Goal: Task Accomplishment & Management: Use online tool/utility

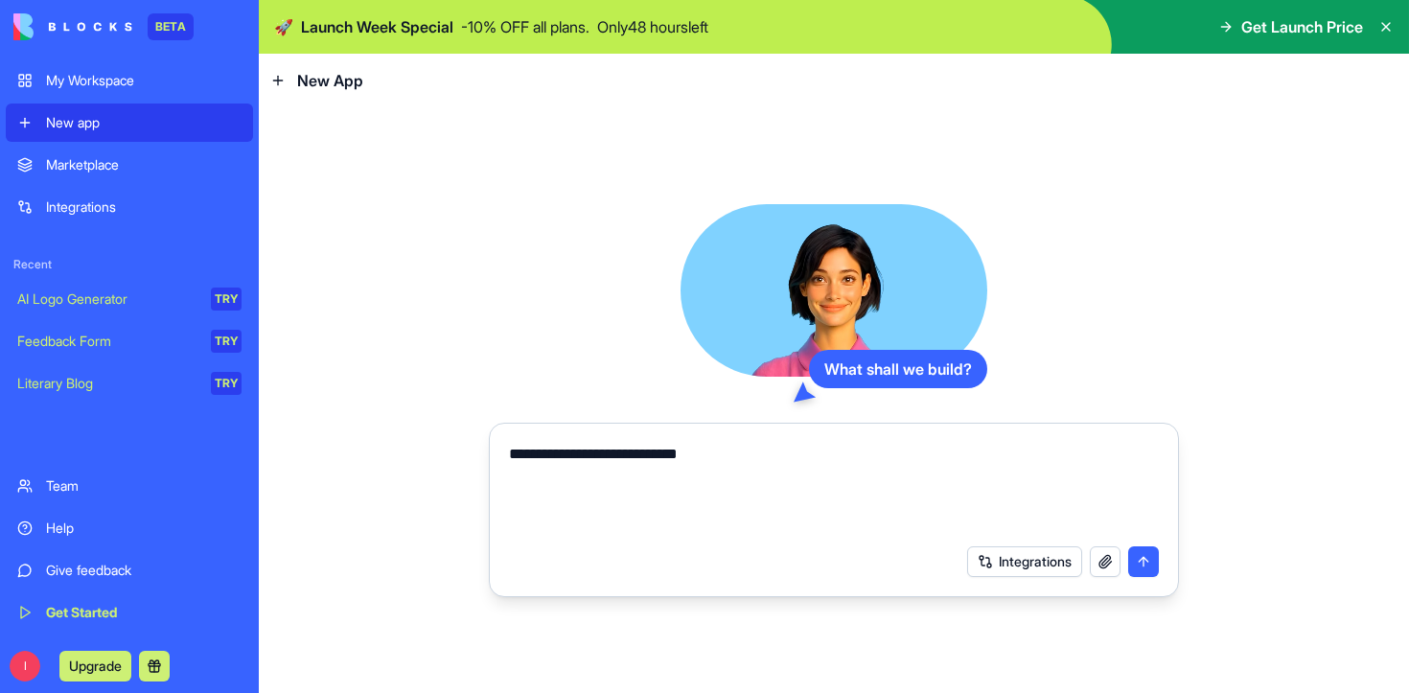
type textarea "**********"
click at [1151, 566] on button "submit" at bounding box center [1143, 561] width 31 height 31
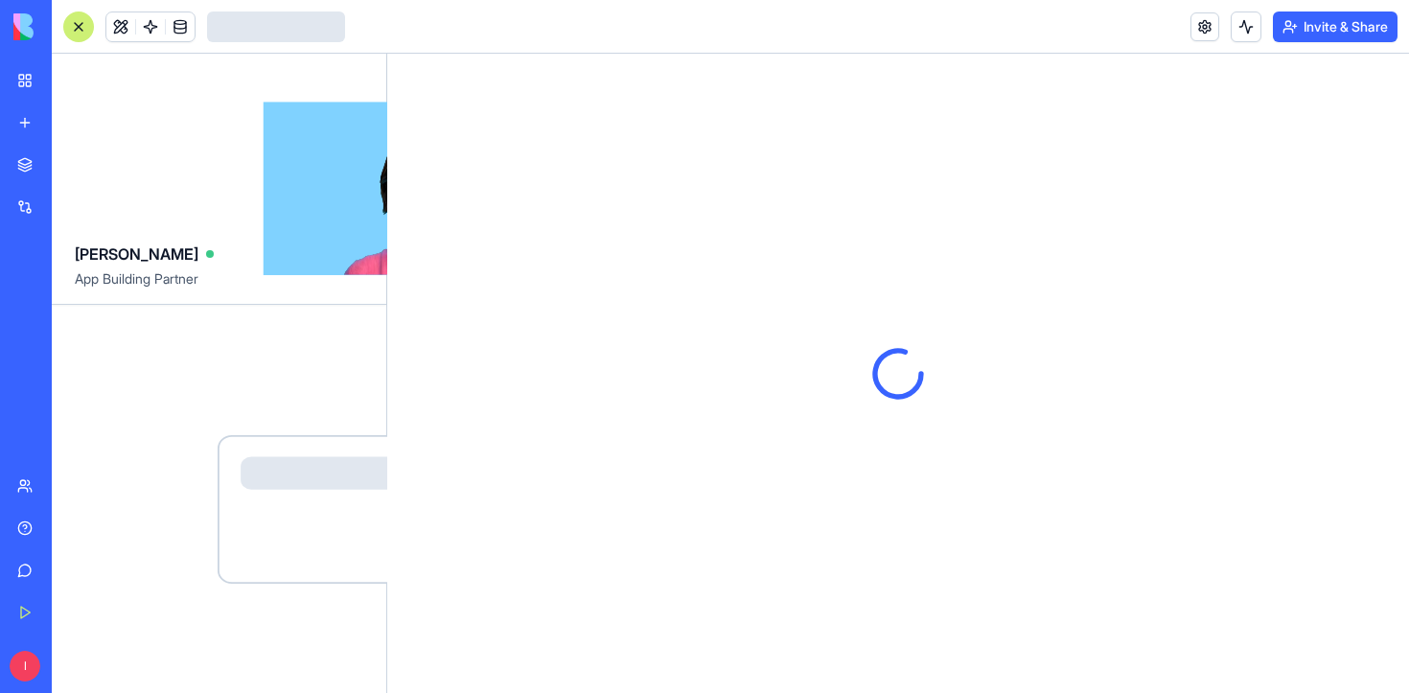
click at [1146, 555] on div at bounding box center [897, 373] width 1021 height 639
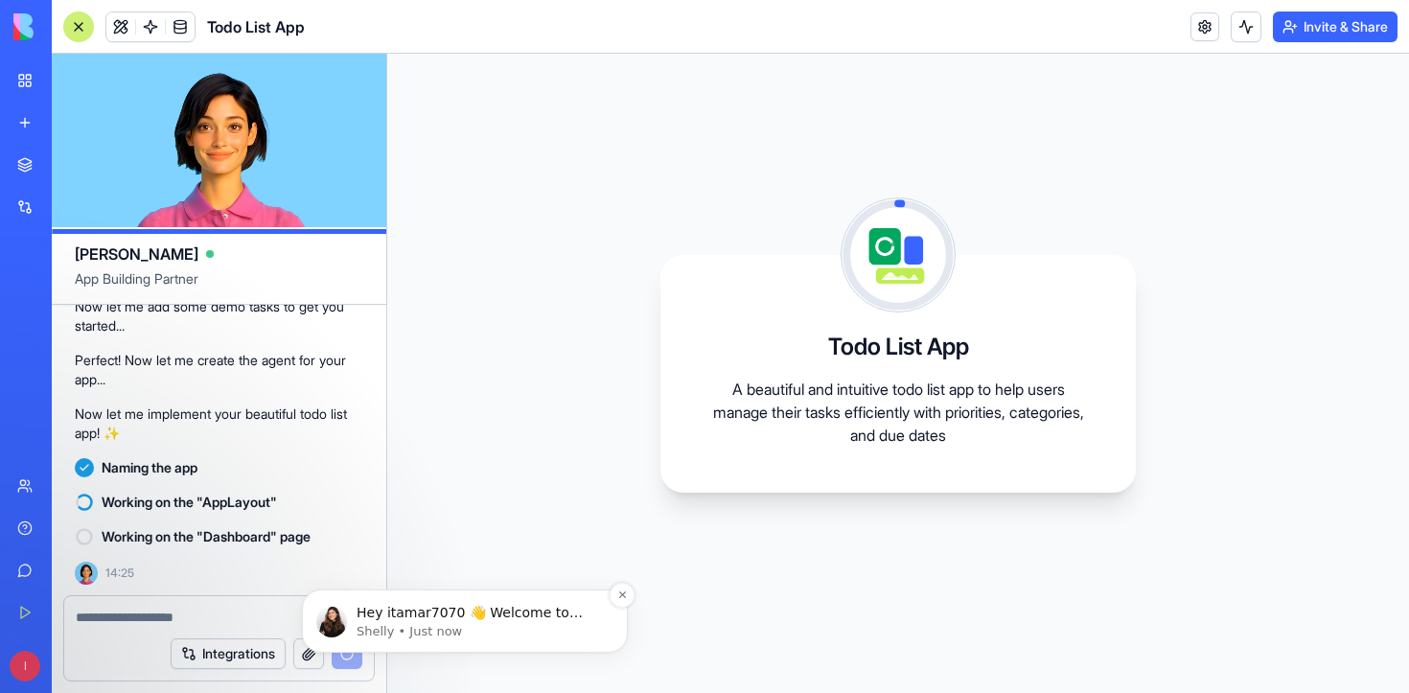
click at [588, 607] on p "Hey itamar7070 👋 Welcome to Blocks 🙌 I'm here if you have any questions!" at bounding box center [479, 613] width 247 height 19
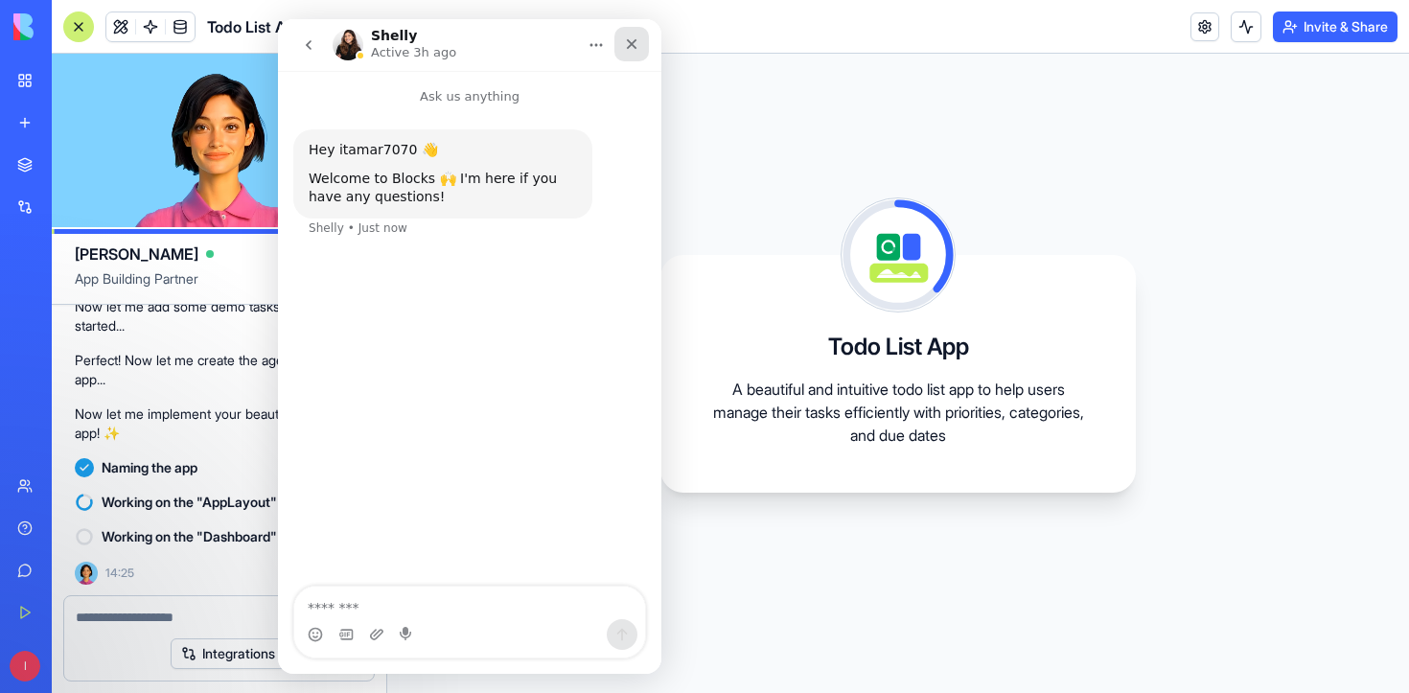
click at [632, 51] on icon "Close" at bounding box center [631, 43] width 15 height 15
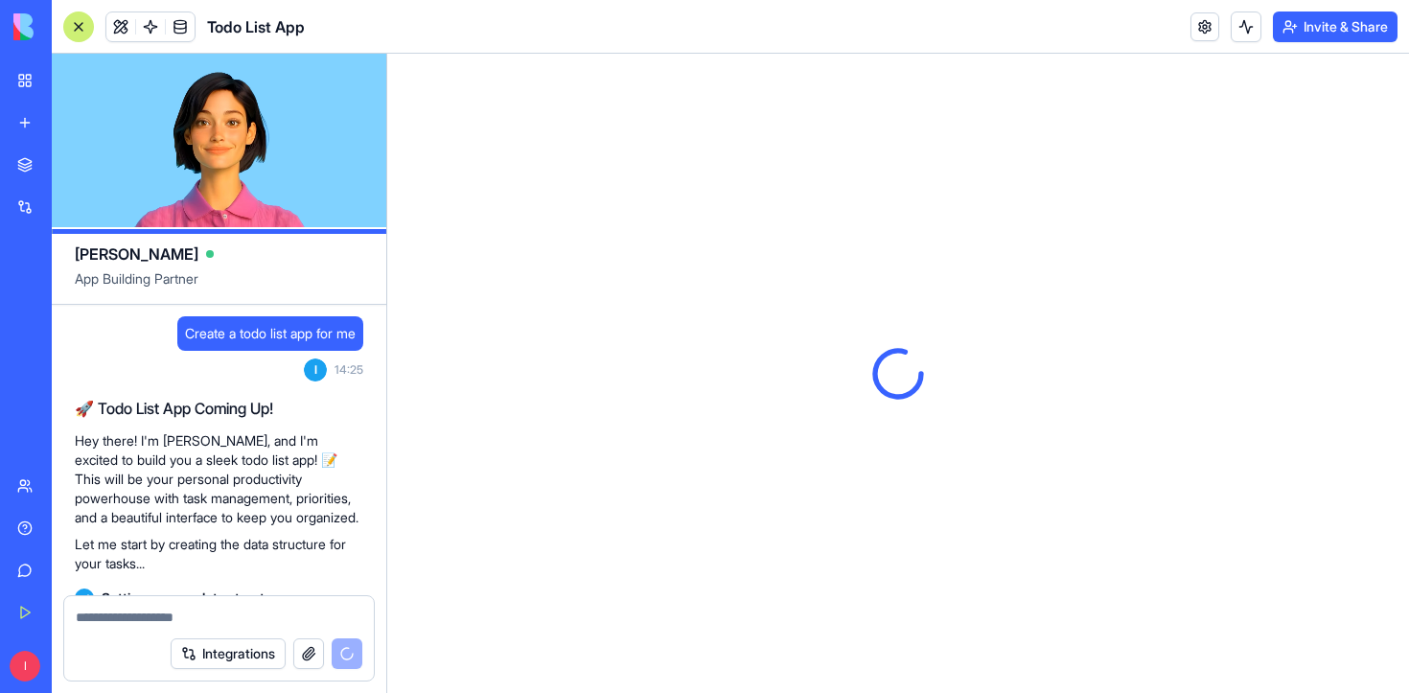
scroll to position [556, 0]
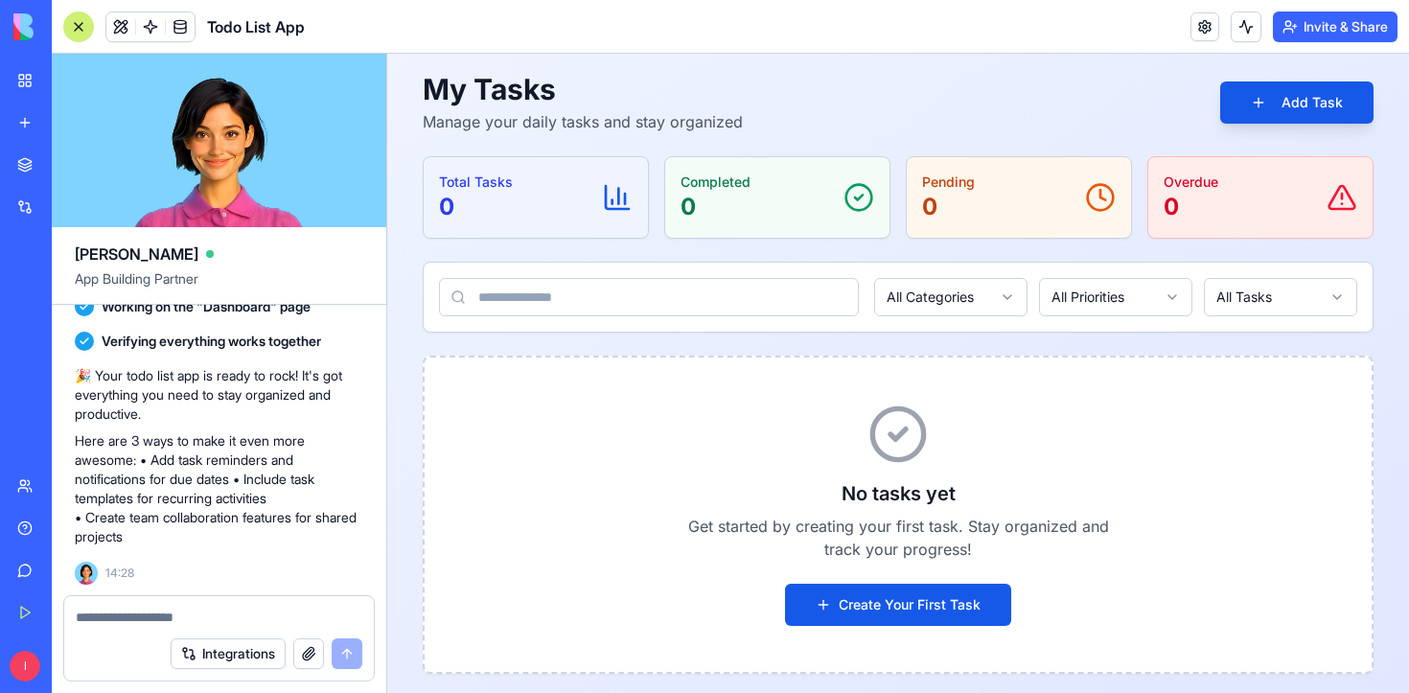
scroll to position [94, 0]
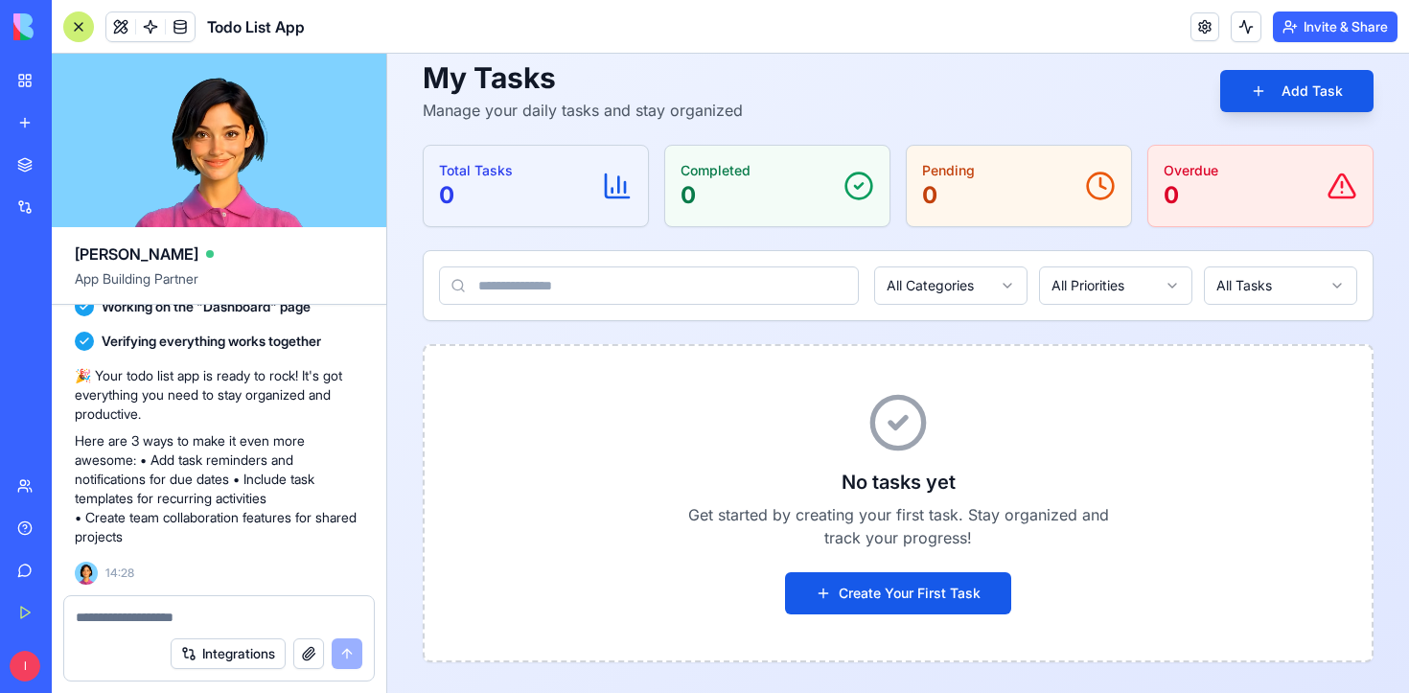
click at [147, 615] on textarea at bounding box center [219, 616] width 287 height 19
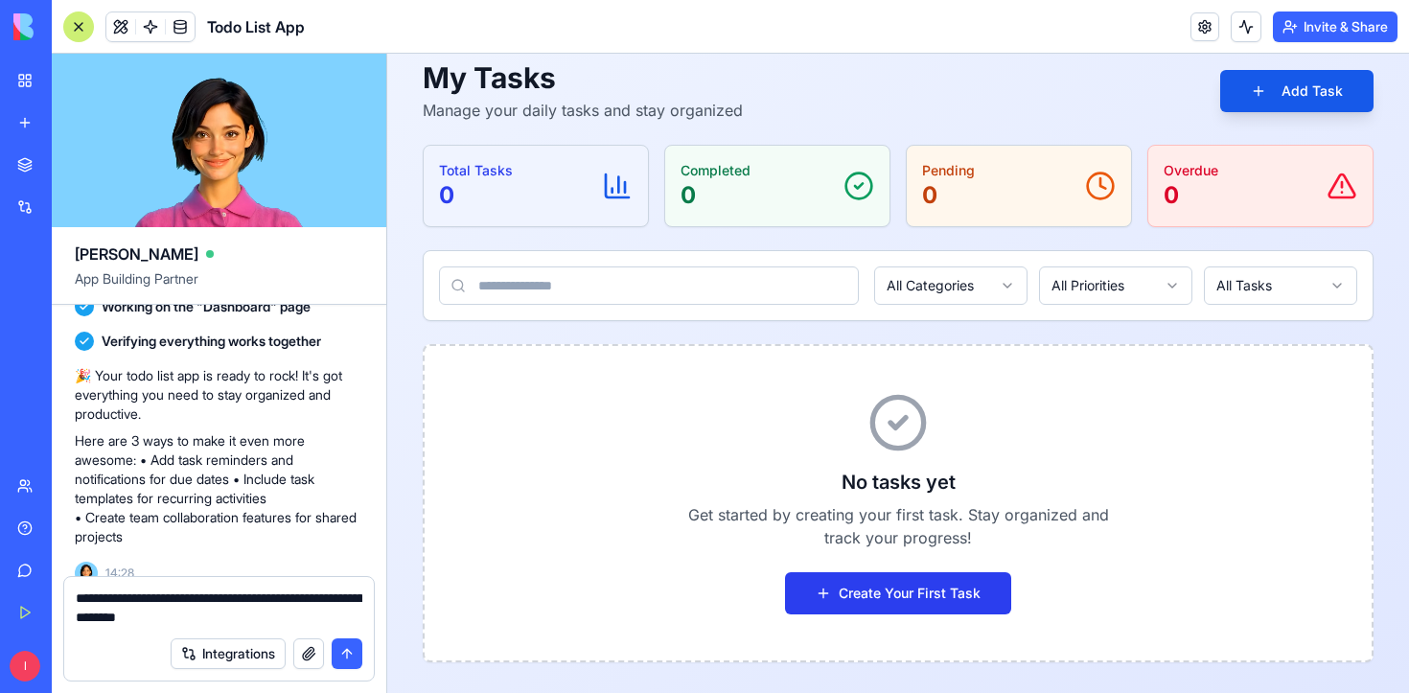
type textarea "**********"
click at [843, 597] on button "Create Your First Task" at bounding box center [898, 593] width 226 height 42
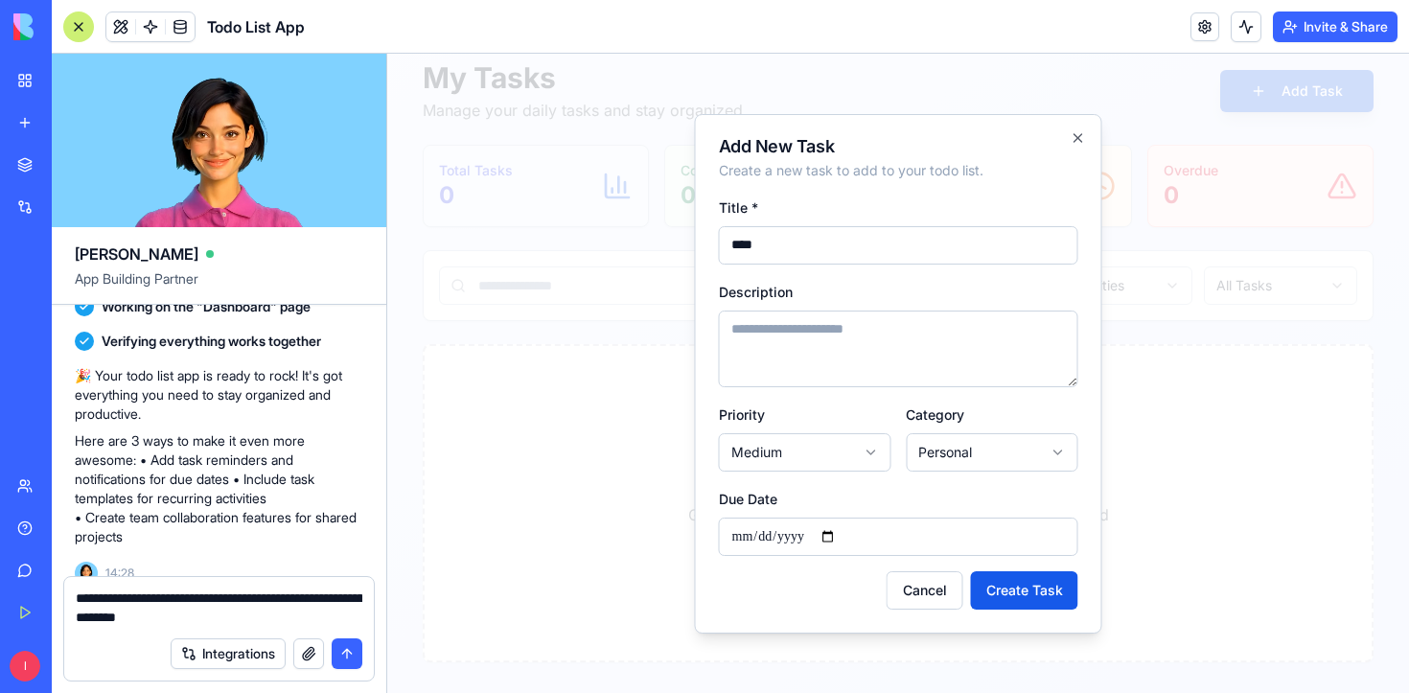
type input "*****"
type input "****"
click at [827, 334] on textarea "Description" at bounding box center [898, 348] width 359 height 77
type textarea "***"
click at [1037, 589] on button "Create Task" at bounding box center [1024, 590] width 107 height 38
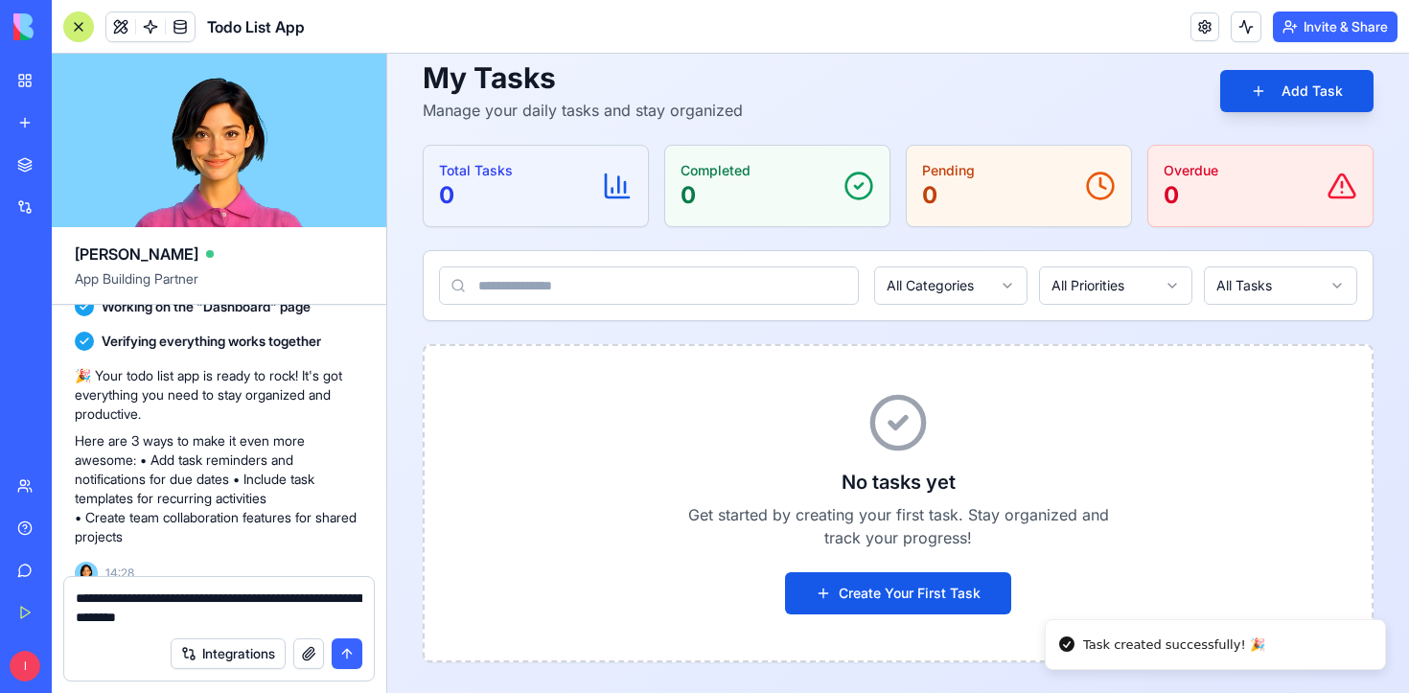
scroll to position [86, 0]
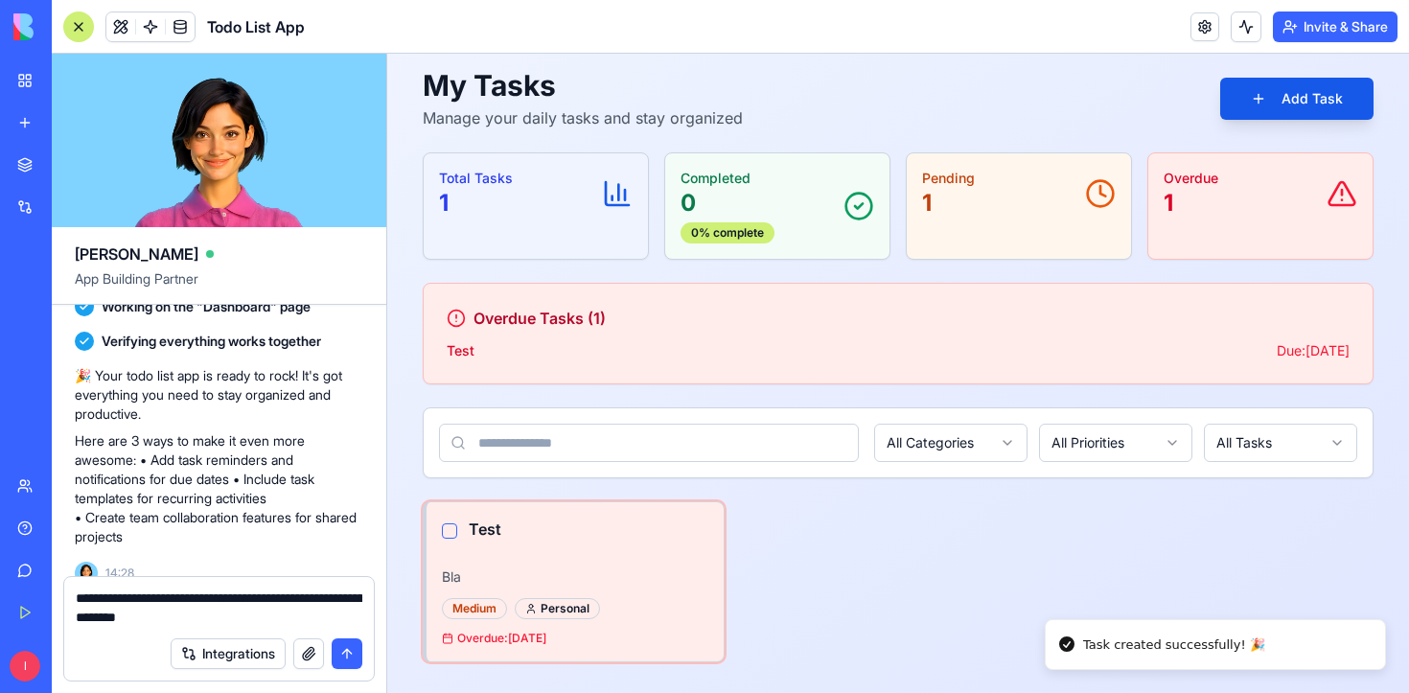
click at [270, 613] on textarea "**********" at bounding box center [219, 607] width 287 height 38
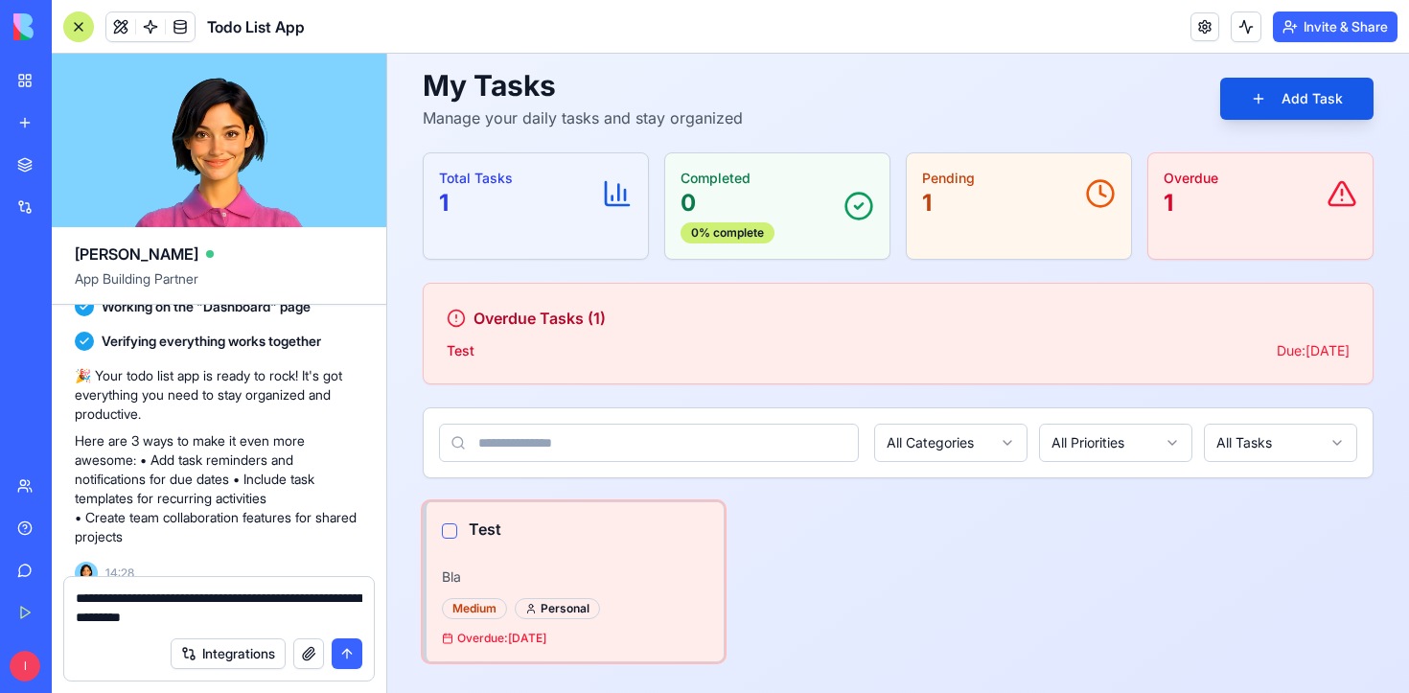
type textarea "**********"
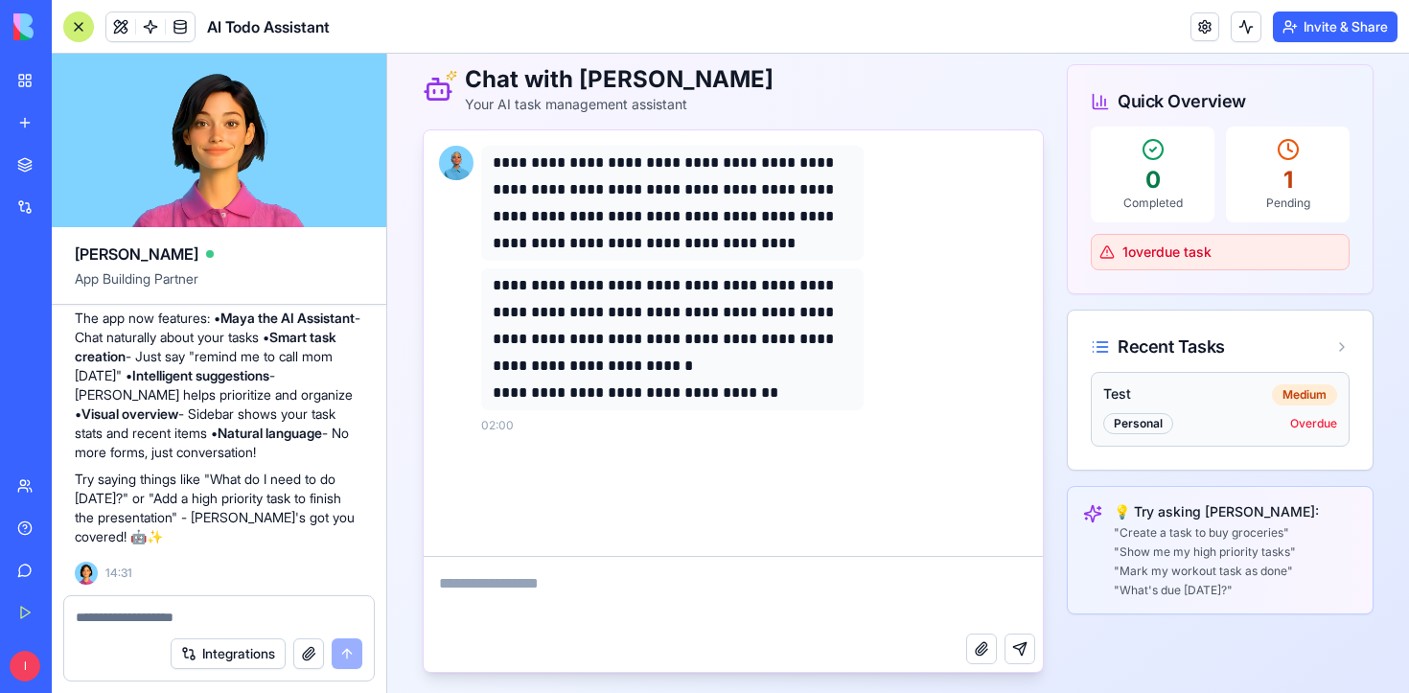
scroll to position [81, 0]
click at [649, 571] on textarea at bounding box center [733, 596] width 619 height 77
type textarea "**********"
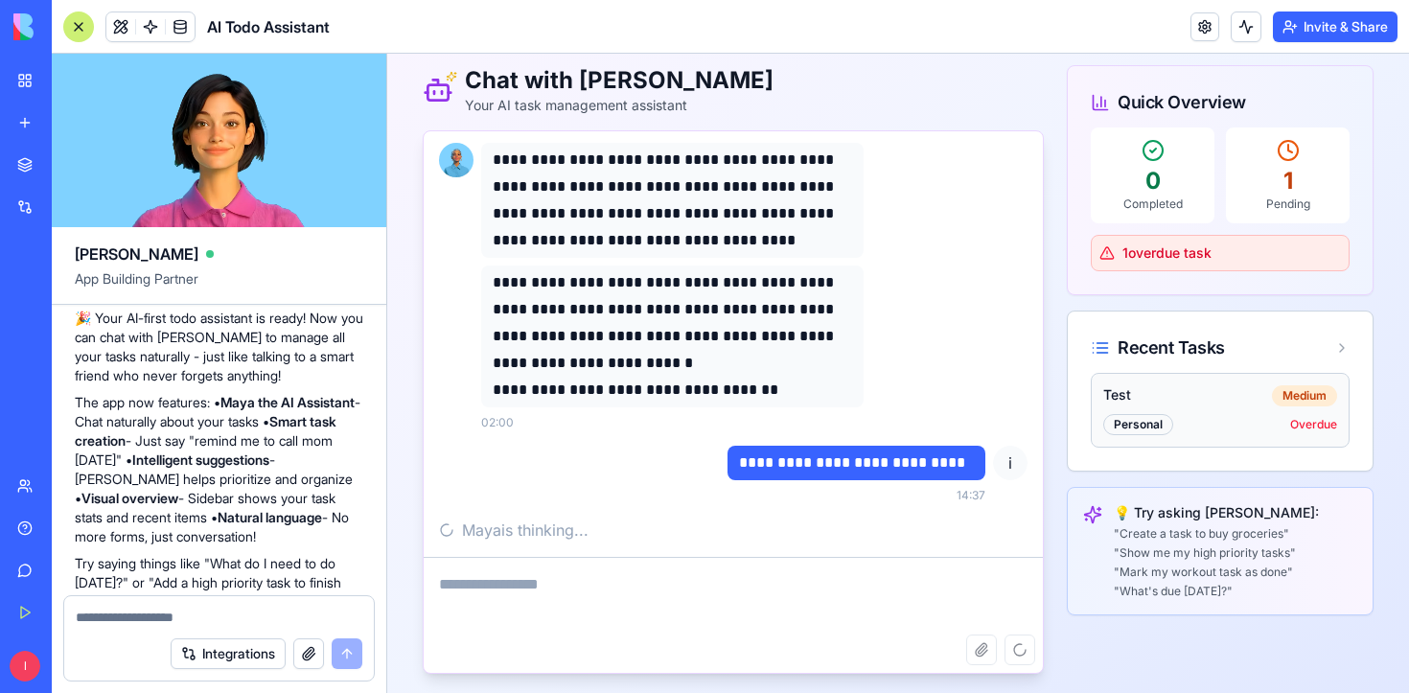
scroll to position [1294, 0]
click at [1028, 652] on div "Attach file Send message" at bounding box center [733, 653] width 619 height 38
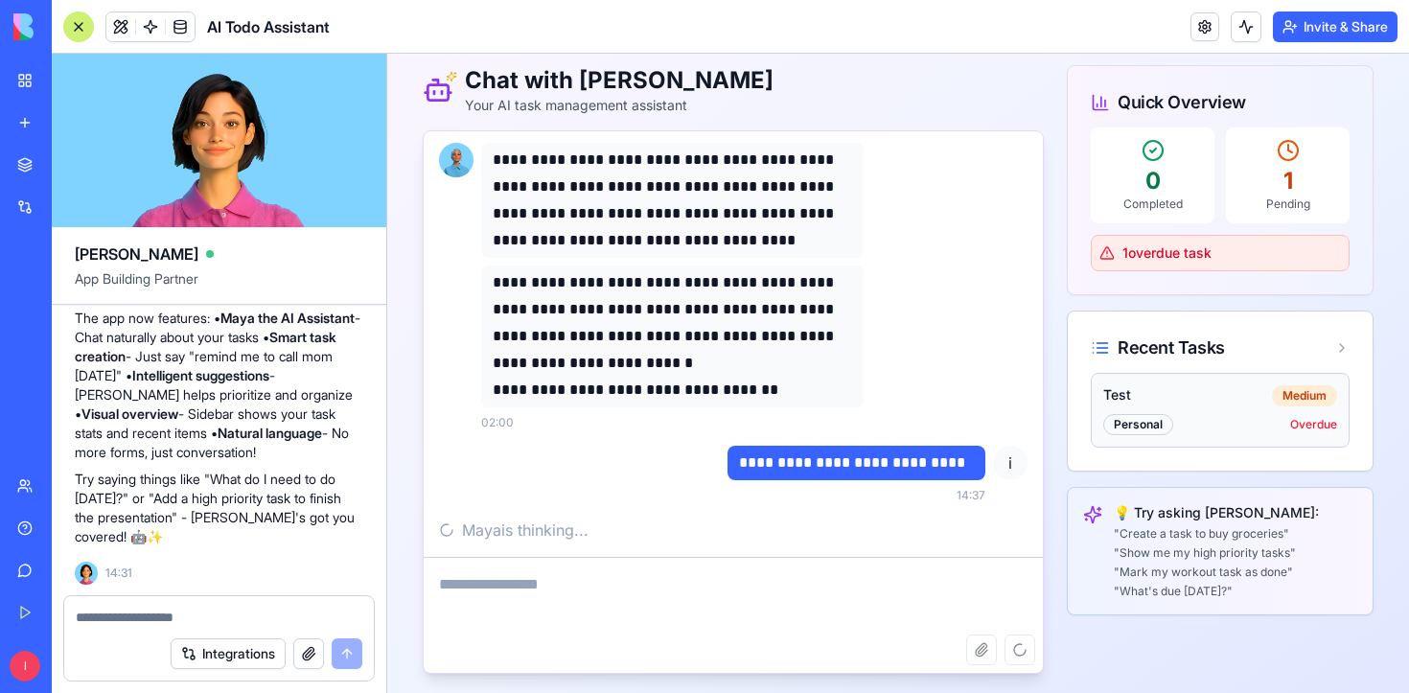
scroll to position [38, 0]
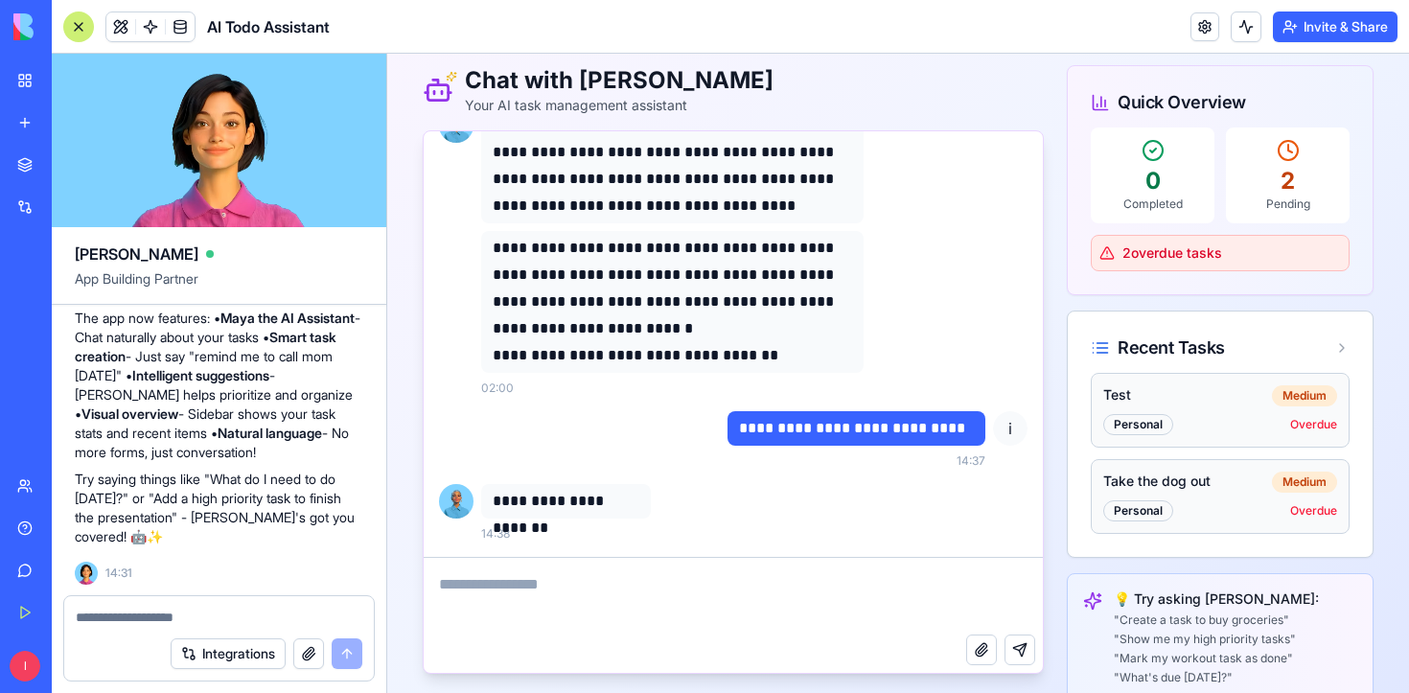
click at [488, 580] on textarea at bounding box center [733, 596] width 619 height 77
type textarea "****"
type textarea "*"
type textarea "**********"
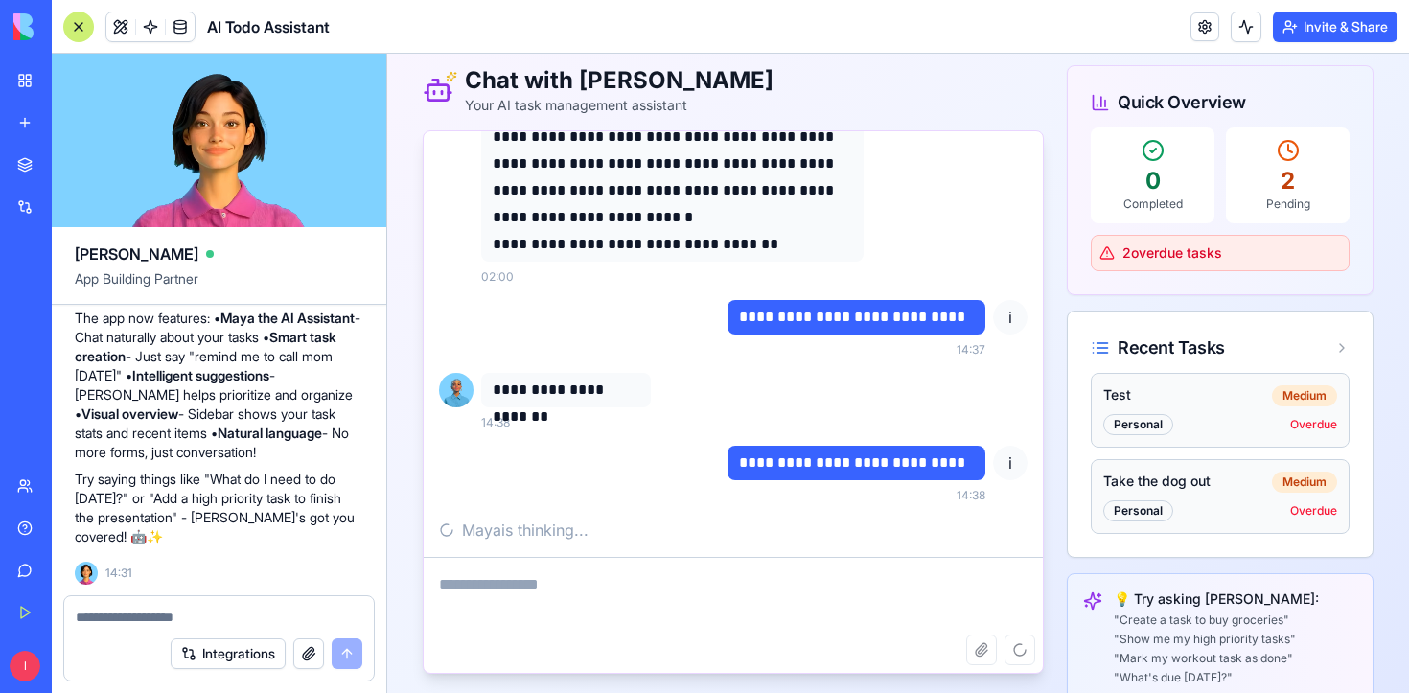
scroll to position [108, 0]
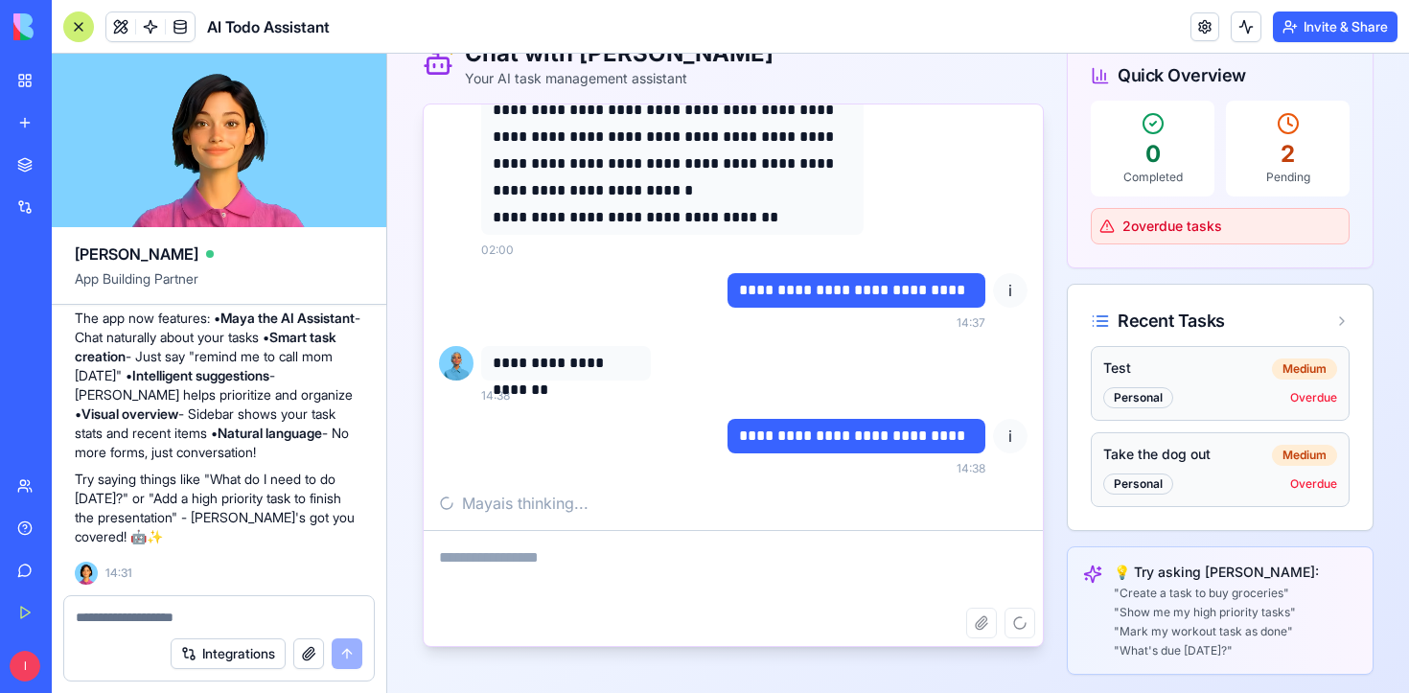
click at [186, 623] on textarea at bounding box center [219, 616] width 287 height 19
type textarea "***"
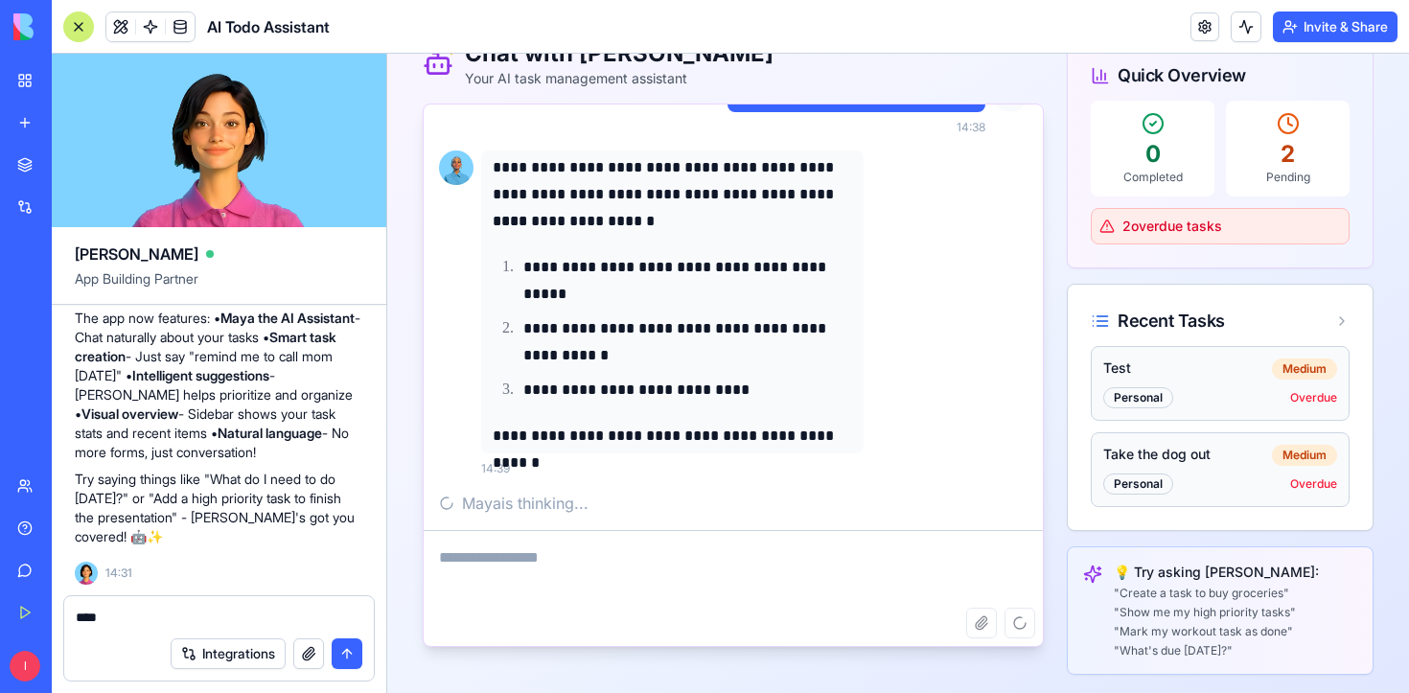
scroll to position [452, 0]
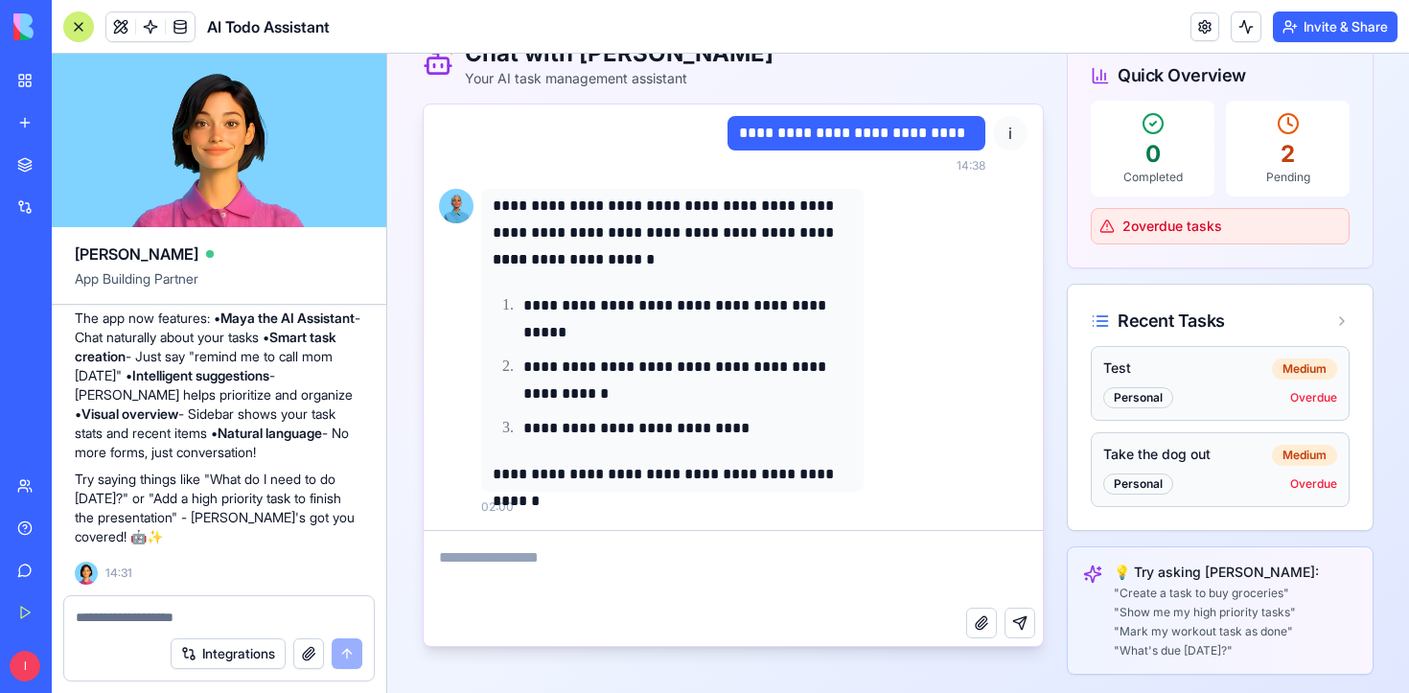
click at [673, 556] on textarea at bounding box center [733, 569] width 619 height 77
type textarea "*"
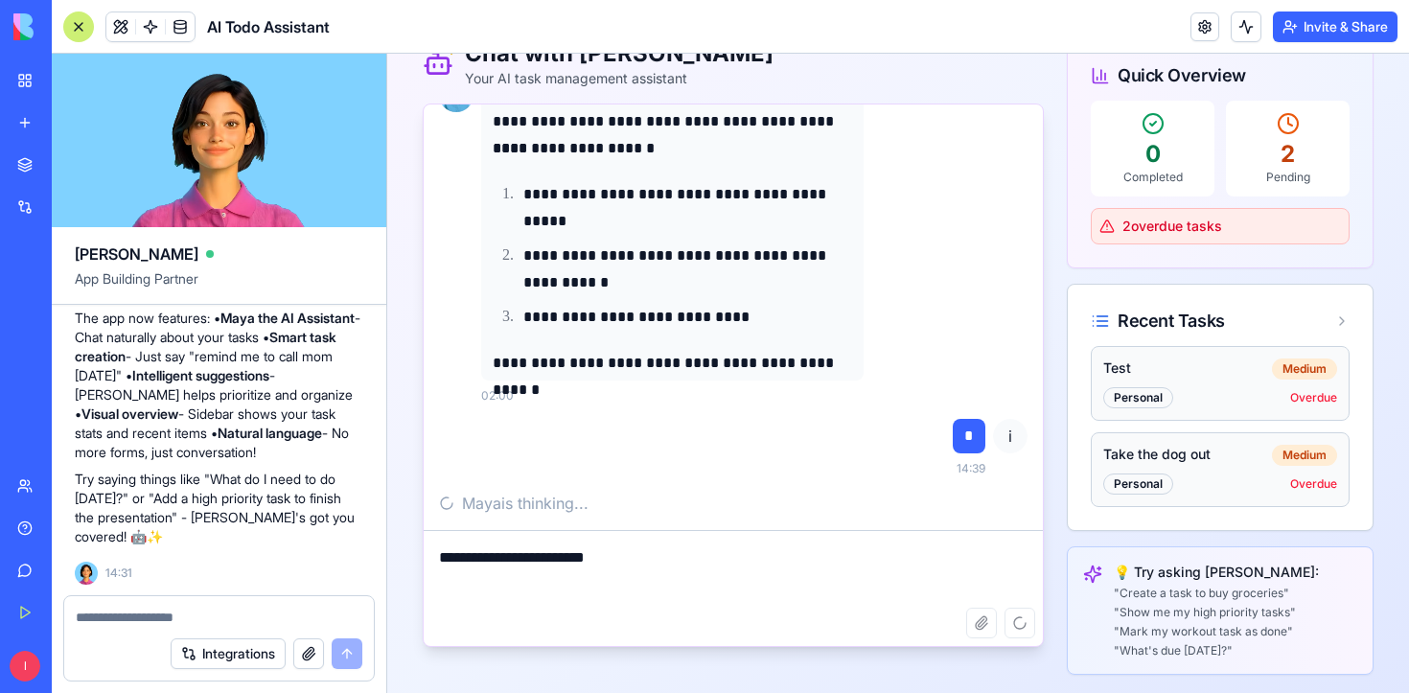
type textarea "**********"
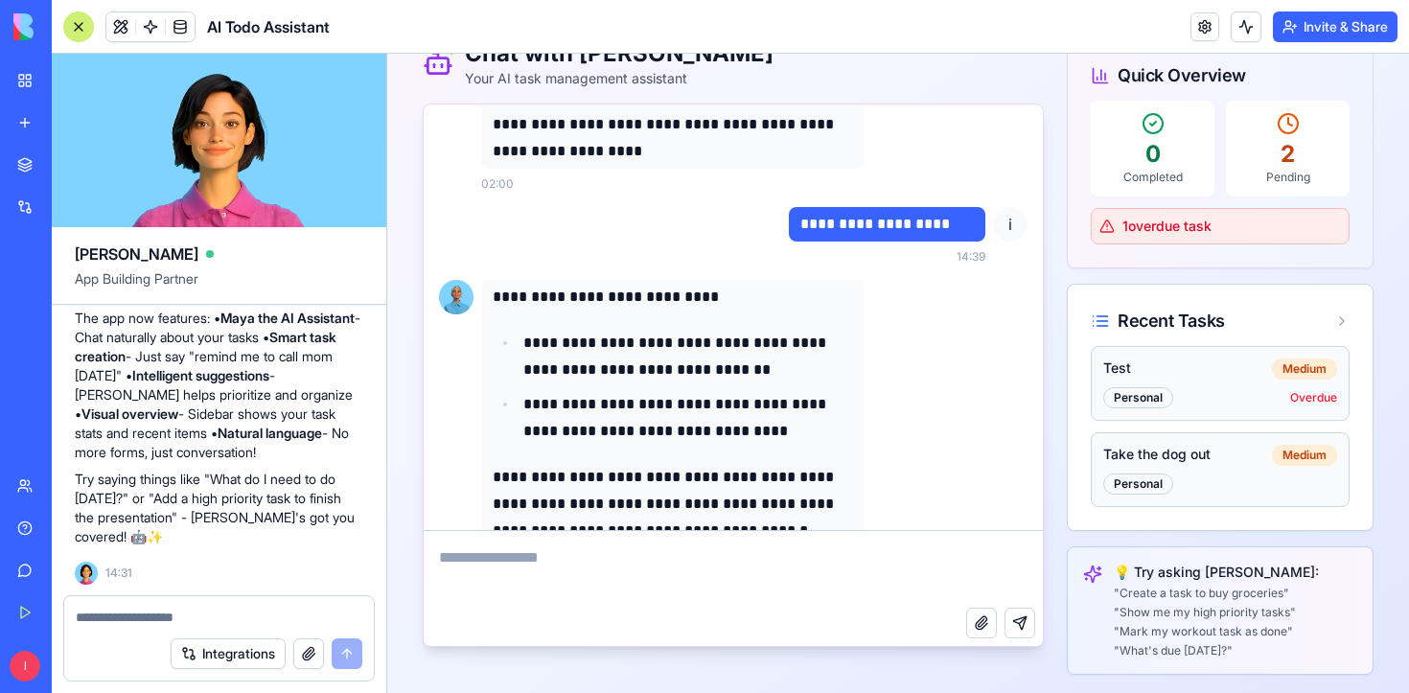
scroll to position [1030, 0]
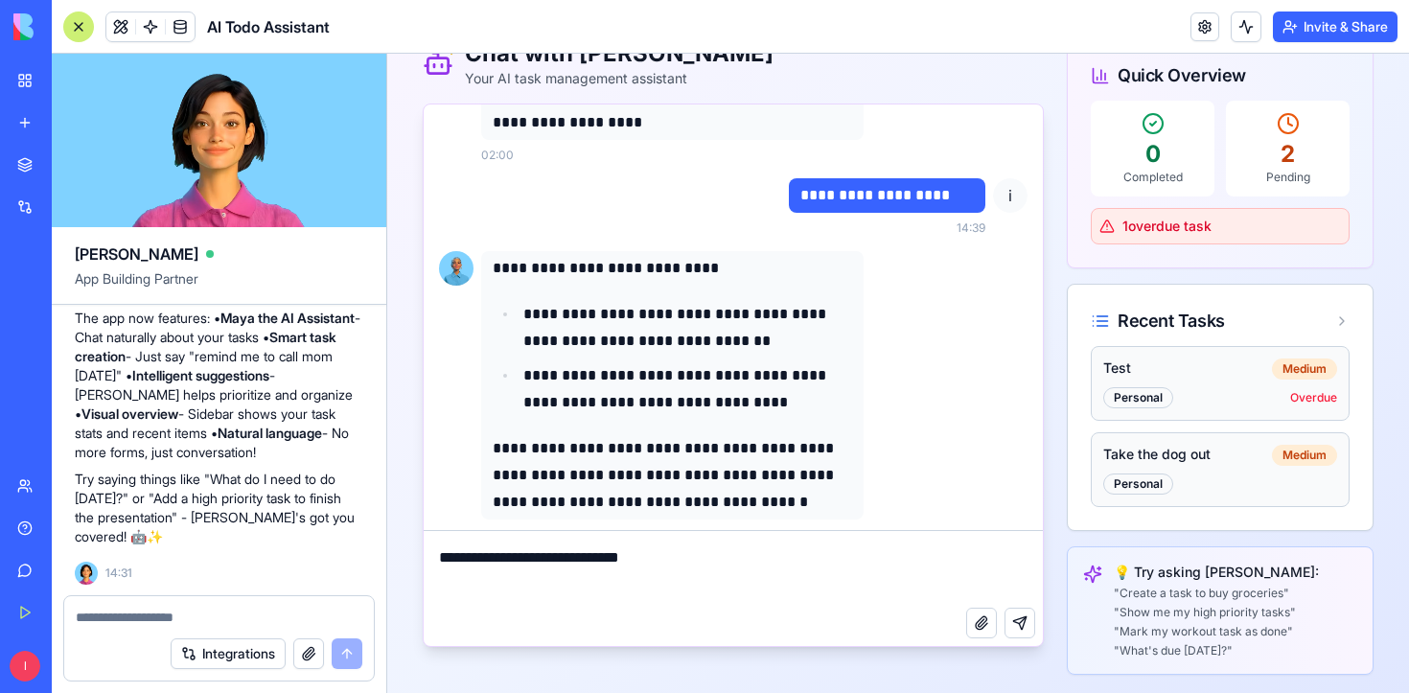
type textarea "**********"
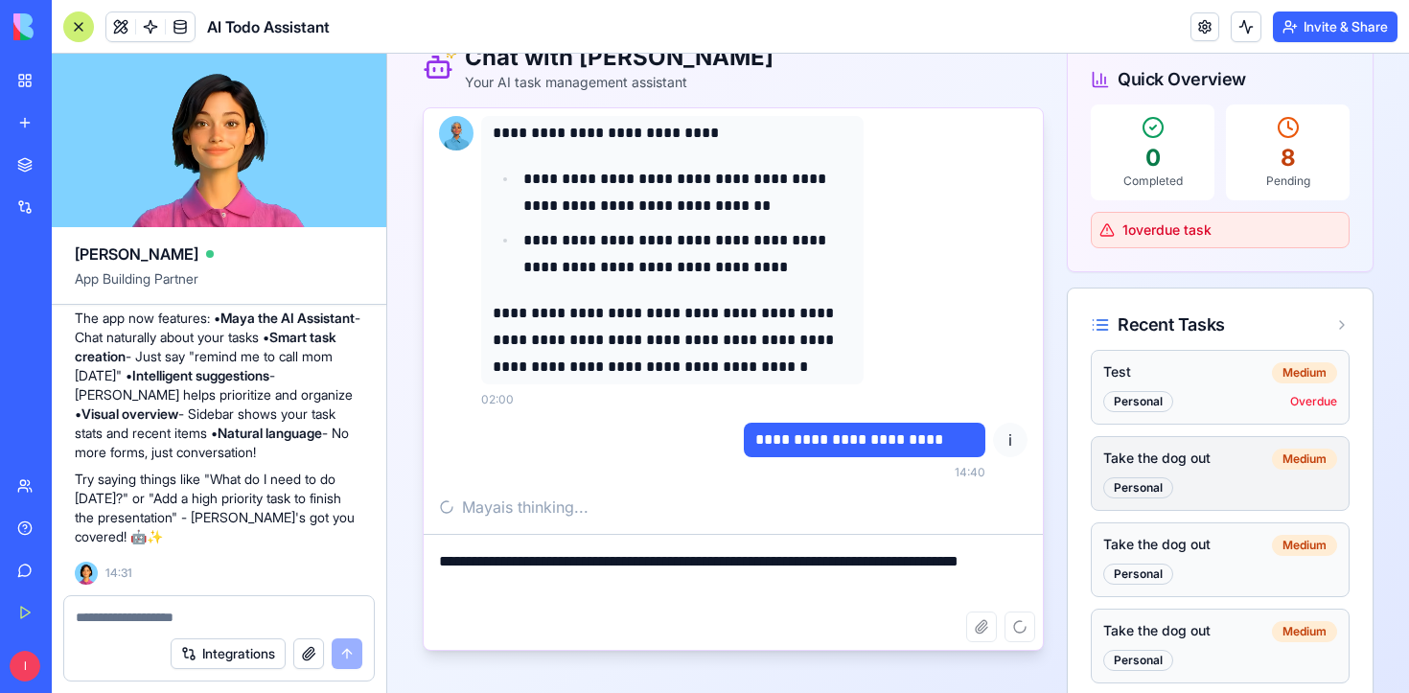
scroll to position [99, 0]
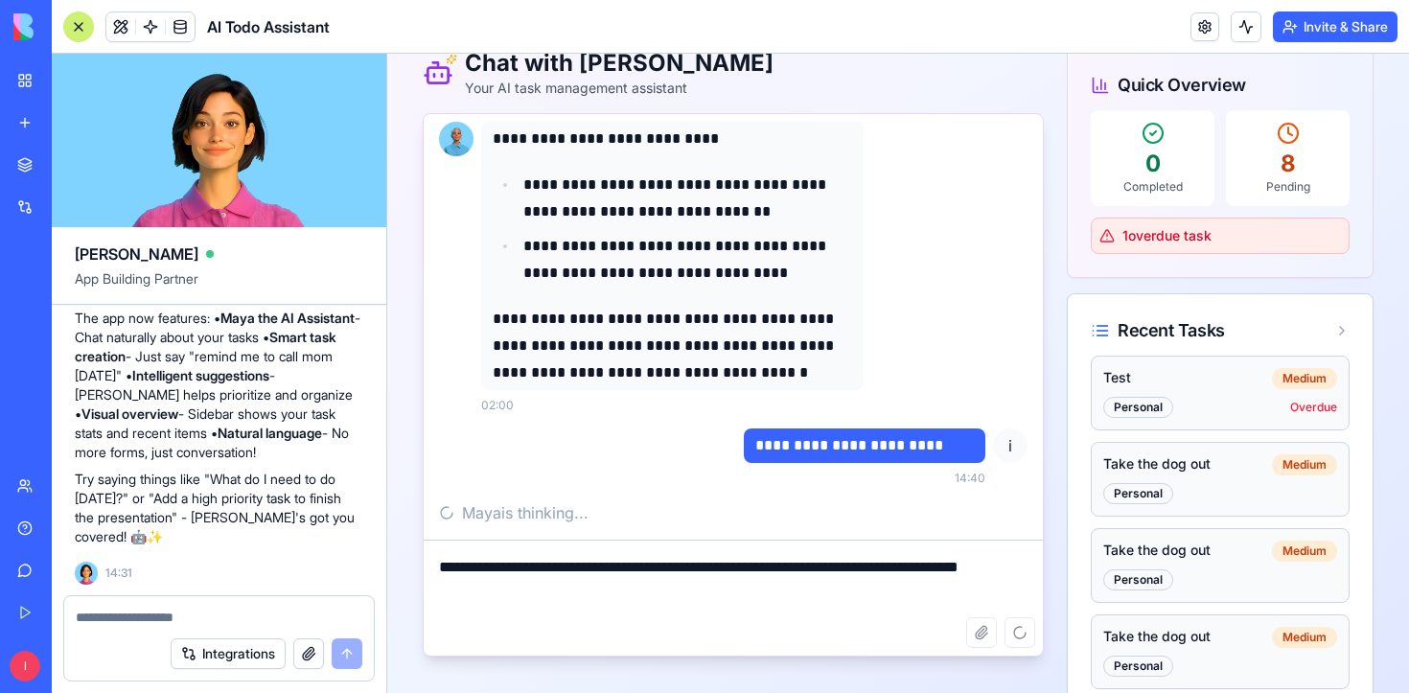
type textarea "**********"
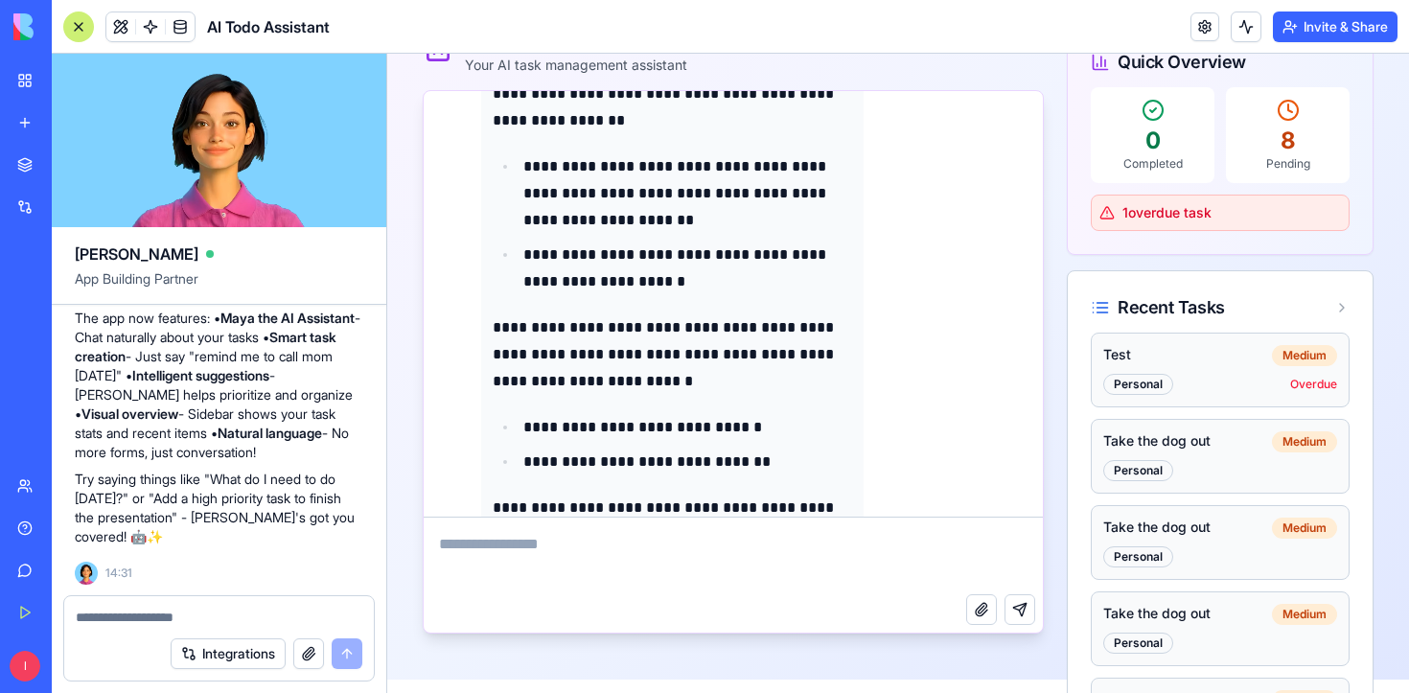
scroll to position [2311, 0]
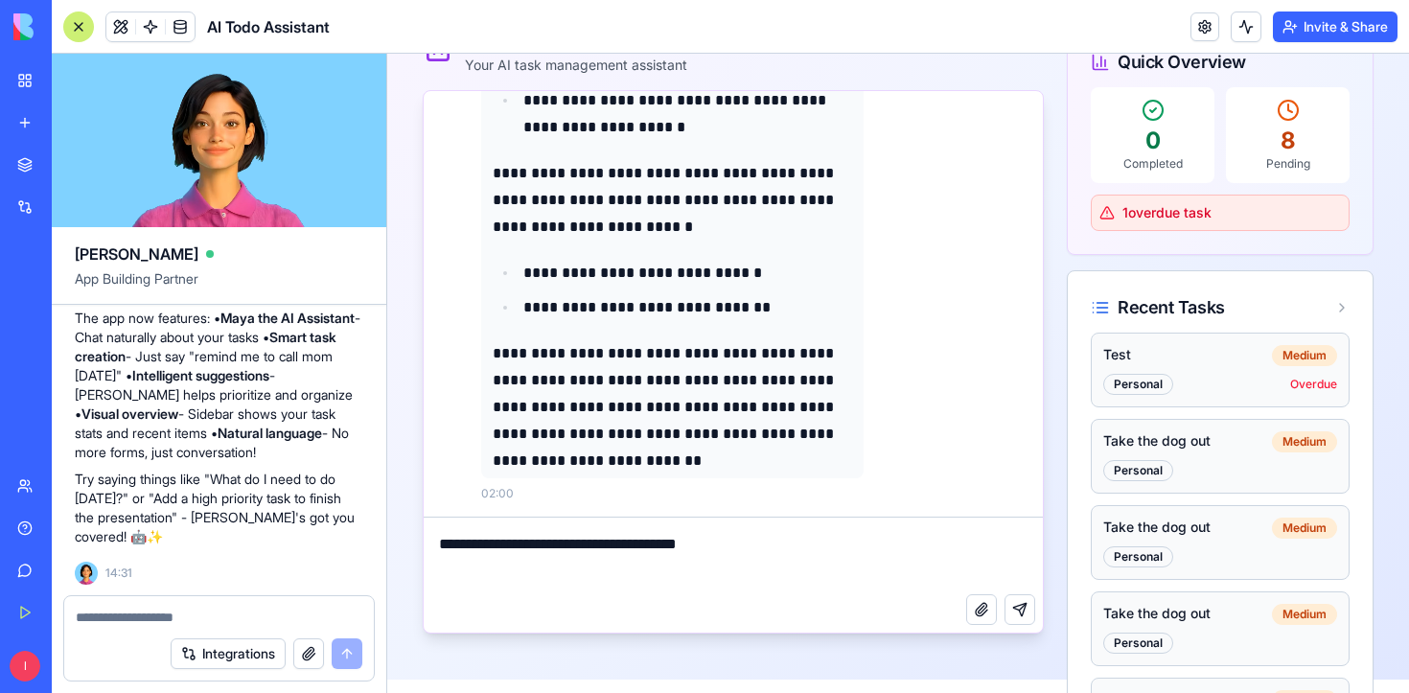
click at [574, 553] on textarea "**********" at bounding box center [733, 555] width 619 height 77
type textarea "**********"
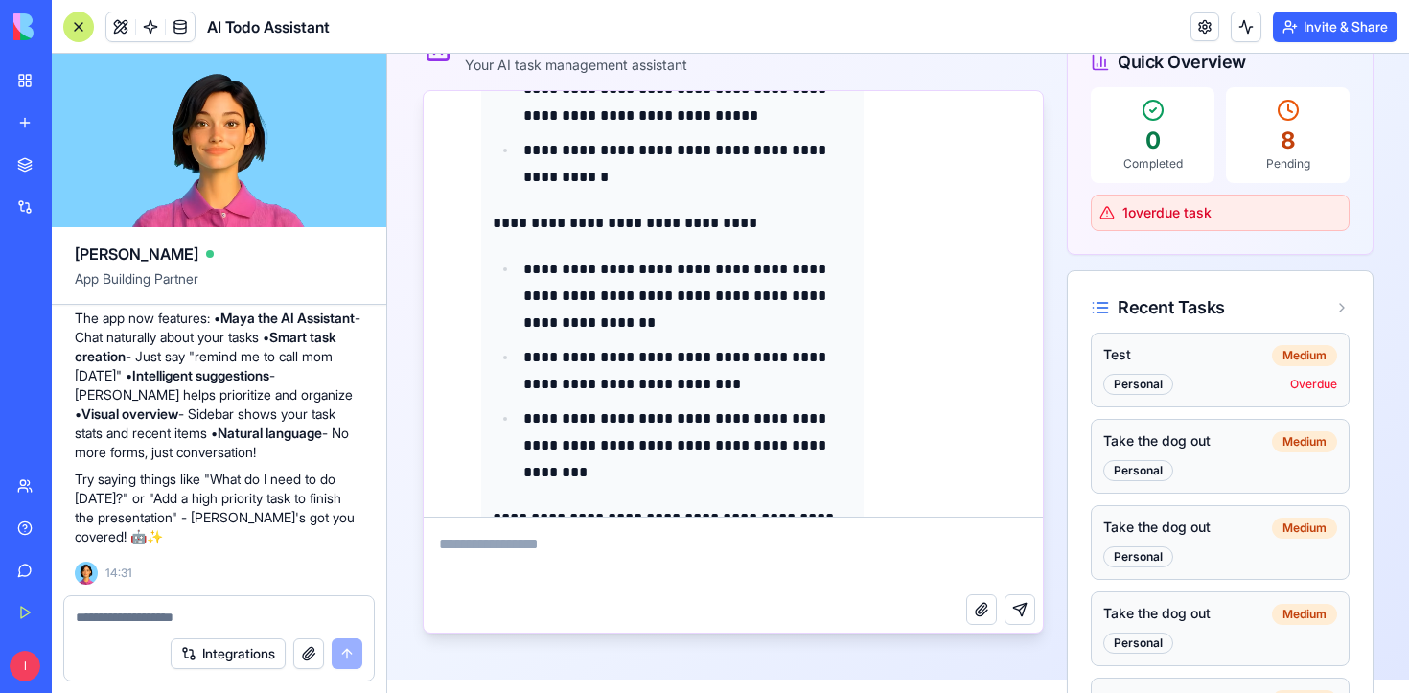
scroll to position [3297, 0]
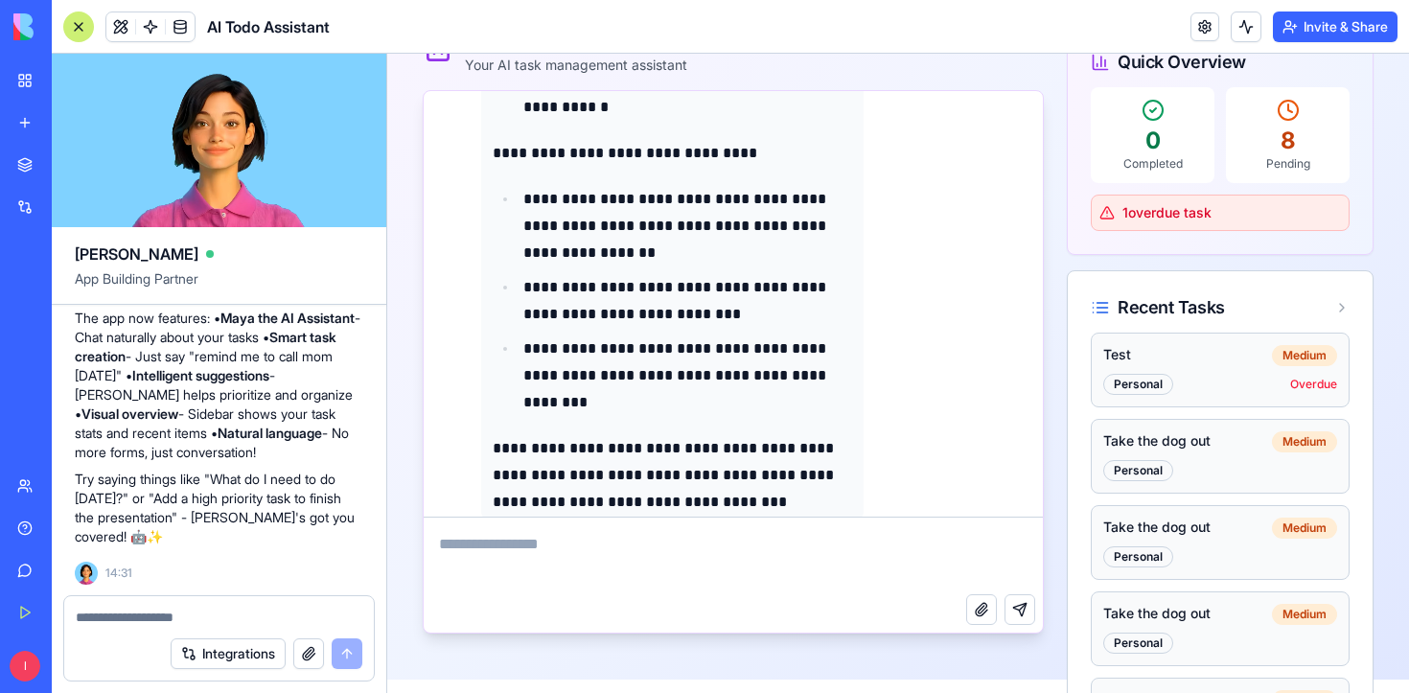
type textarea "*"
type textarea "**********"
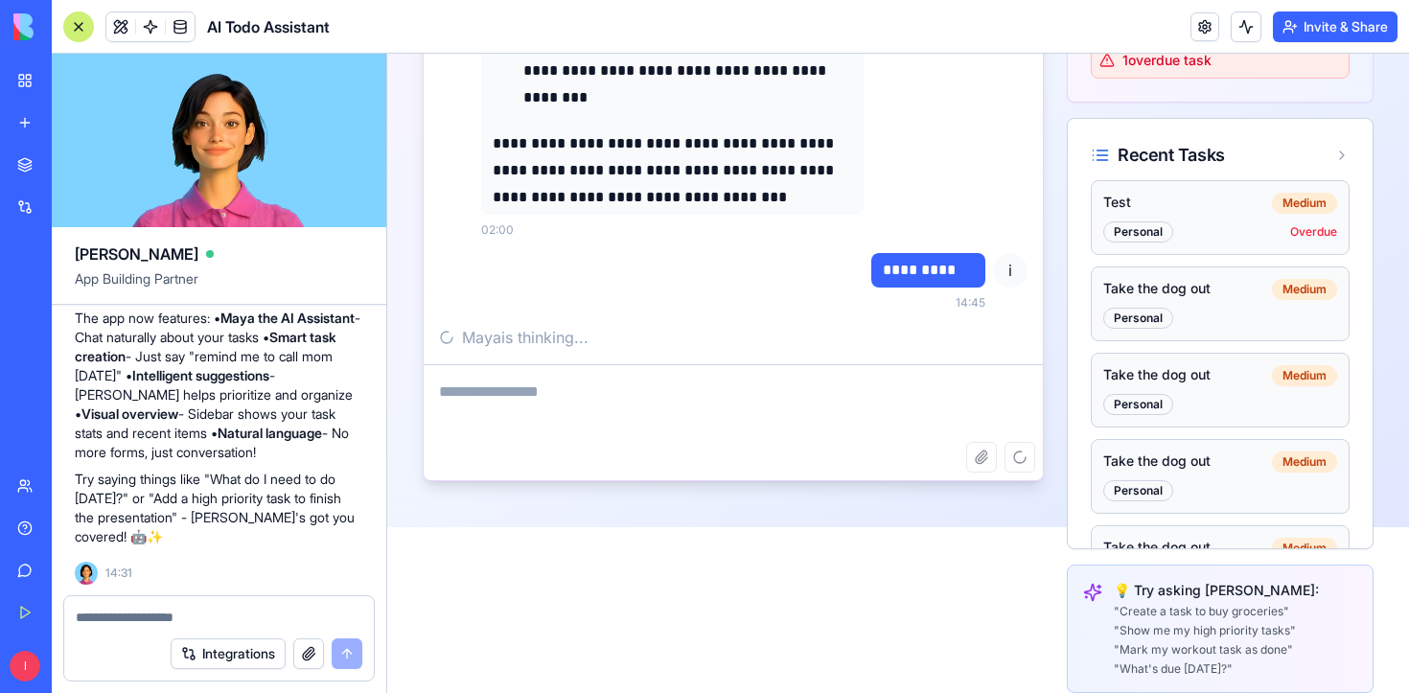
scroll to position [220, 0]
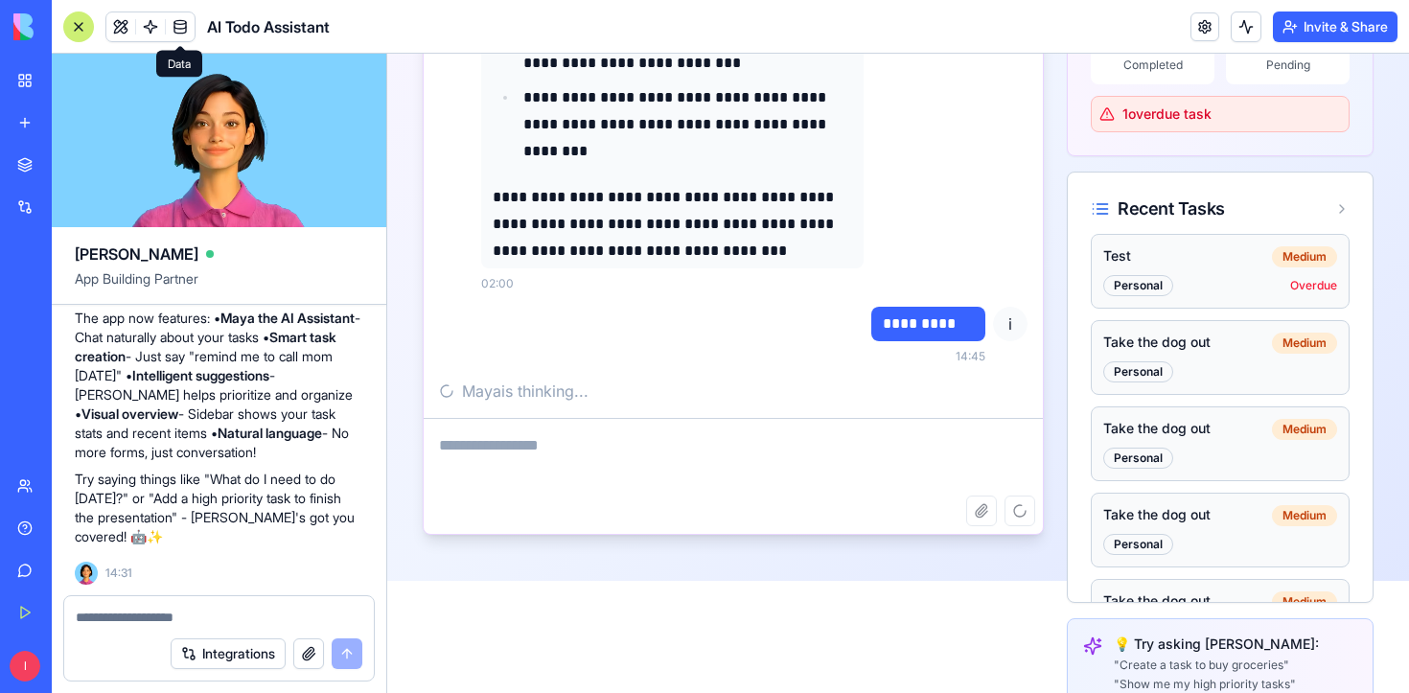
click at [191, 30] on span at bounding box center [180, 27] width 54 height 54
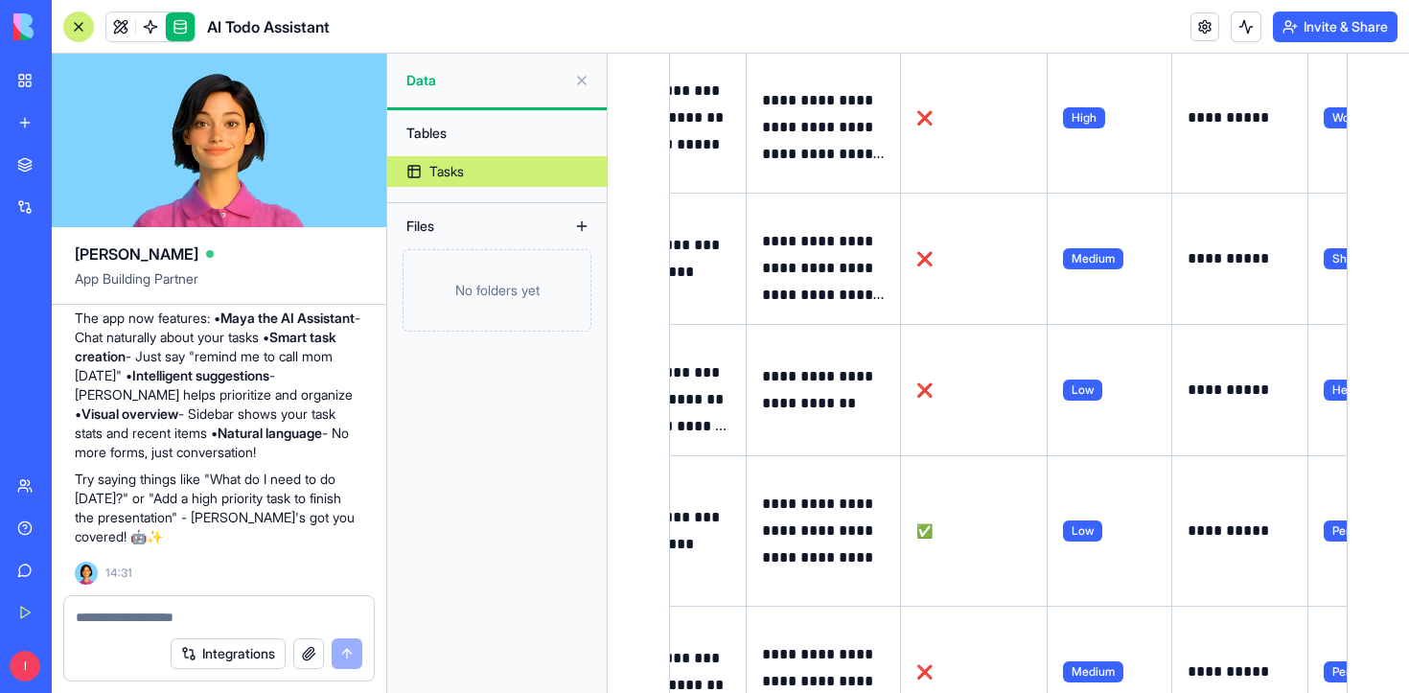
scroll to position [201, 0]
click at [149, 20] on span at bounding box center [151, 27] width 54 height 54
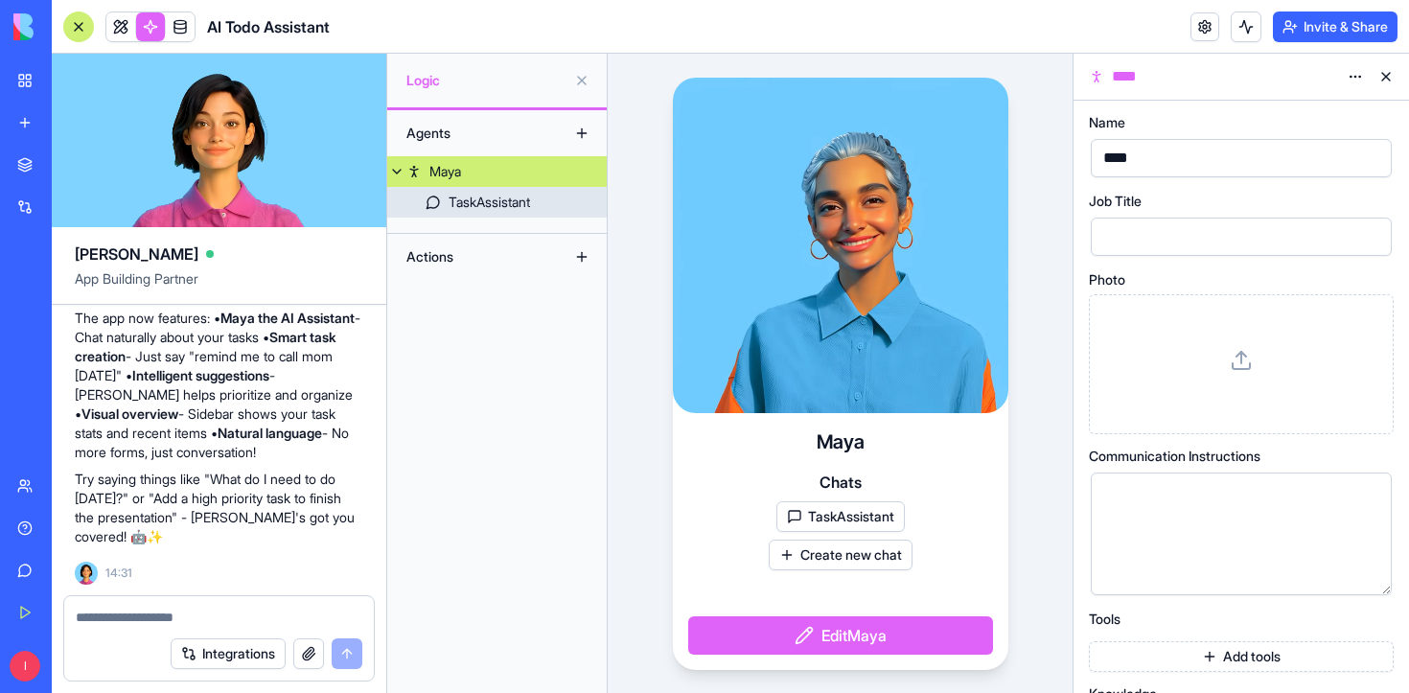
click at [508, 197] on div "TaskAssistant" at bounding box center [488, 202] width 81 height 19
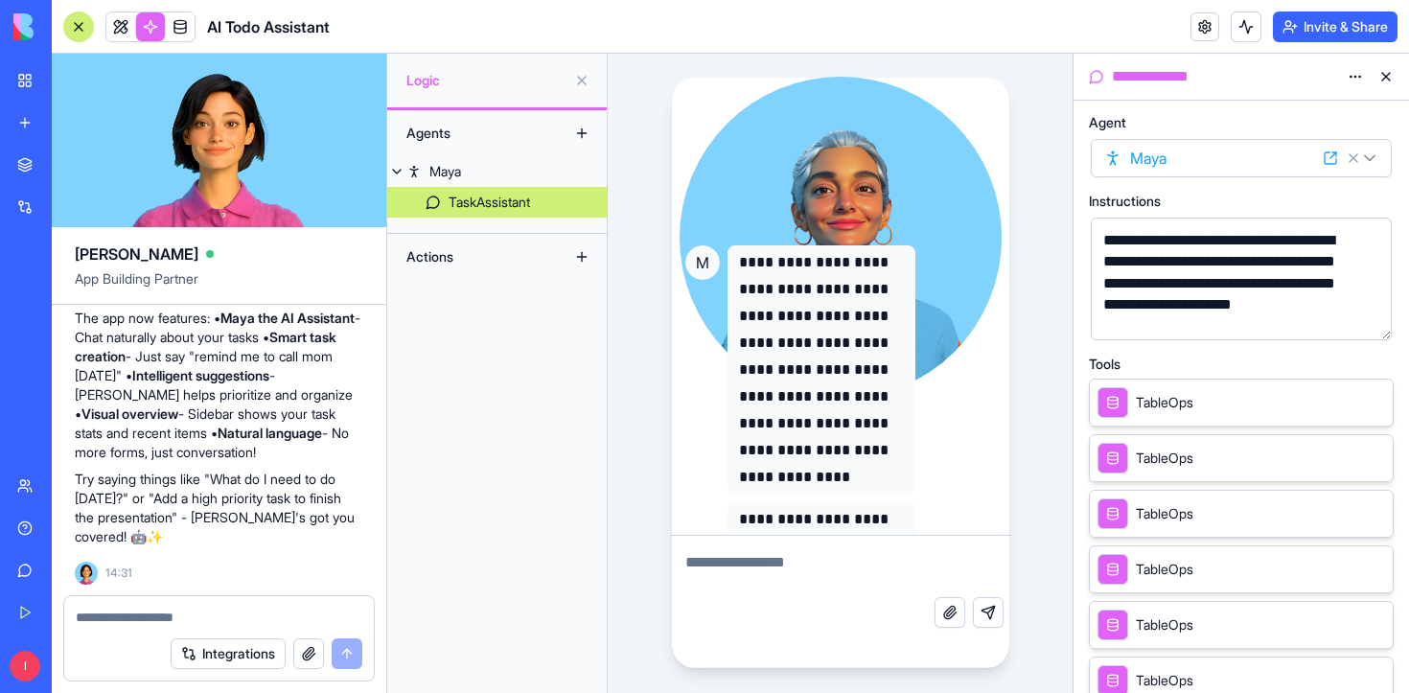
scroll to position [309, 0]
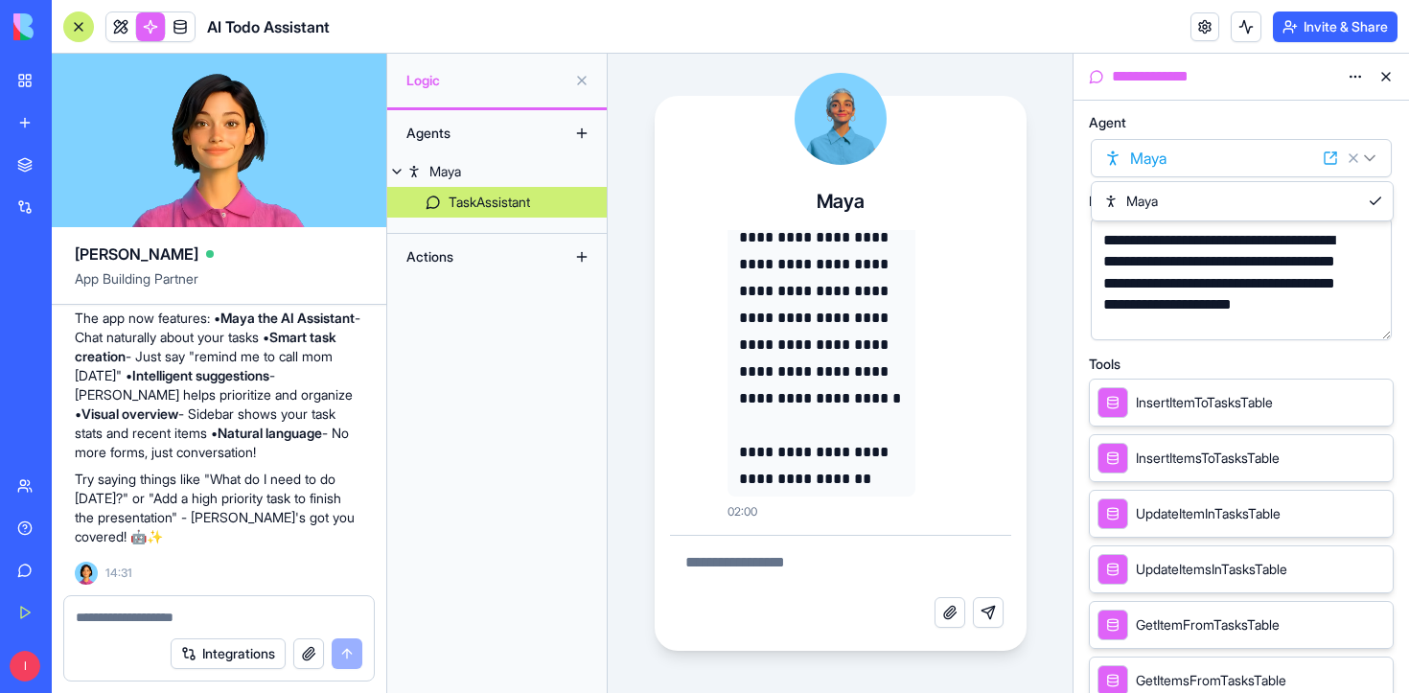
click at [1371, 157] on html "BETA My Workspace New app Marketplace Integrations Recent New App AI Logo Gener…" at bounding box center [704, 346] width 1409 height 693
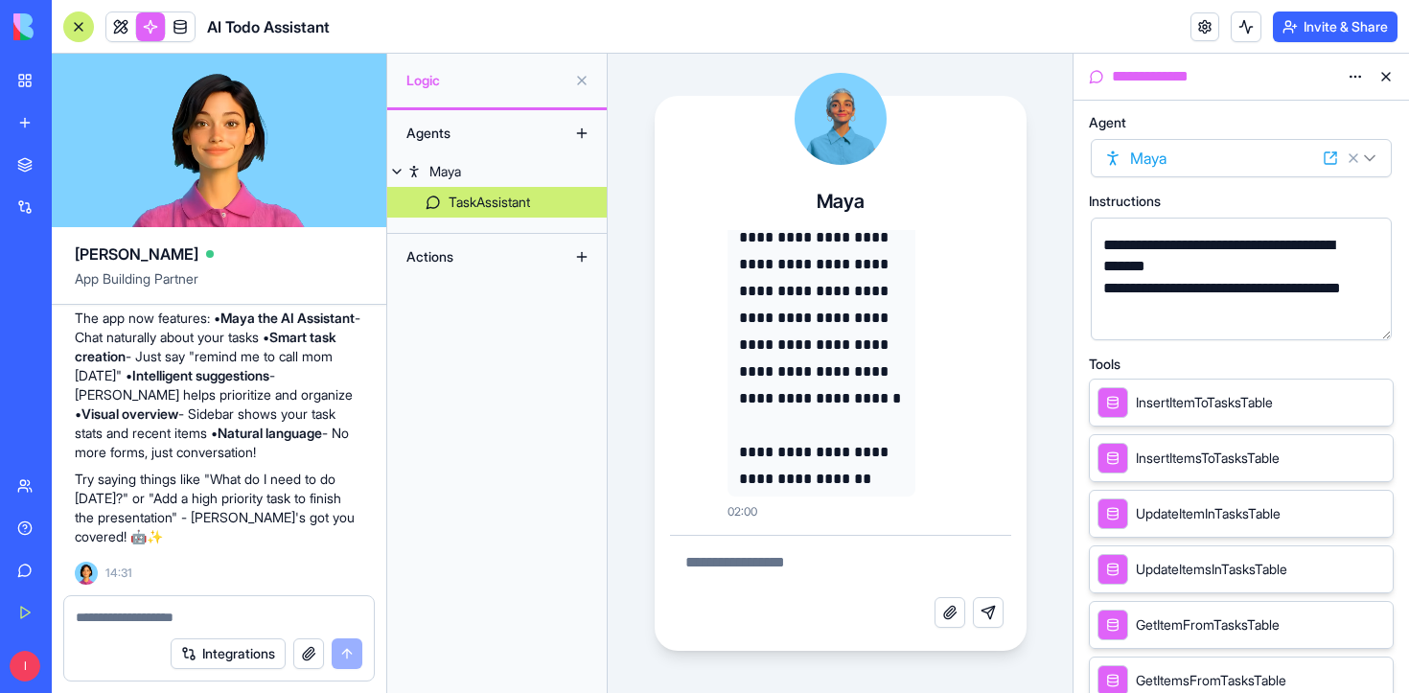
scroll to position [317, 0]
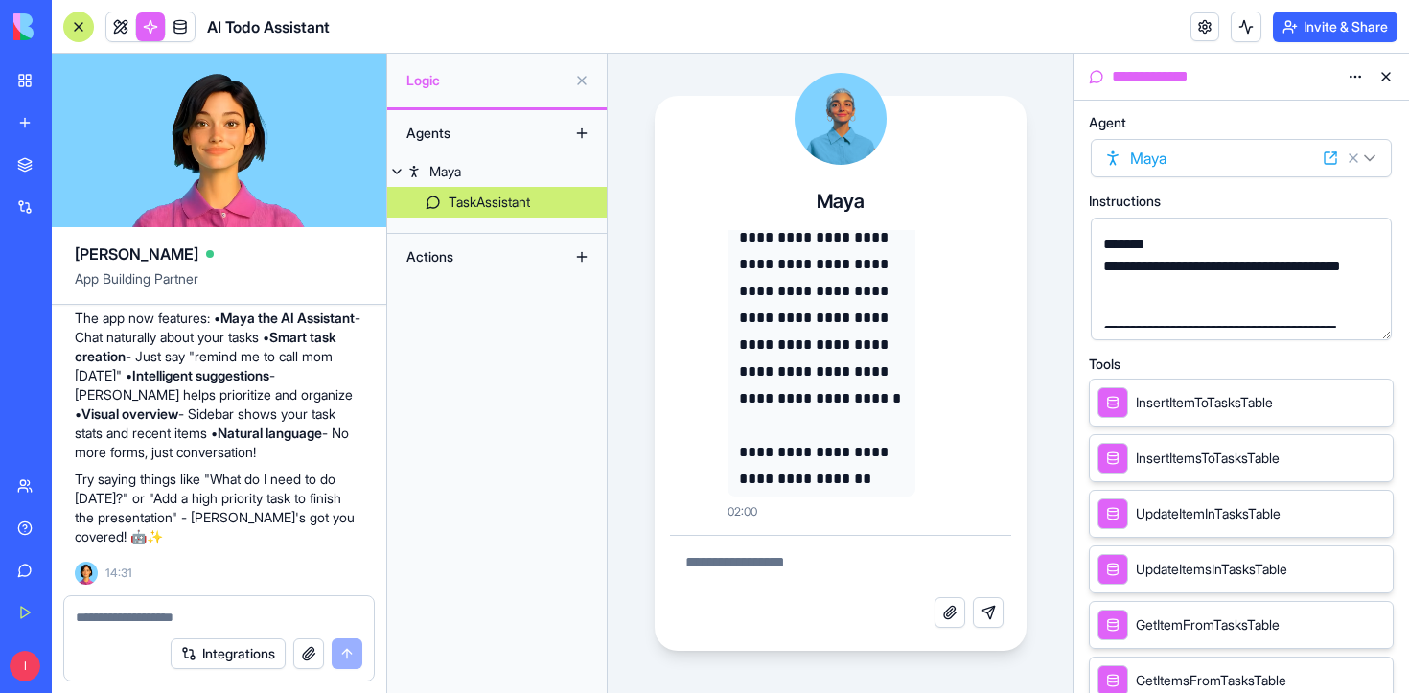
click at [1370, 323] on button "button" at bounding box center [1372, 321] width 31 height 31
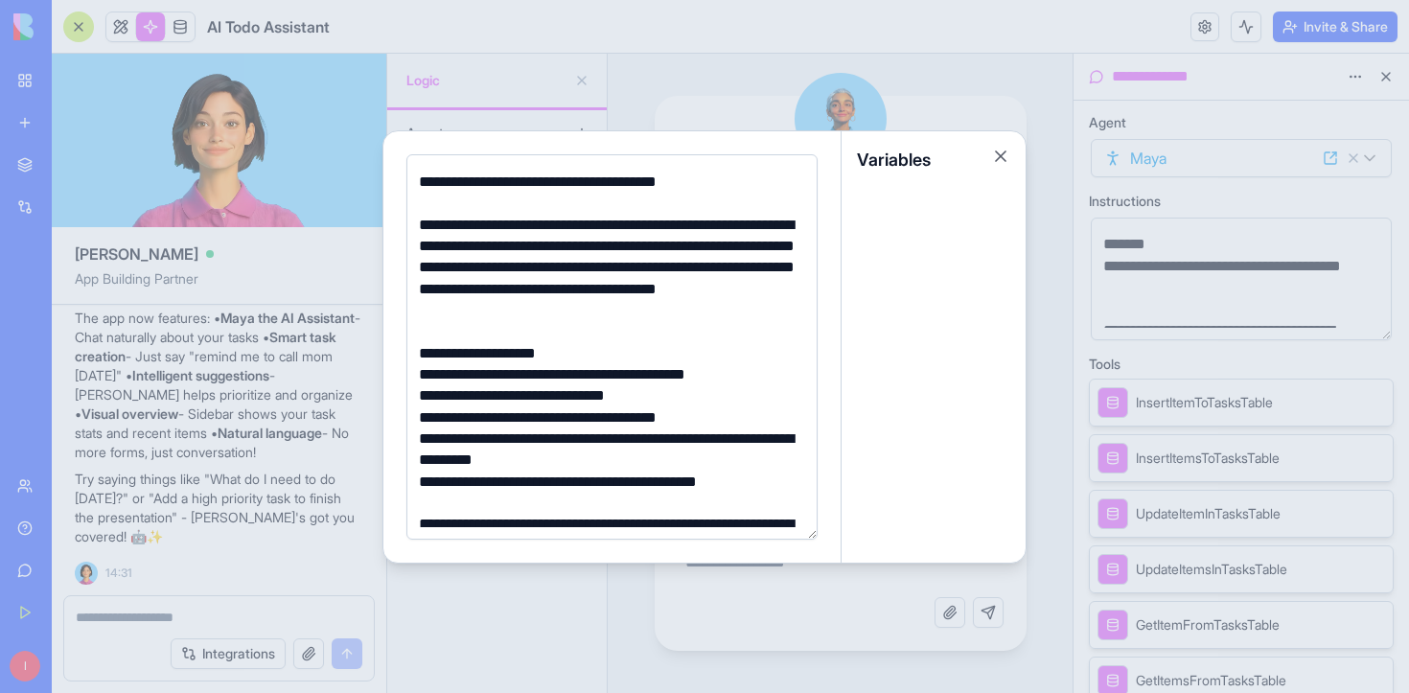
scroll to position [241, 0]
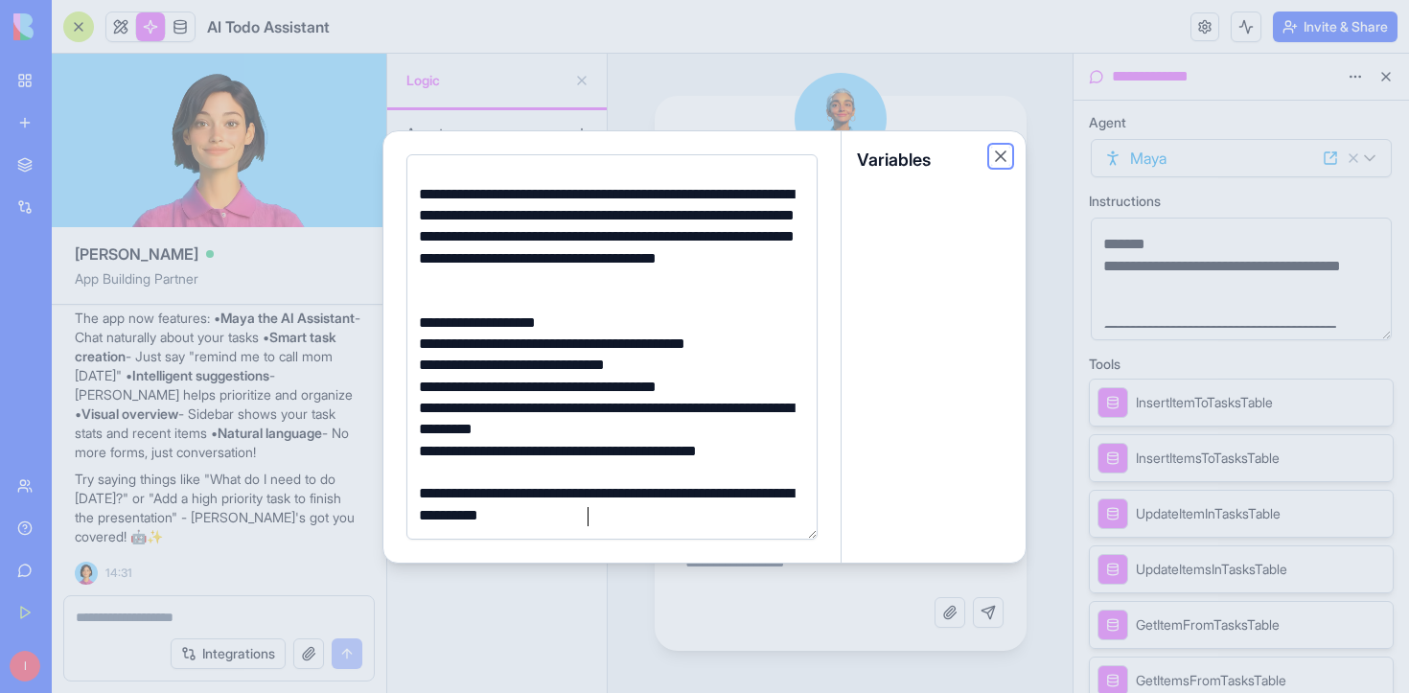
click at [1001, 157] on button "Close" at bounding box center [1000, 156] width 19 height 19
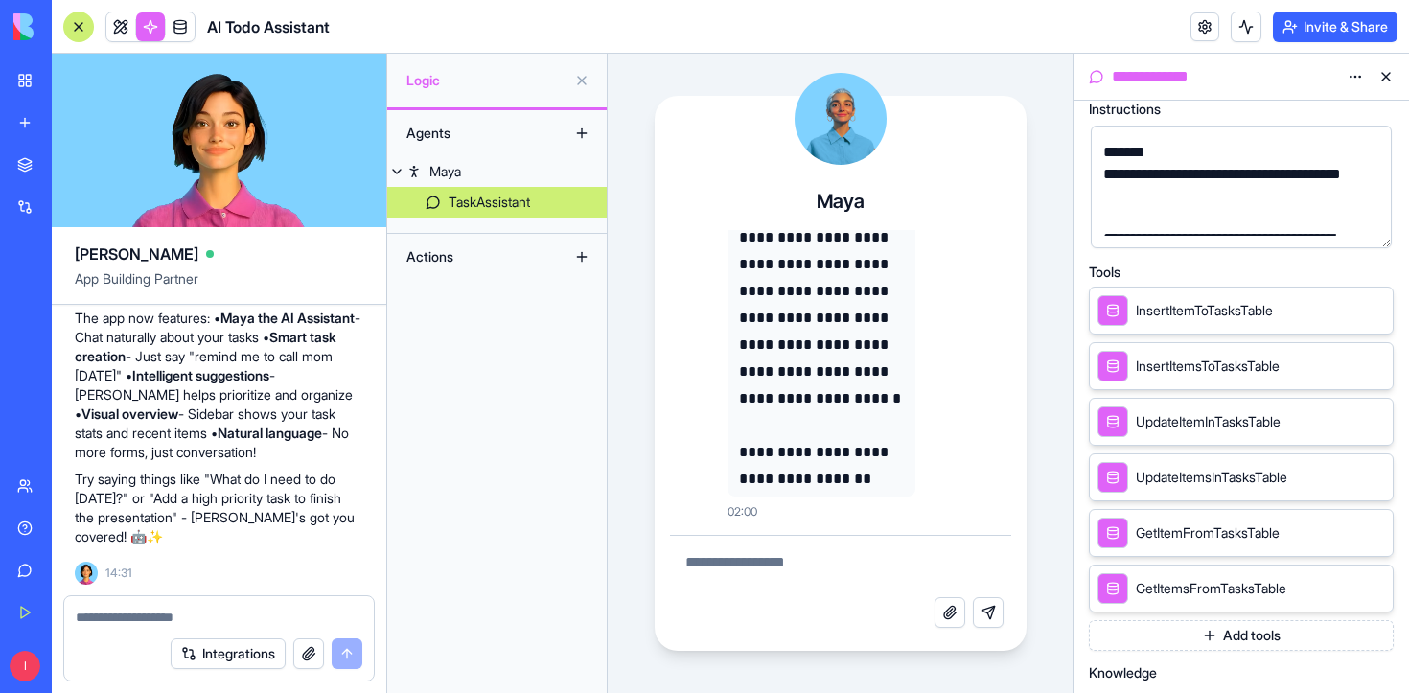
scroll to position [103, 0]
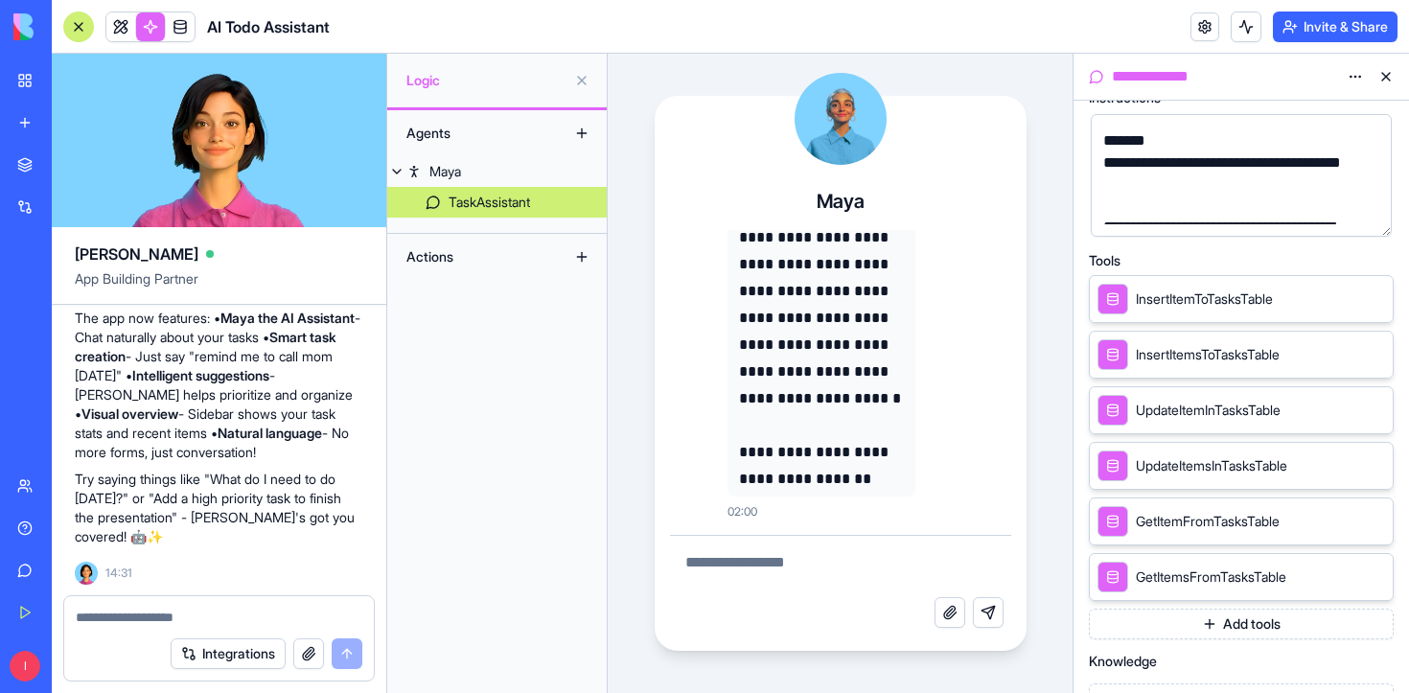
click at [1257, 295] on span "InsertItemToTasksTable" at bounding box center [1203, 298] width 137 height 19
click at [1348, 295] on icon at bounding box center [1349, 297] width 15 height 15
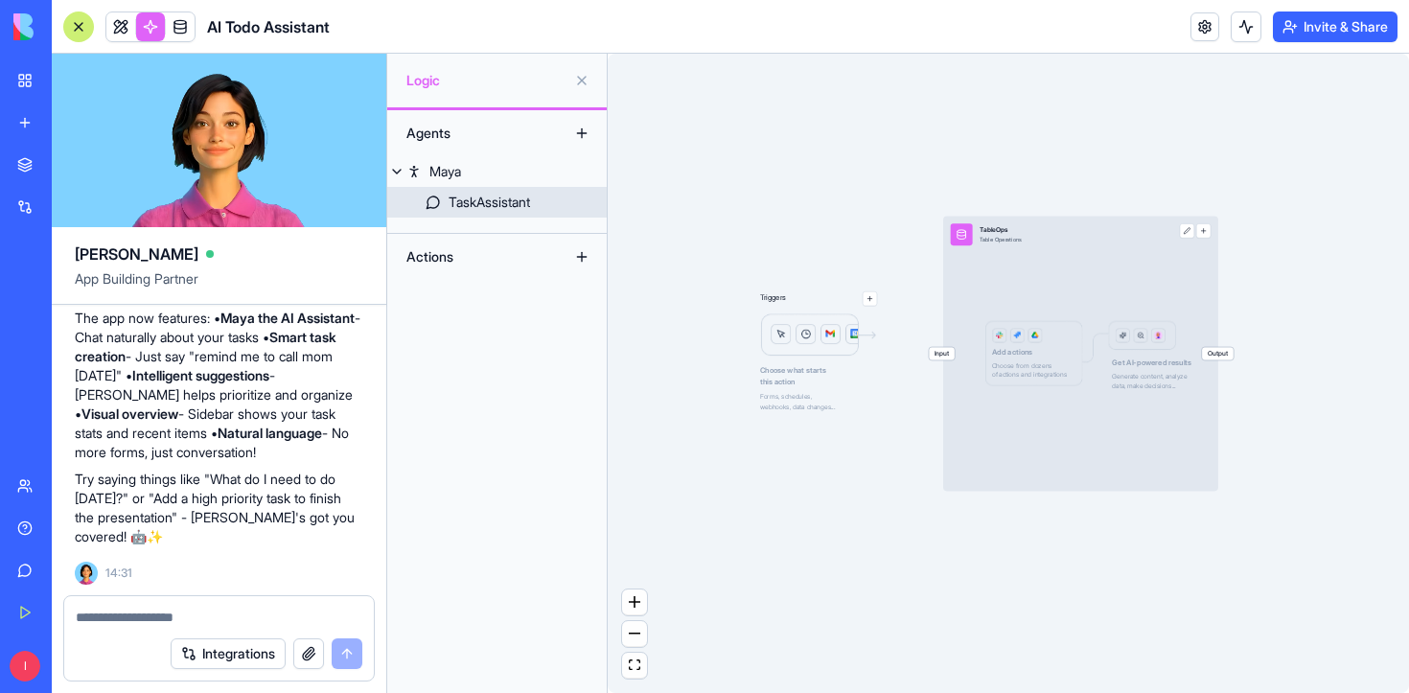
click at [472, 206] on div "TaskAssistant" at bounding box center [488, 202] width 81 height 19
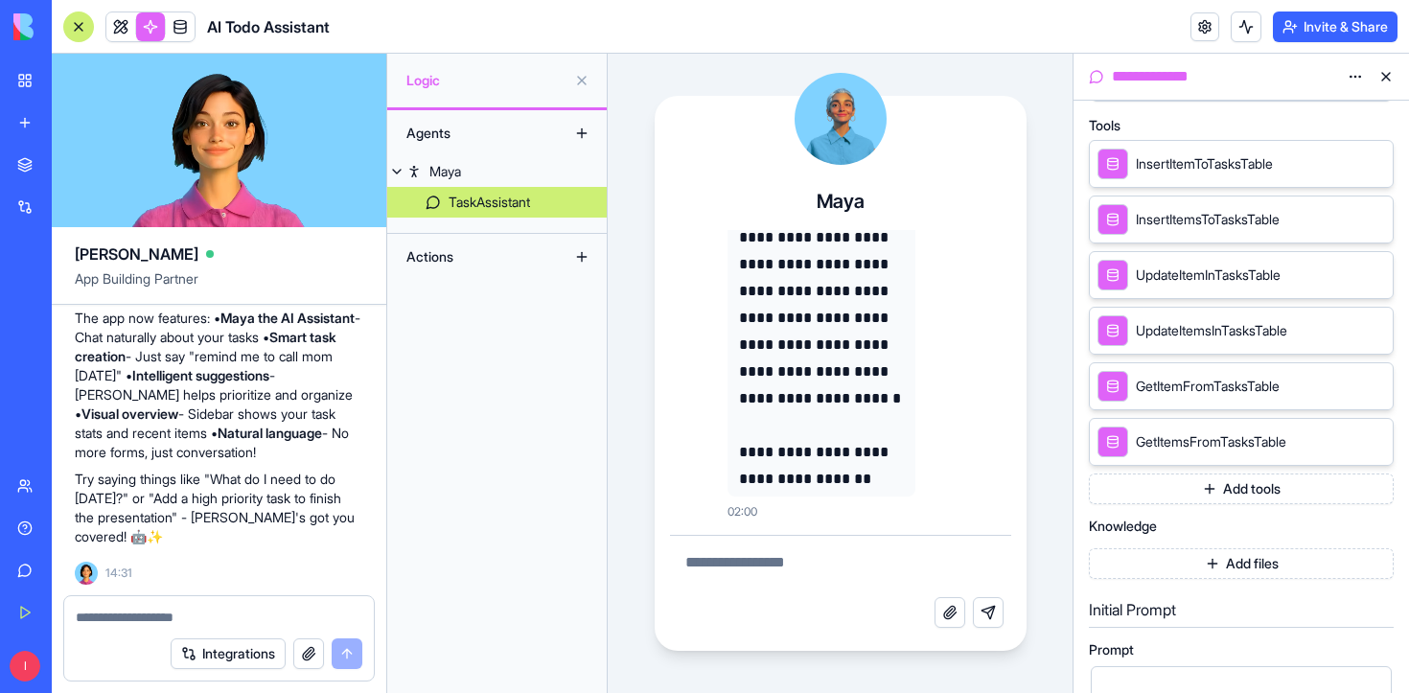
scroll to position [243, 0]
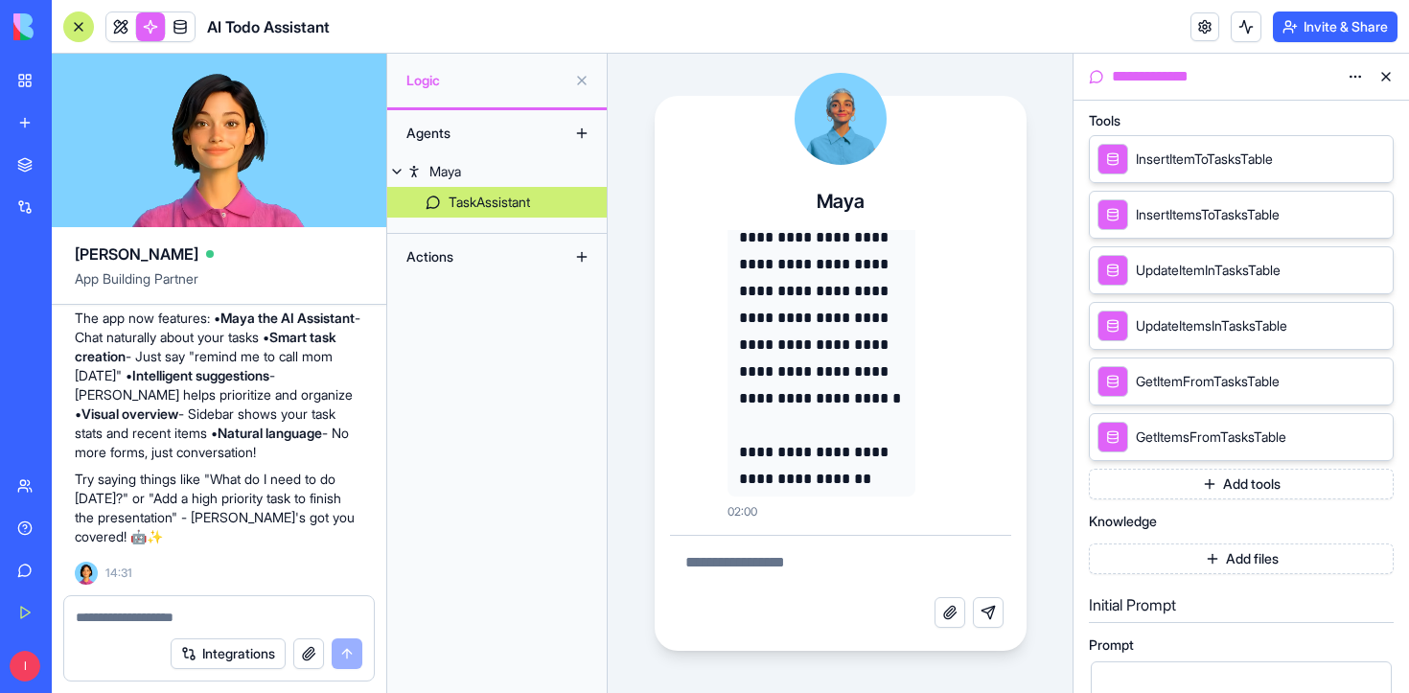
click at [1268, 487] on button "Add tools" at bounding box center [1241, 484] width 305 height 31
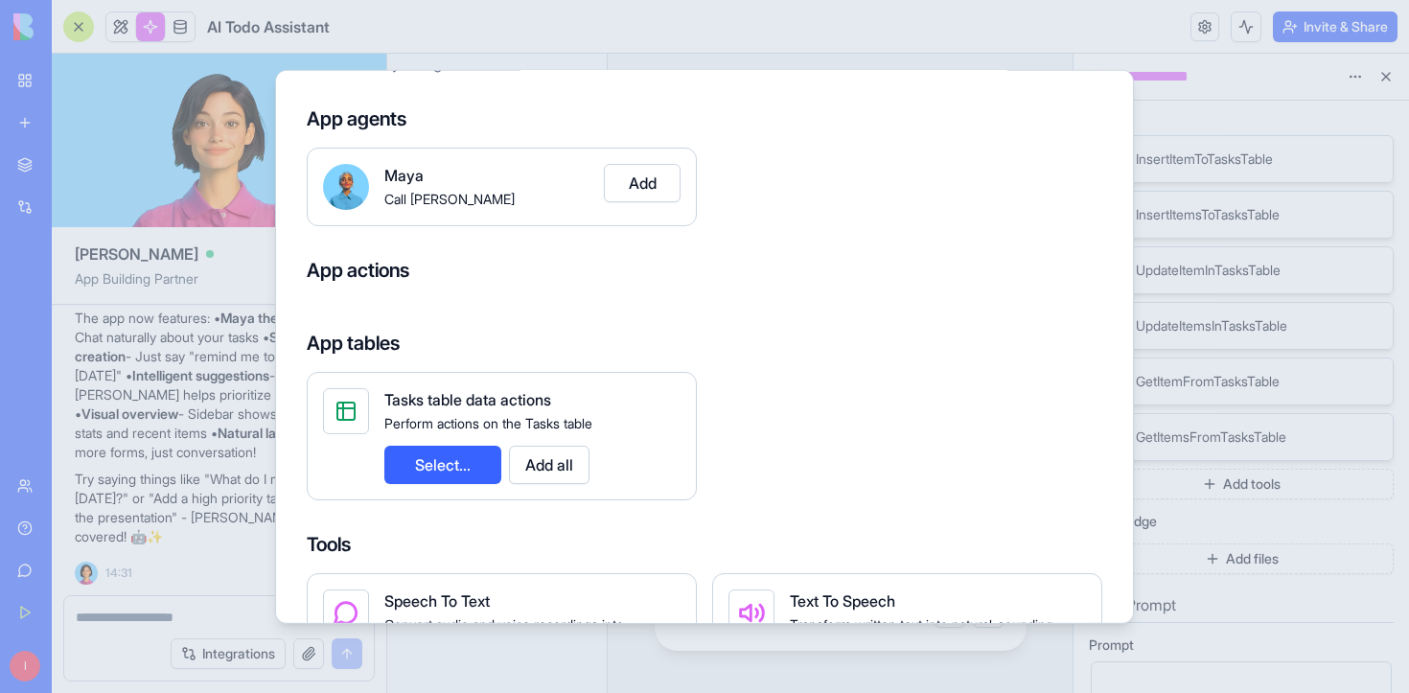
scroll to position [89, 0]
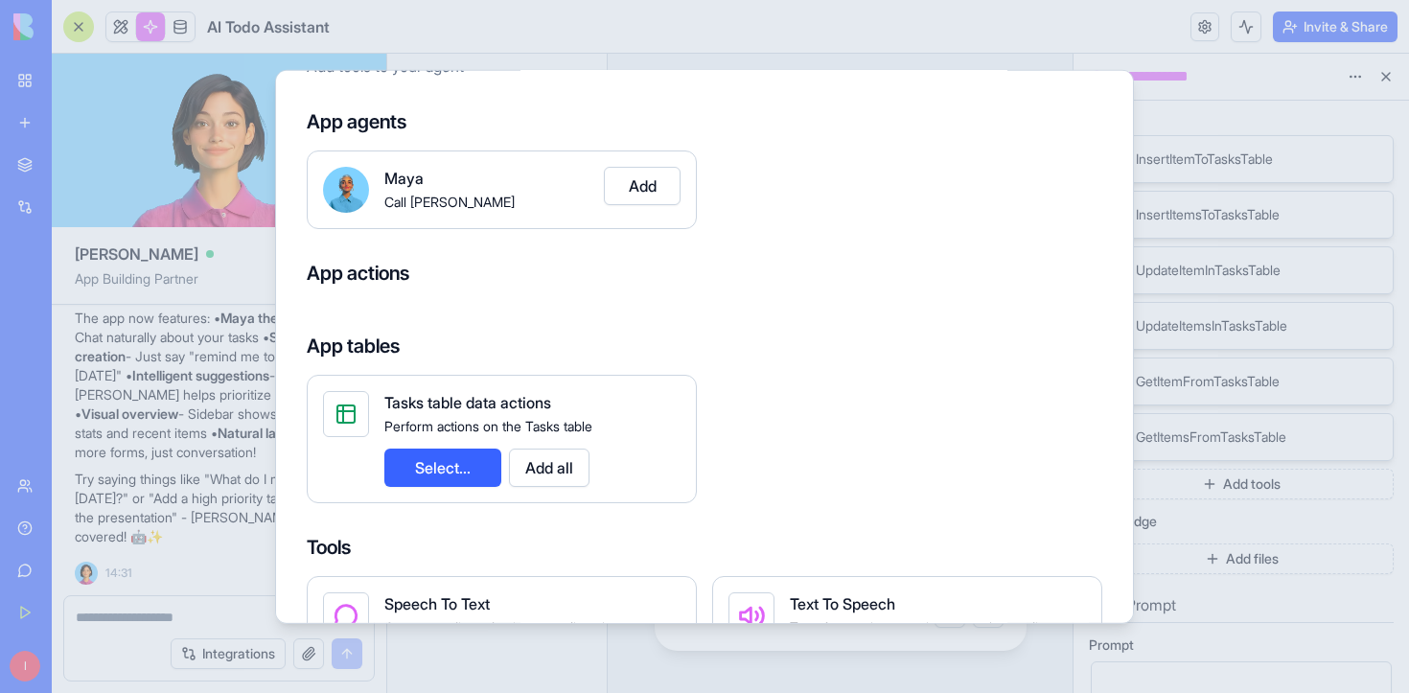
click at [461, 470] on button "Select..." at bounding box center [442, 466] width 117 height 38
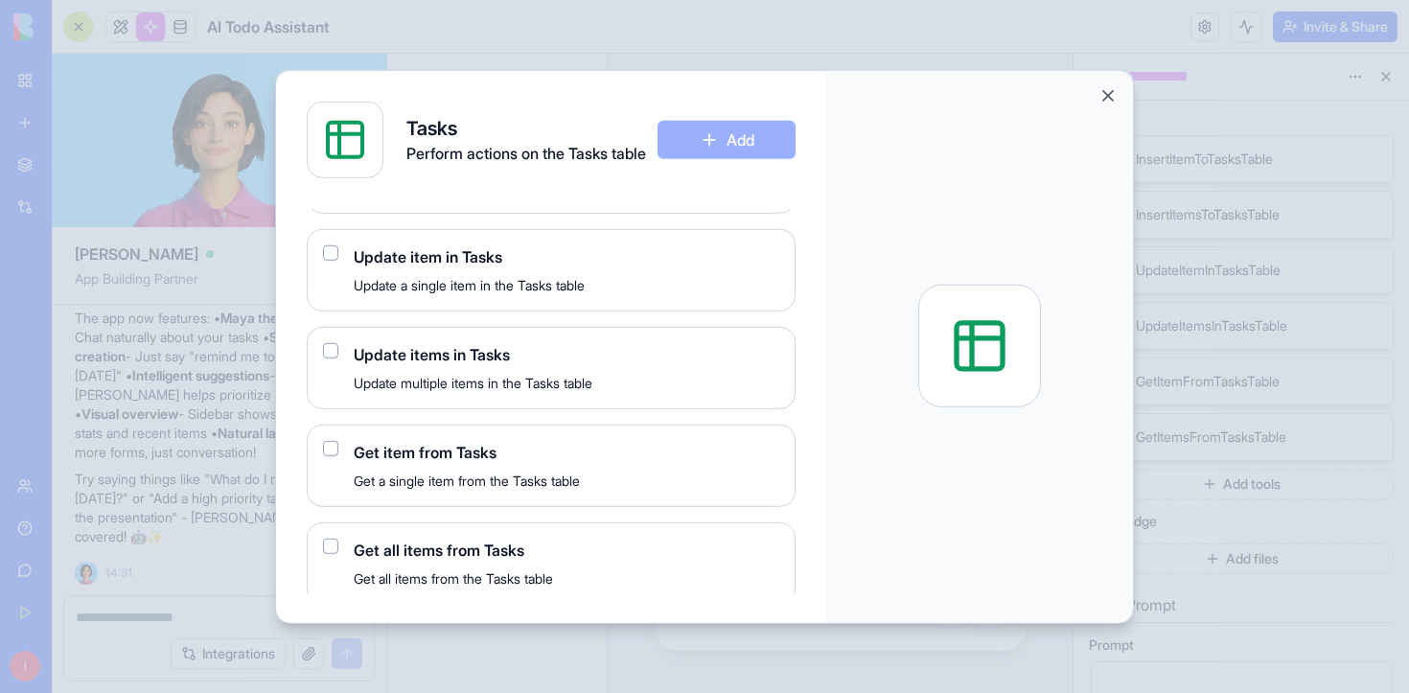
scroll to position [227, 0]
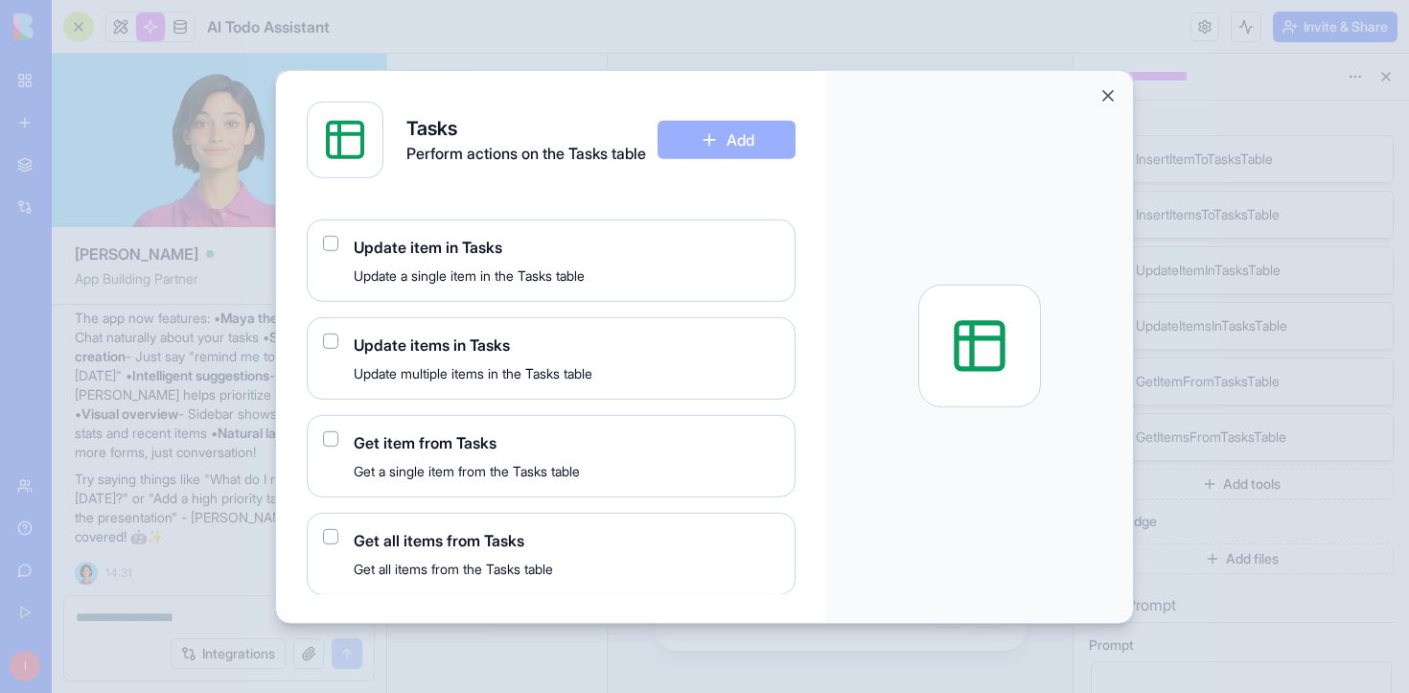
click at [1119, 89] on div at bounding box center [979, 345] width 307 height 551
click at [1104, 95] on button "Close" at bounding box center [1107, 94] width 19 height 19
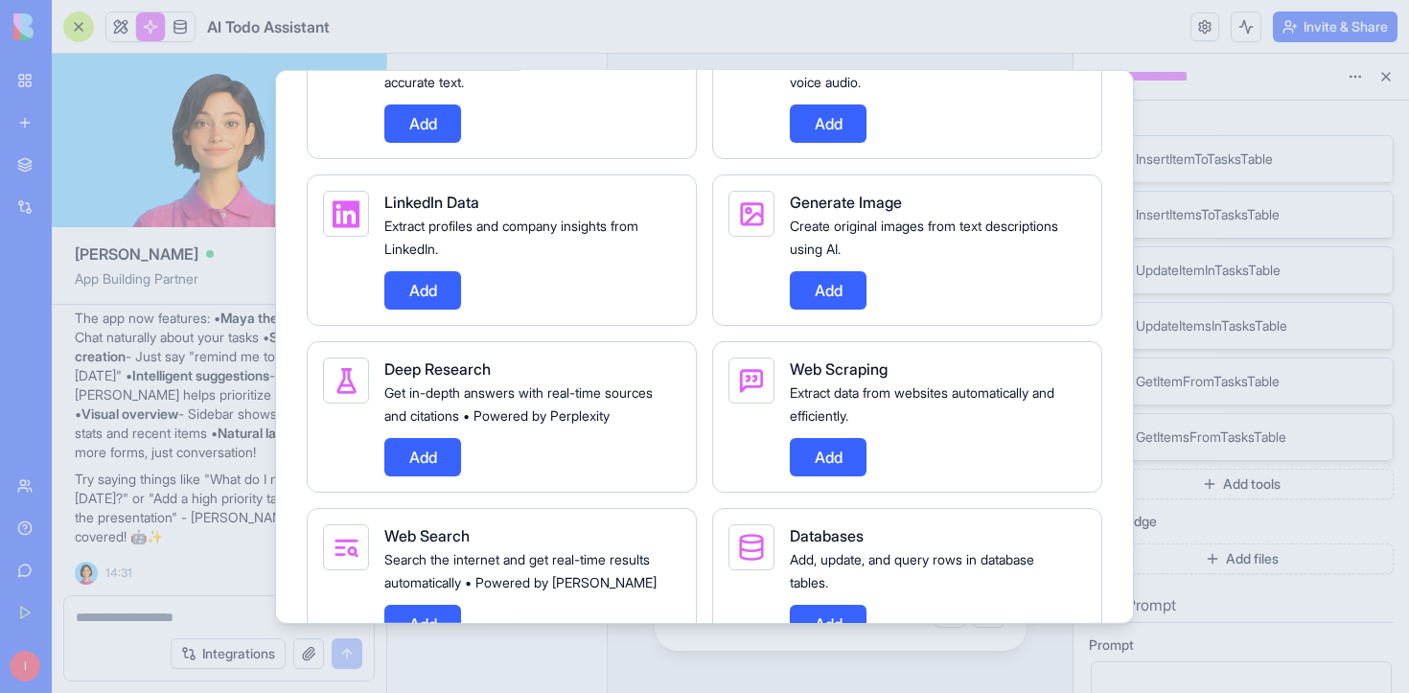
scroll to position [0, 0]
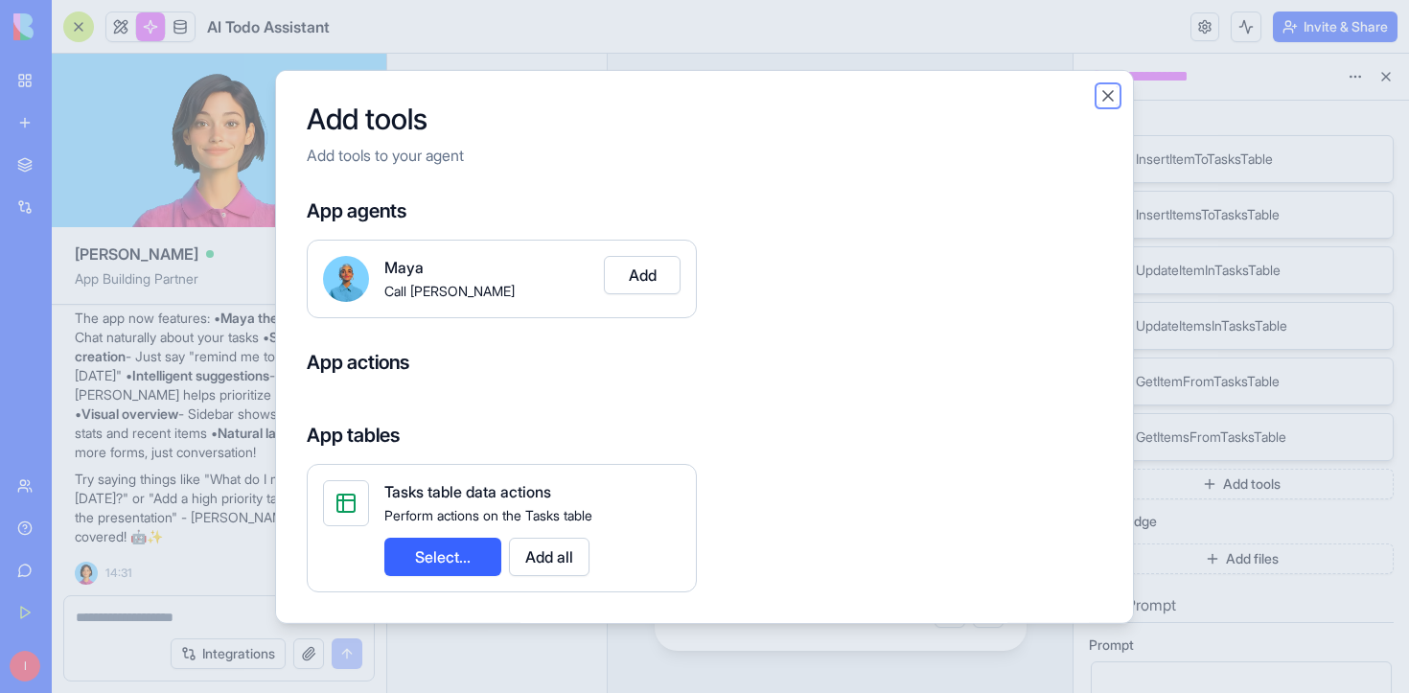
click at [1105, 94] on button "Close" at bounding box center [1107, 94] width 19 height 19
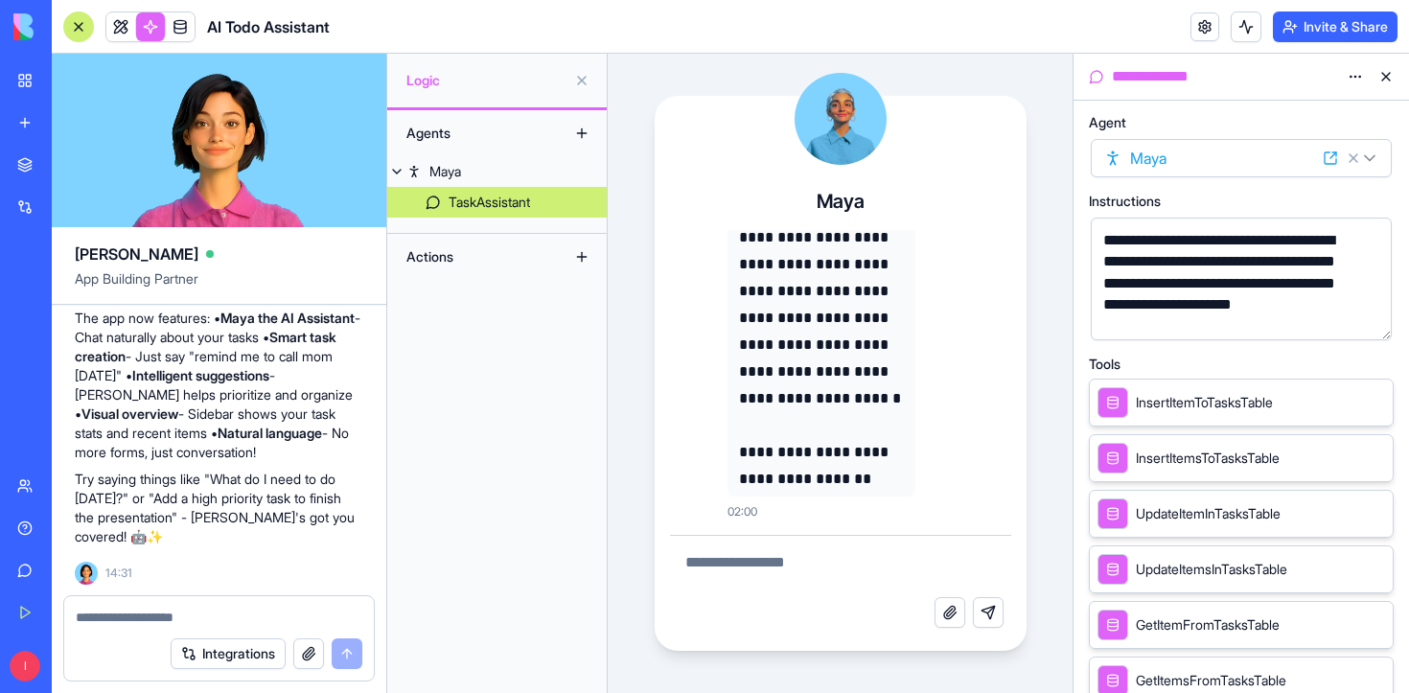
click at [1134, 80] on div "**********" at bounding box center [1224, 76] width 232 height 23
click at [184, 26] on link at bounding box center [180, 26] width 29 height 29
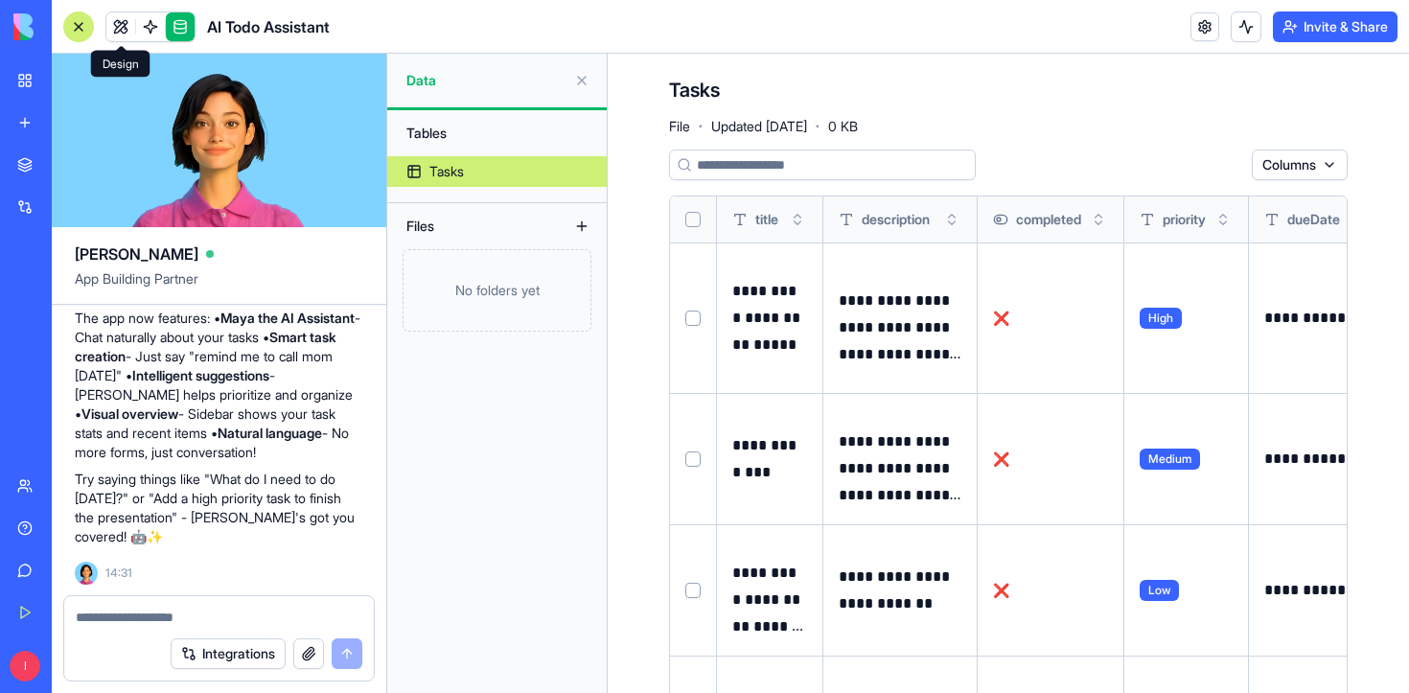
click at [115, 23] on link at bounding box center [120, 26] width 29 height 29
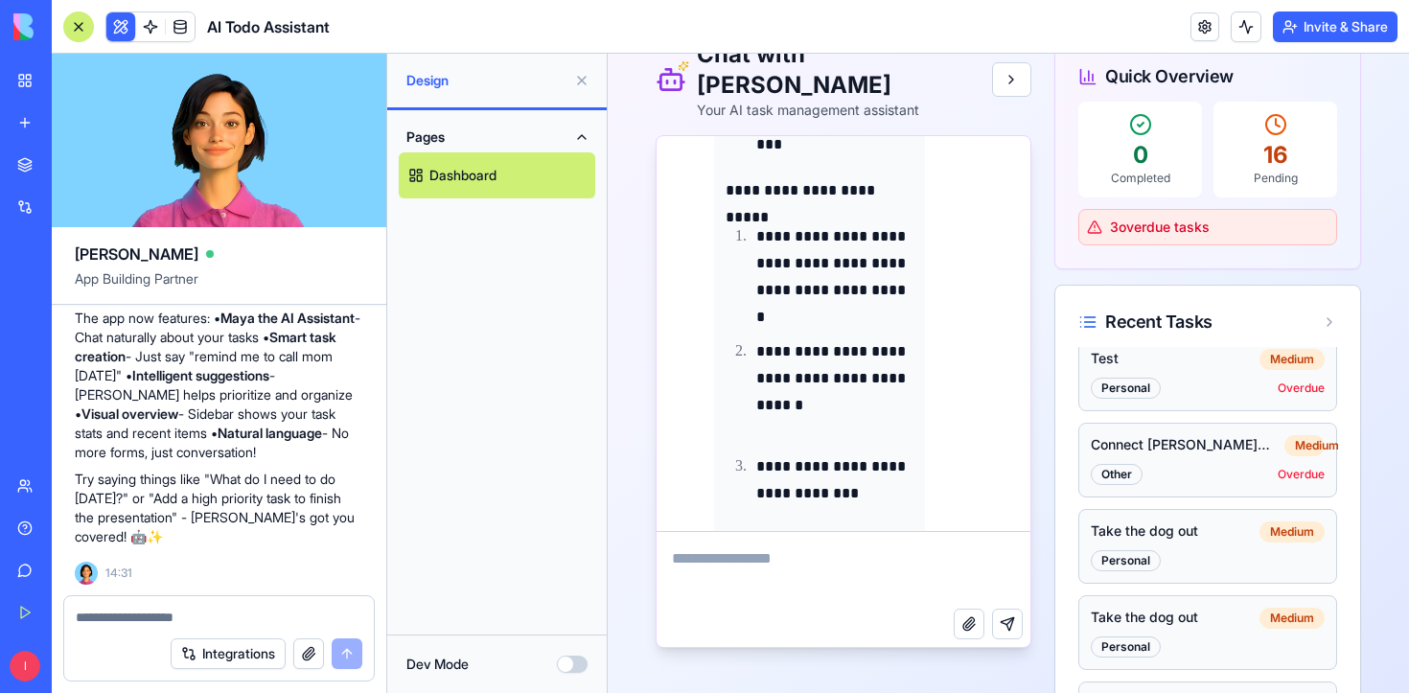
scroll to position [6628, 0]
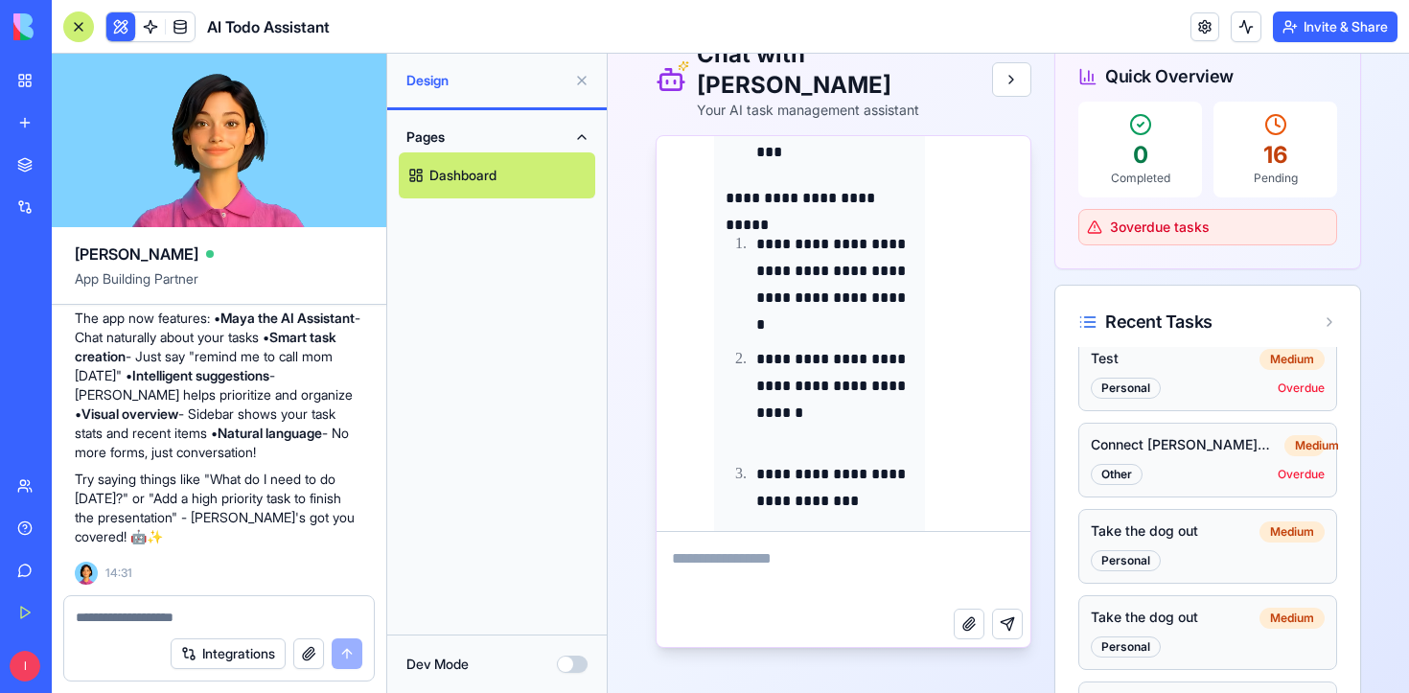
click at [218, 653] on button "Integrations" at bounding box center [228, 653] width 115 height 31
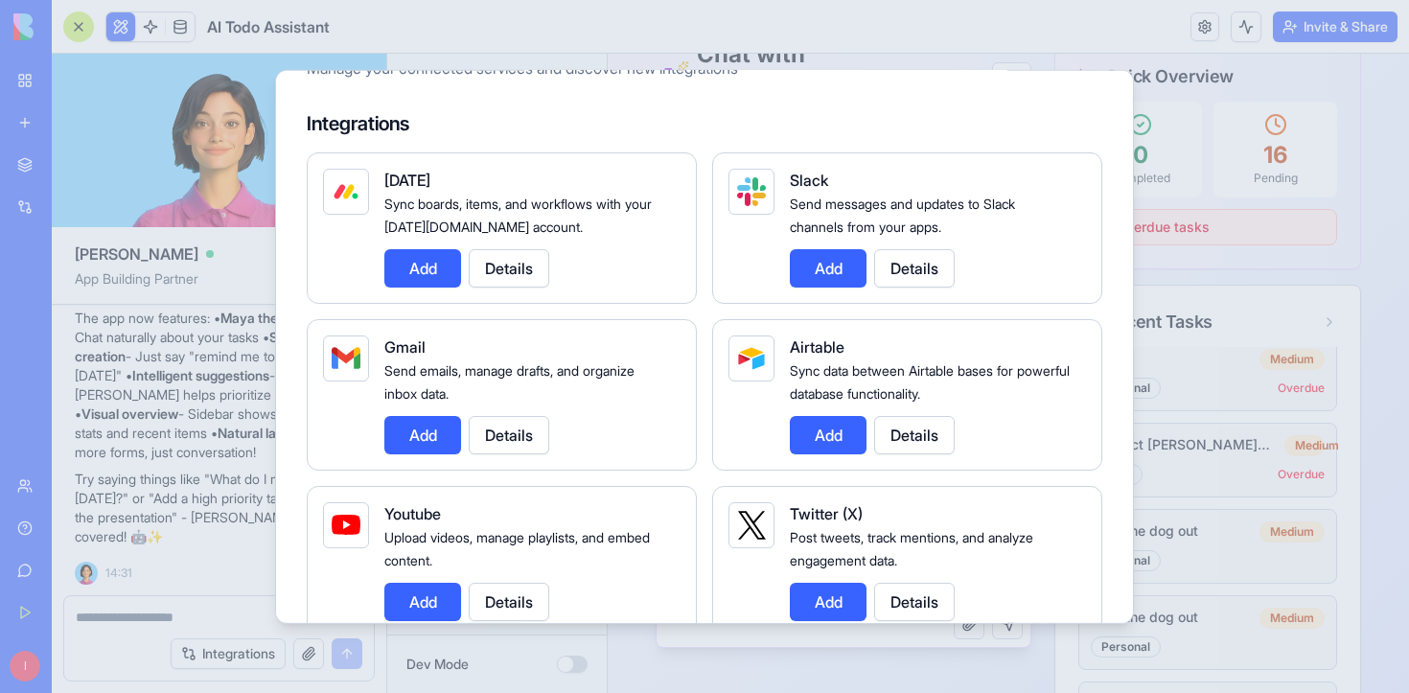
scroll to position [86, 0]
click at [506, 438] on button "Details" at bounding box center [509, 435] width 80 height 38
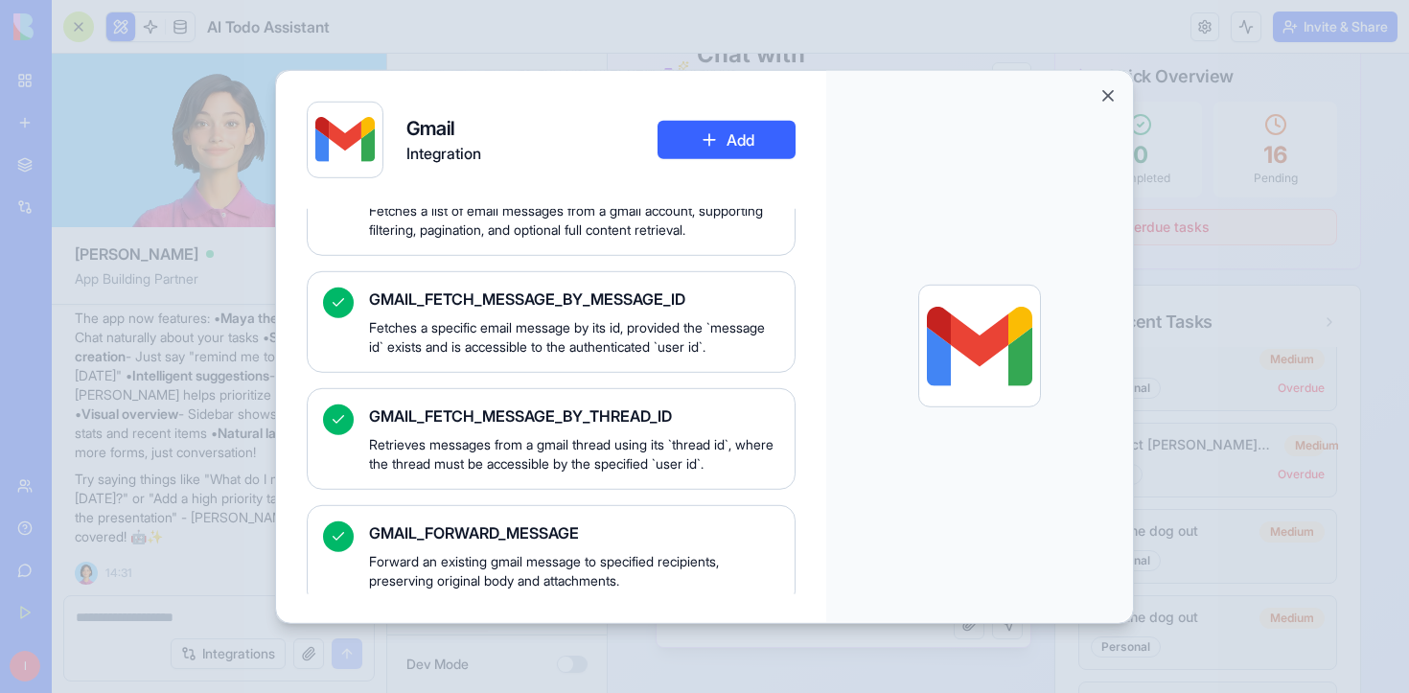
scroll to position [891, 0]
click at [1104, 95] on button "Close" at bounding box center [1107, 94] width 19 height 19
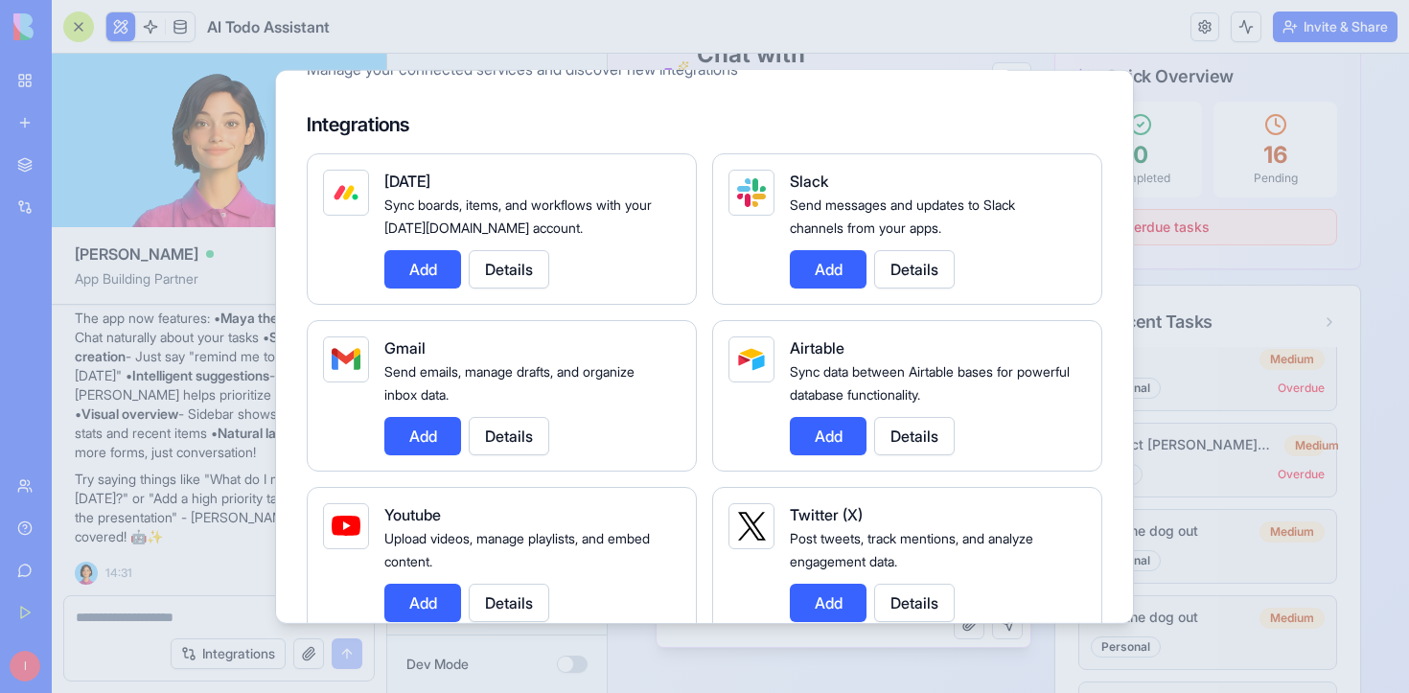
click at [992, 53] on div at bounding box center [704, 346] width 1409 height 693
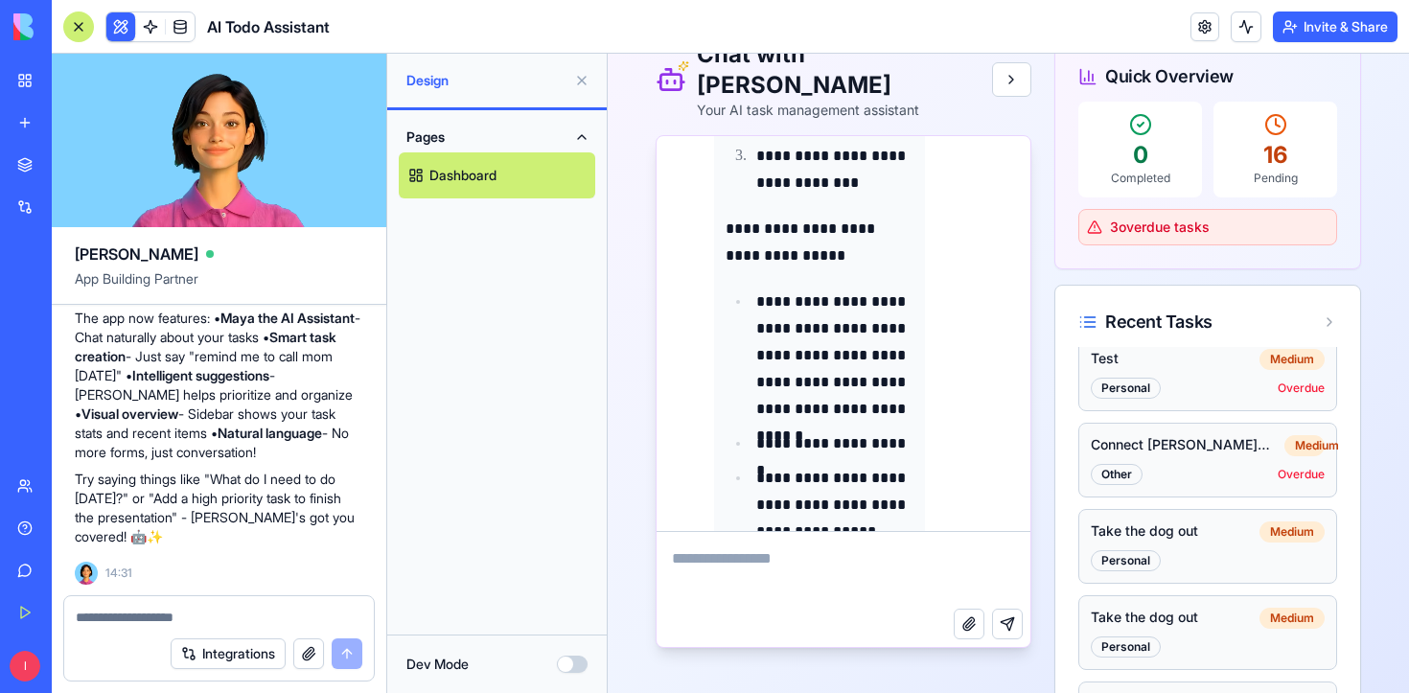
scroll to position [6953, 0]
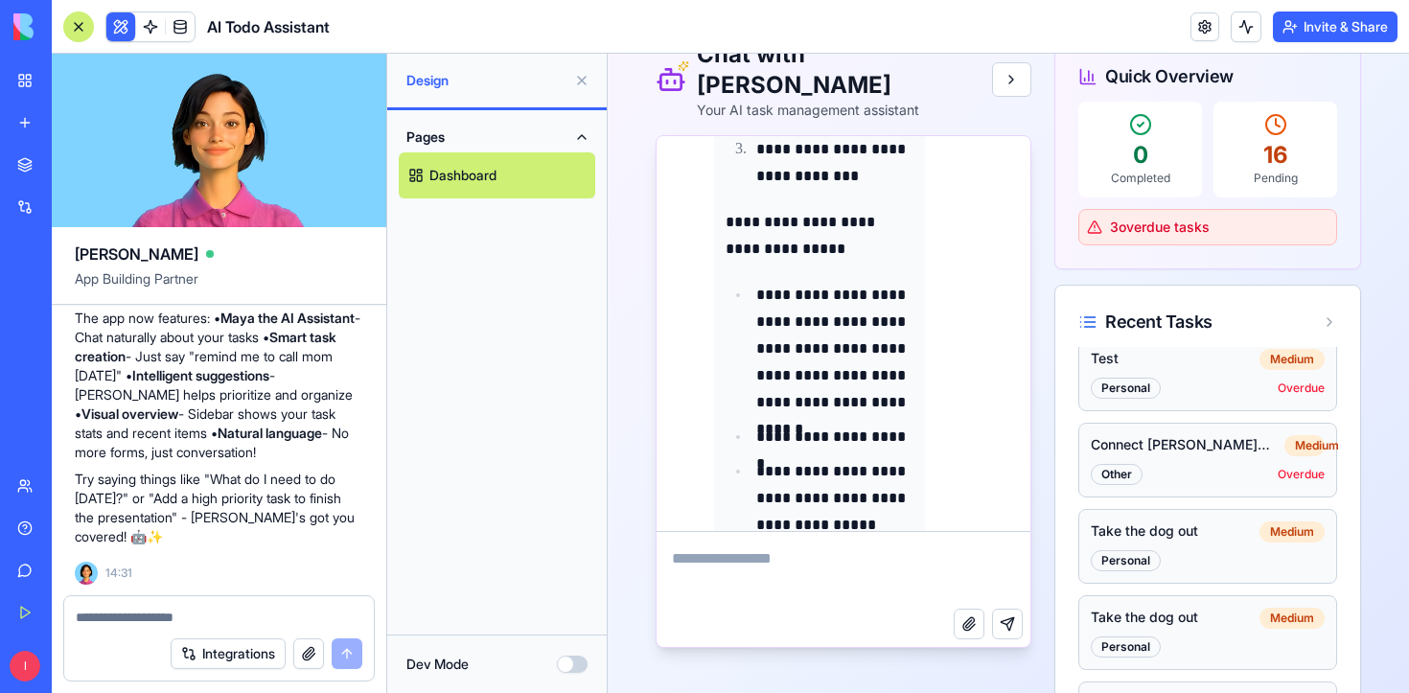
click at [780, 562] on textarea at bounding box center [843, 570] width 374 height 77
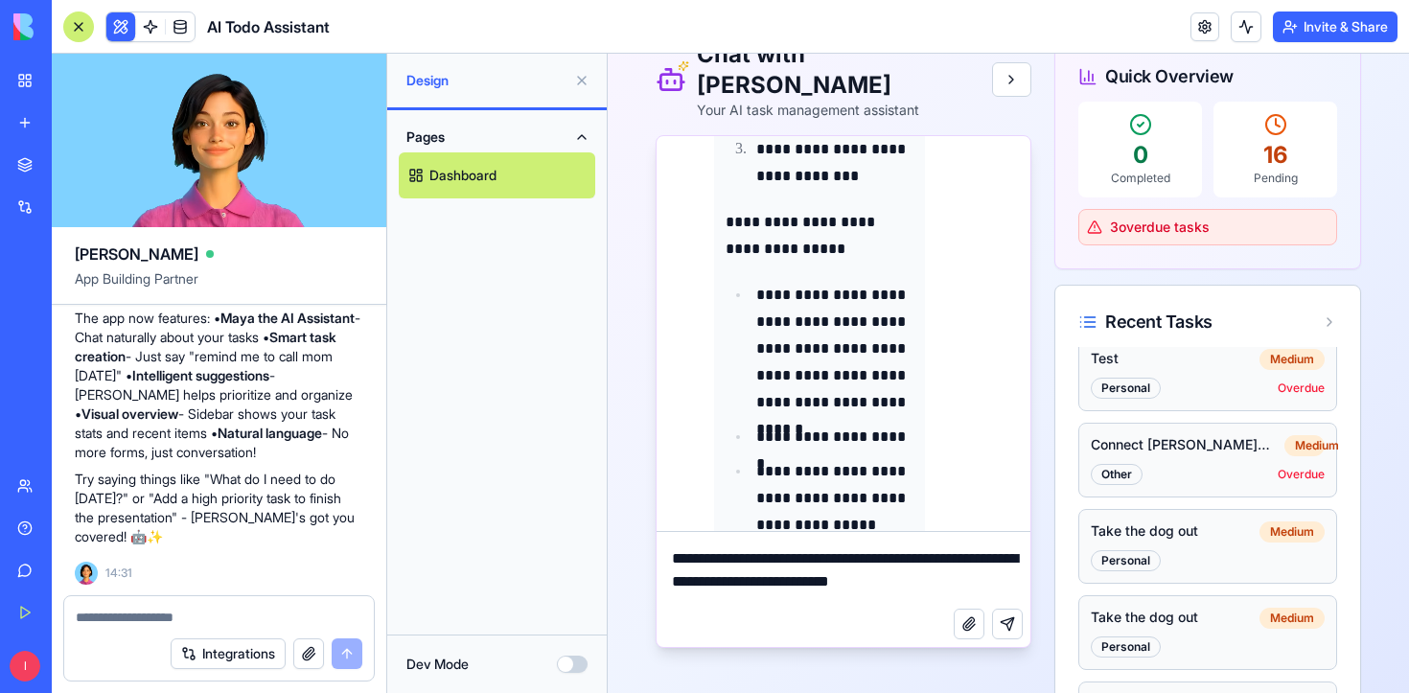
scroll to position [5, 0]
type textarea "**********"
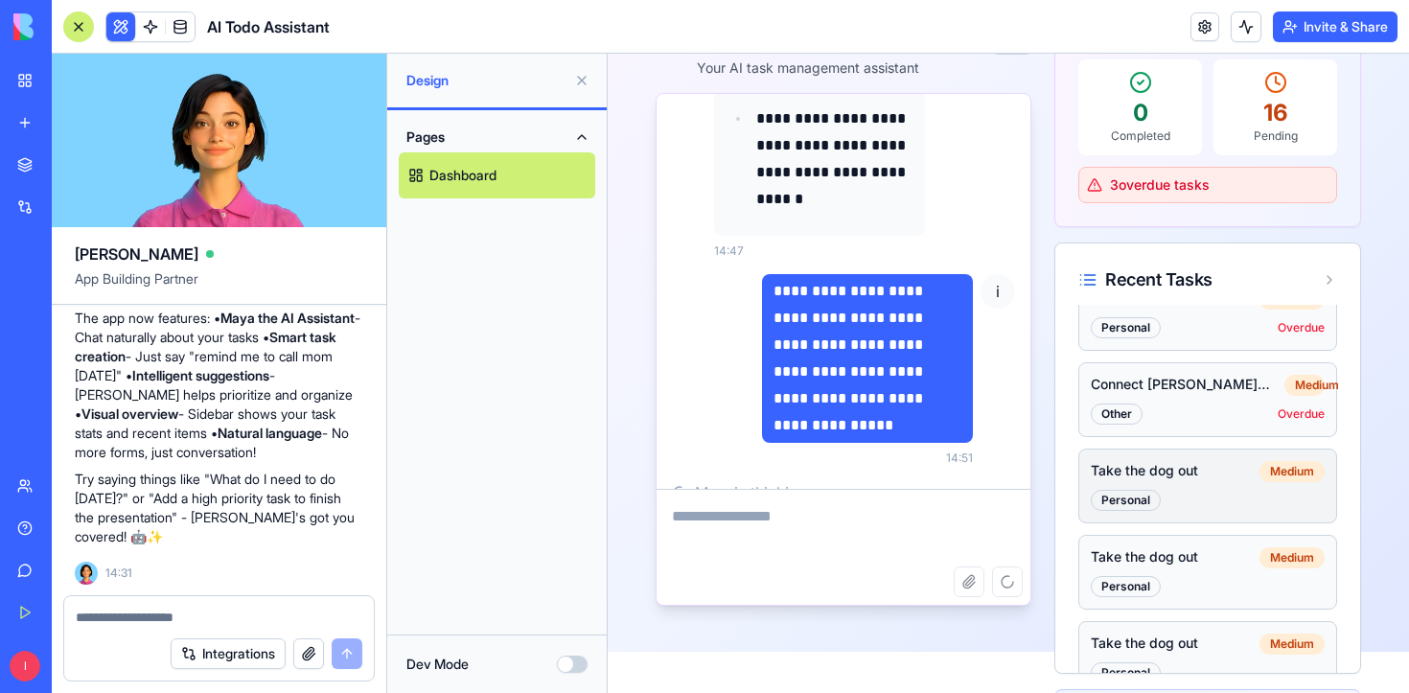
scroll to position [0, 0]
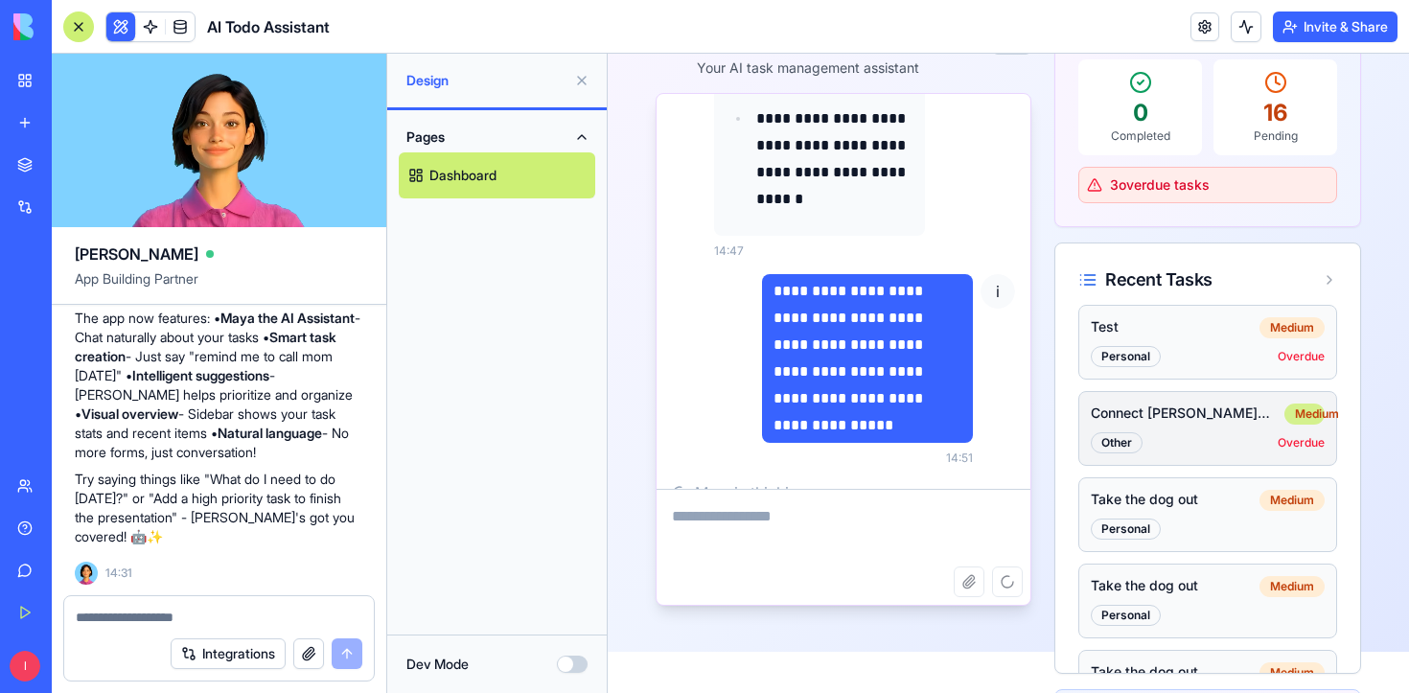
click at [1304, 408] on div "Medium" at bounding box center [1304, 413] width 40 height 21
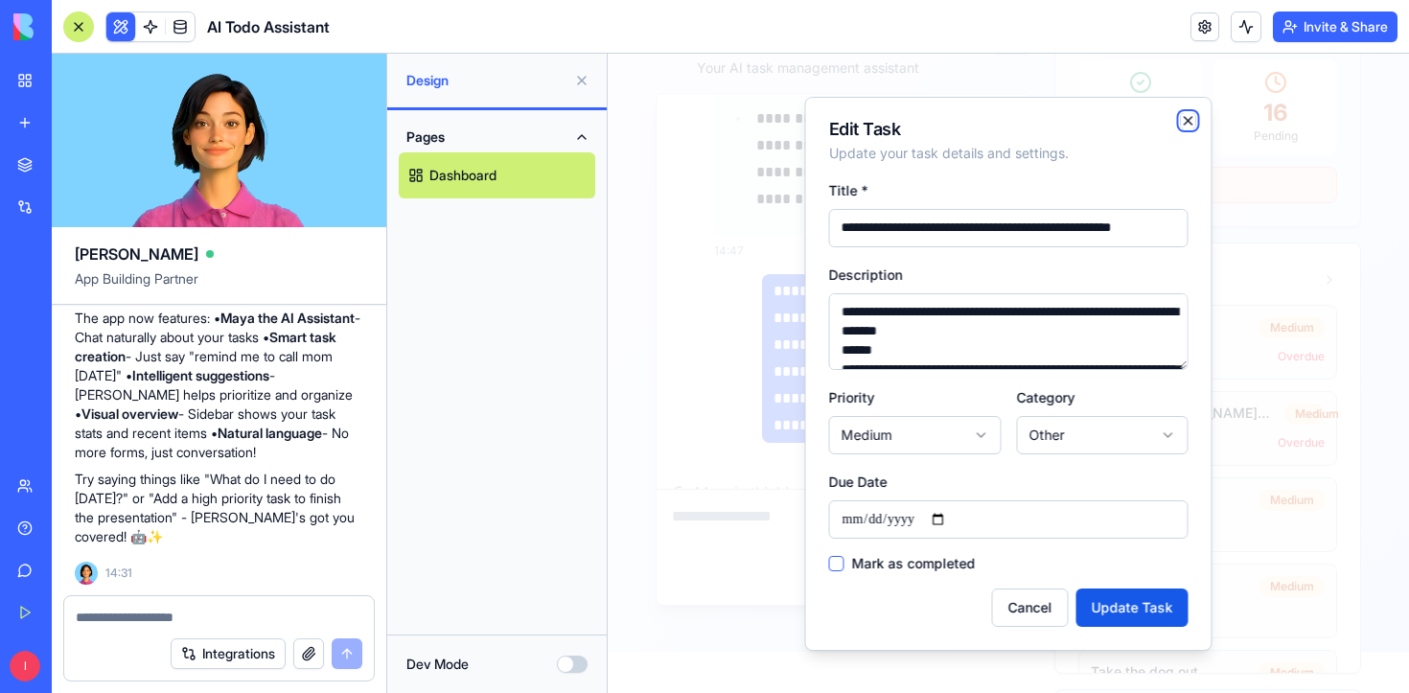
click at [1189, 116] on icon "button" at bounding box center [1187, 120] width 15 height 15
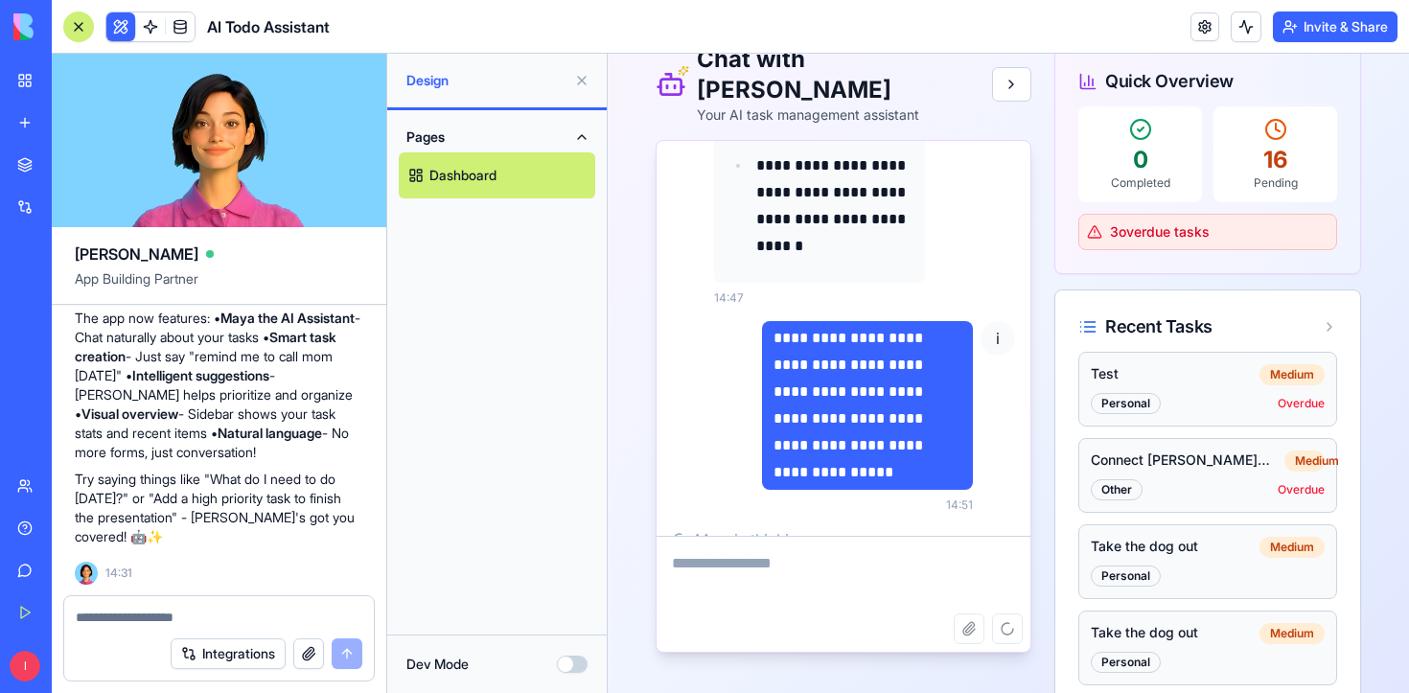
scroll to position [102, 0]
click at [154, 28] on link at bounding box center [150, 26] width 29 height 29
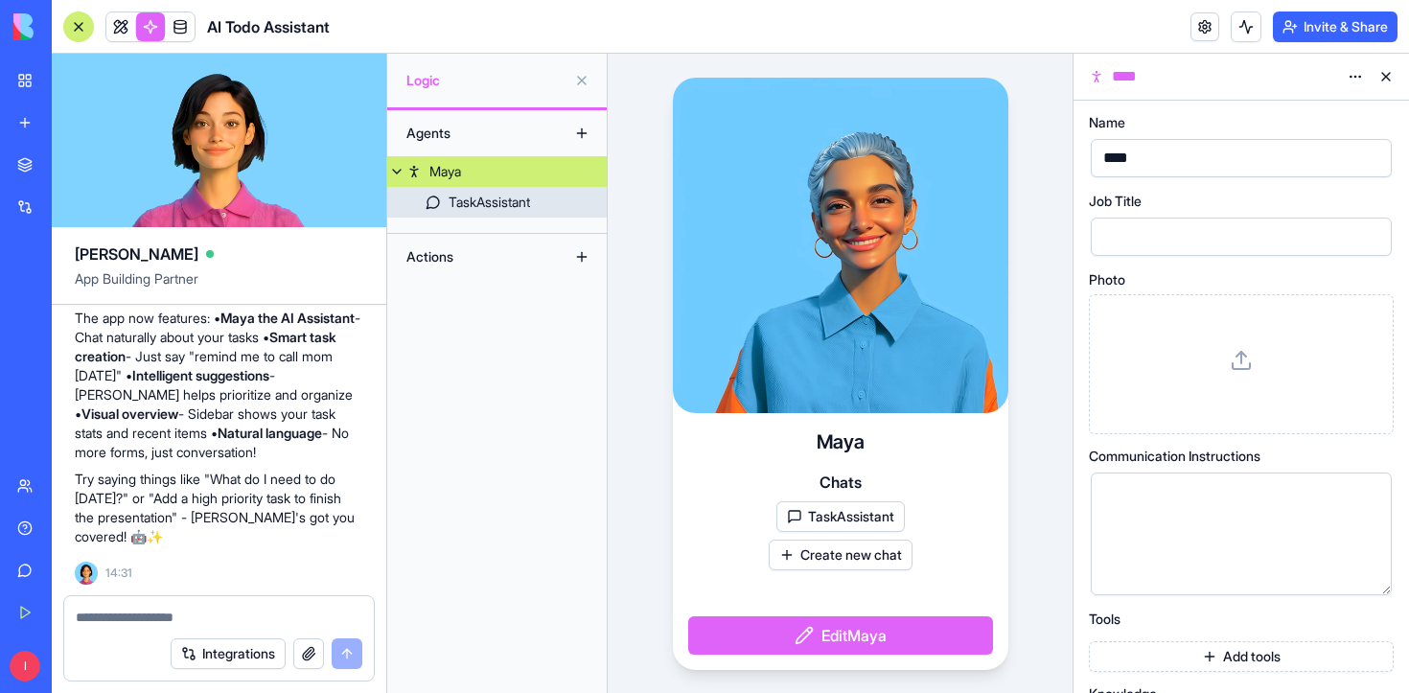
click at [451, 205] on div "TaskAssistant" at bounding box center [488, 202] width 81 height 19
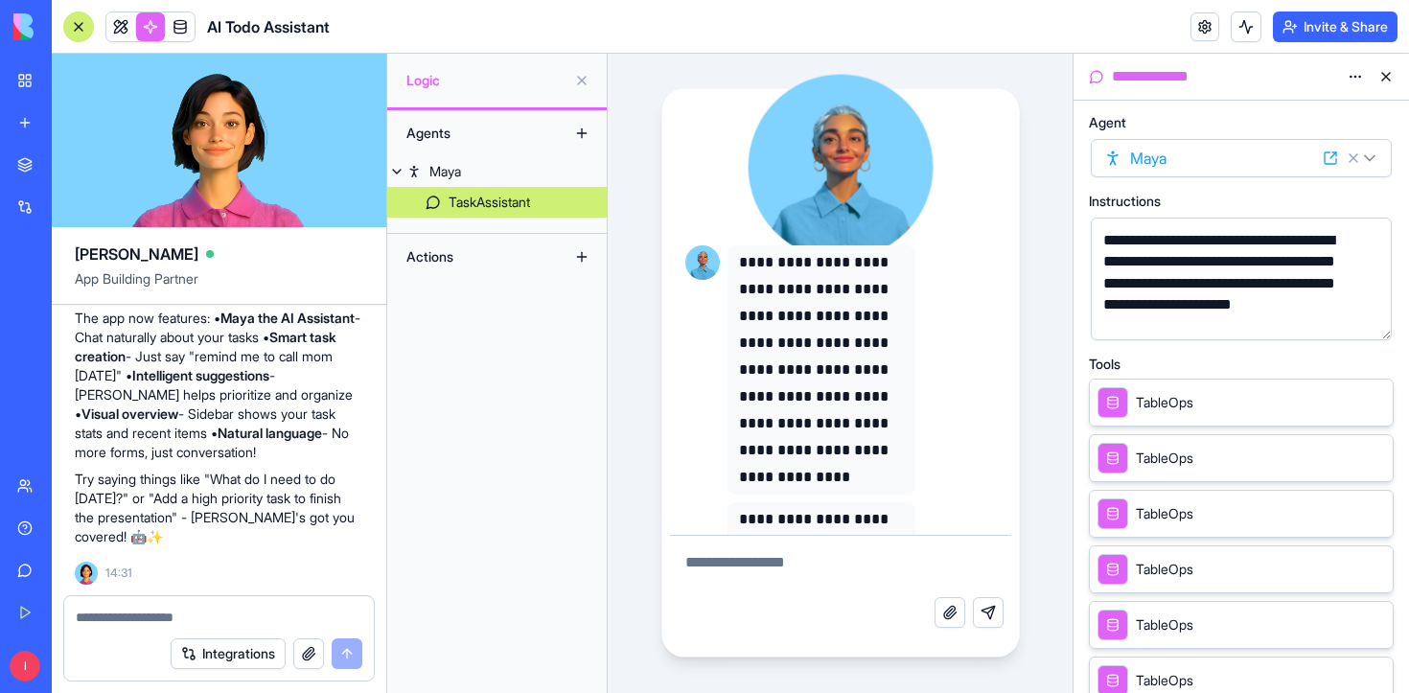
scroll to position [309, 0]
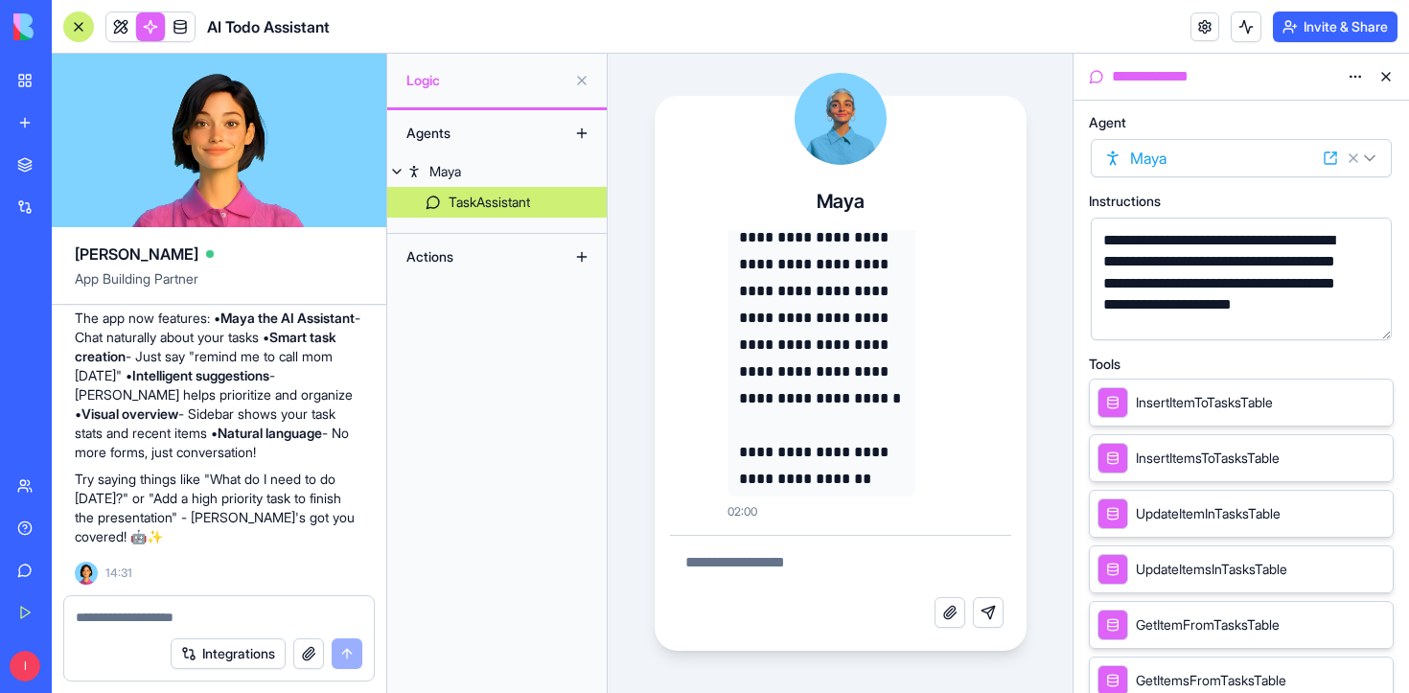
click at [482, 254] on div "Actions" at bounding box center [473, 256] width 153 height 31
click at [431, 255] on div "Actions" at bounding box center [473, 256] width 153 height 31
click at [585, 255] on button at bounding box center [581, 256] width 31 height 31
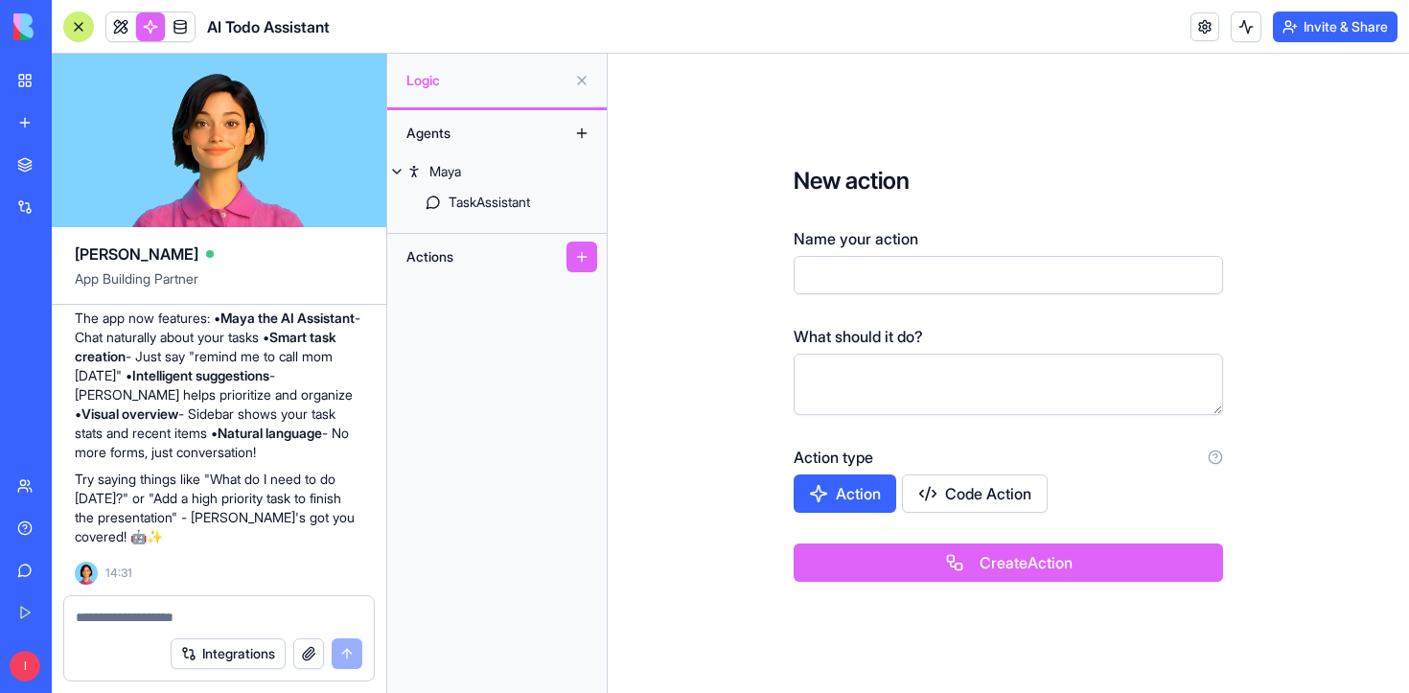
click at [870, 495] on button "Action" at bounding box center [844, 493] width 103 height 38
click at [869, 506] on button "Action" at bounding box center [845, 493] width 104 height 38
click at [861, 280] on input "Name your action" at bounding box center [1007, 275] width 429 height 38
type input "**********"
type textarea "**********"
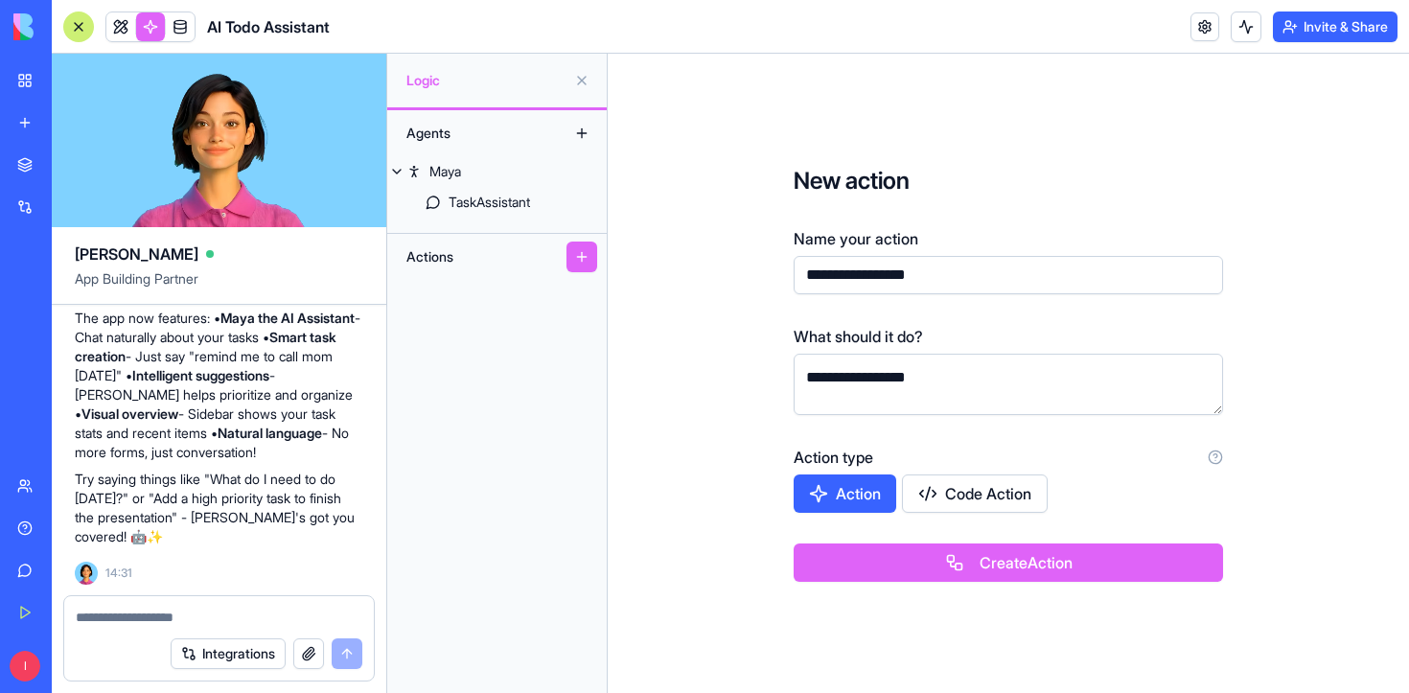
click at [1043, 572] on button "Create Action" at bounding box center [1007, 562] width 429 height 38
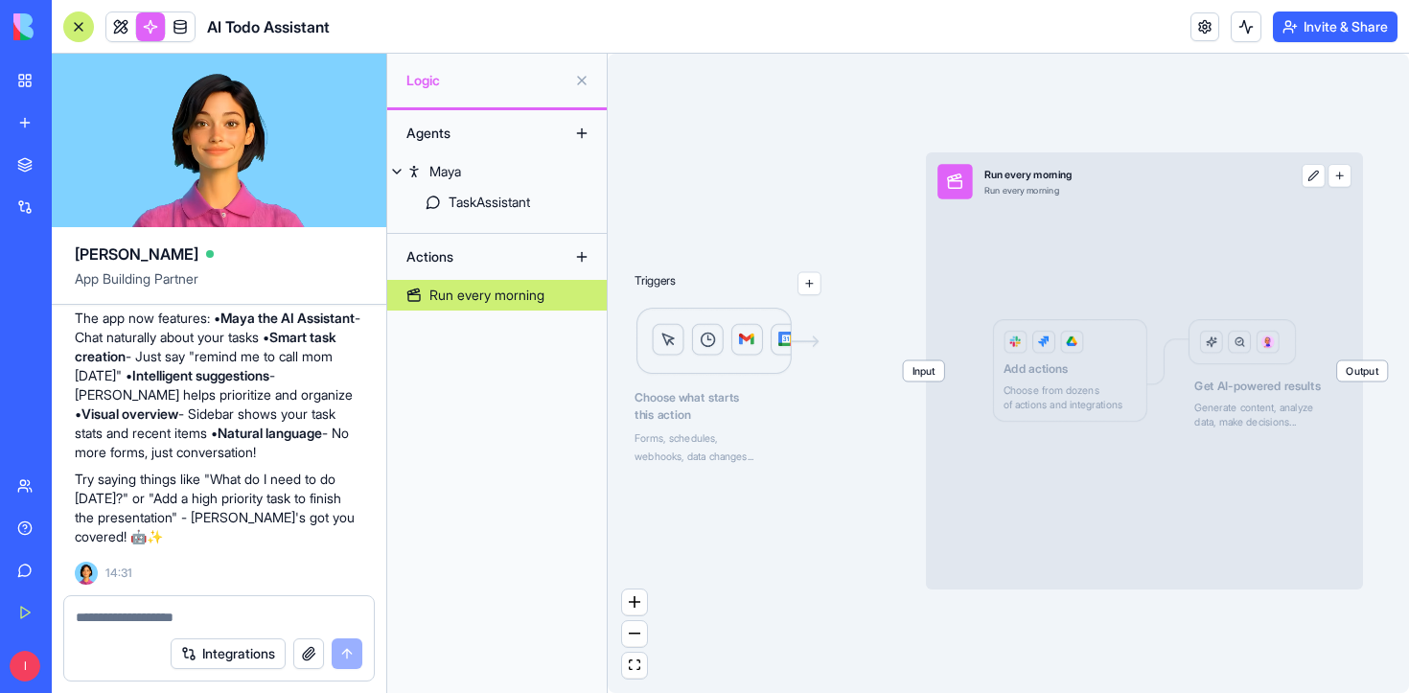
click at [705, 334] on img at bounding box center [727, 342] width 187 height 70
click at [708, 347] on img at bounding box center [727, 342] width 187 height 70
click at [813, 286] on button "button" at bounding box center [808, 283] width 23 height 23
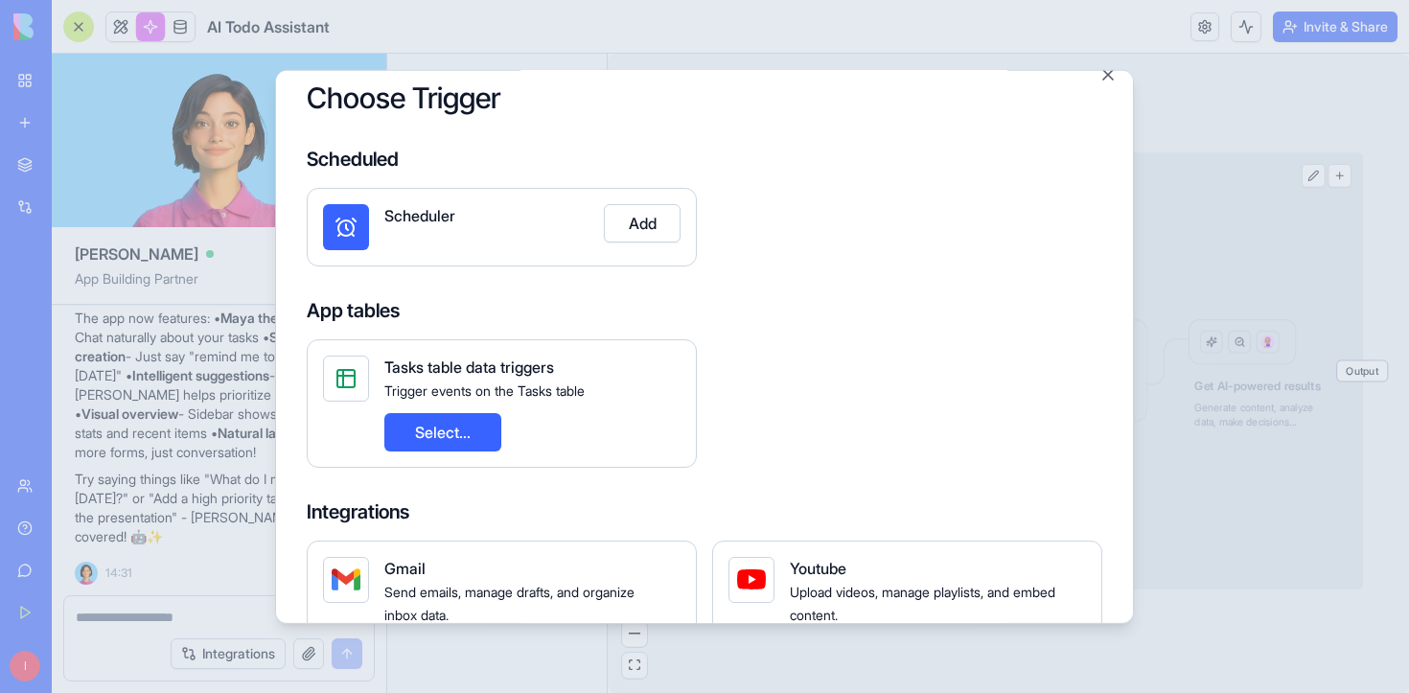
scroll to position [15, 0]
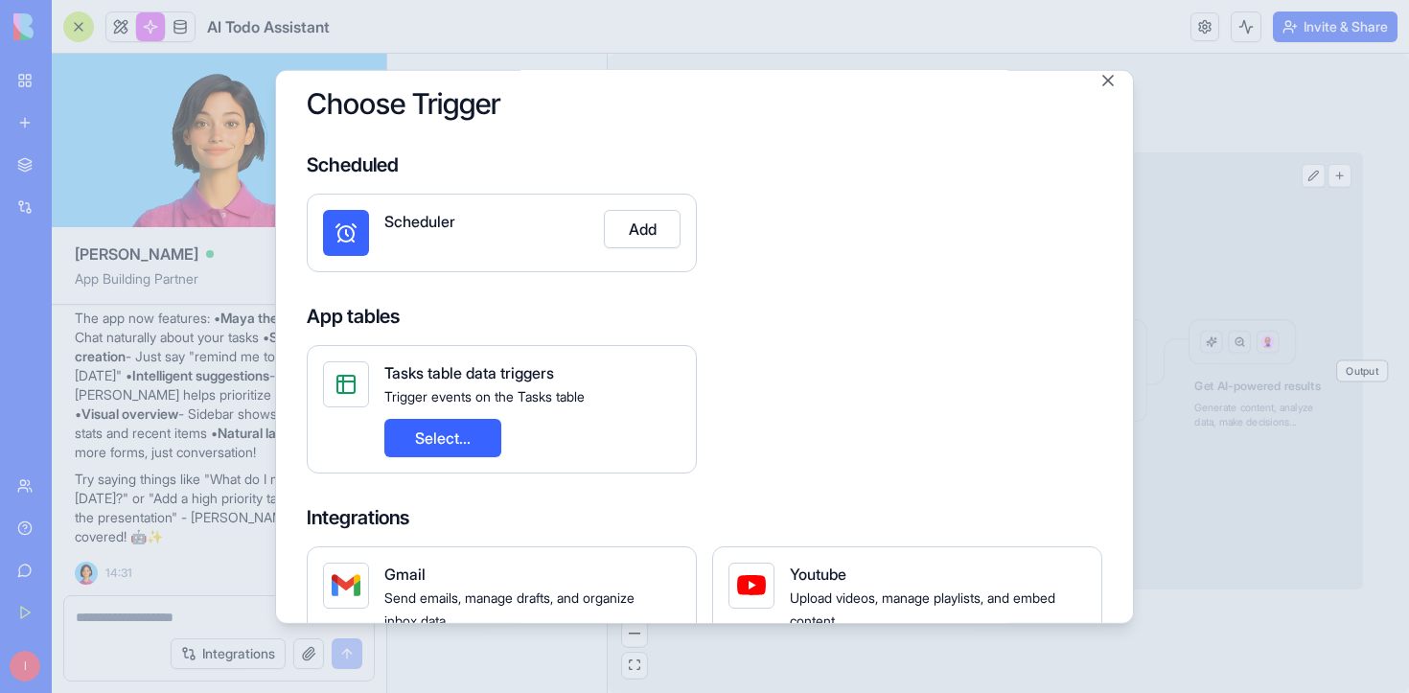
click at [641, 226] on button "Add" at bounding box center [642, 228] width 77 height 38
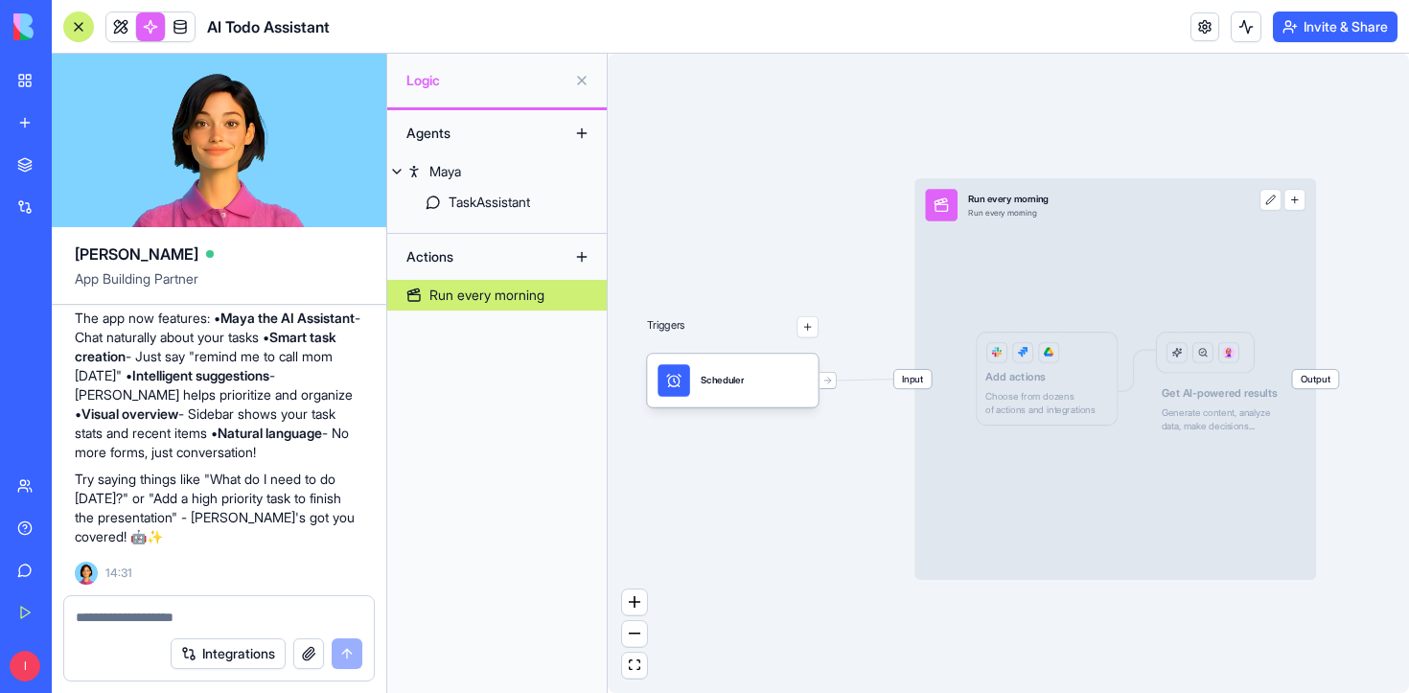
click at [747, 395] on div "Scheduler" at bounding box center [731, 380] width 149 height 33
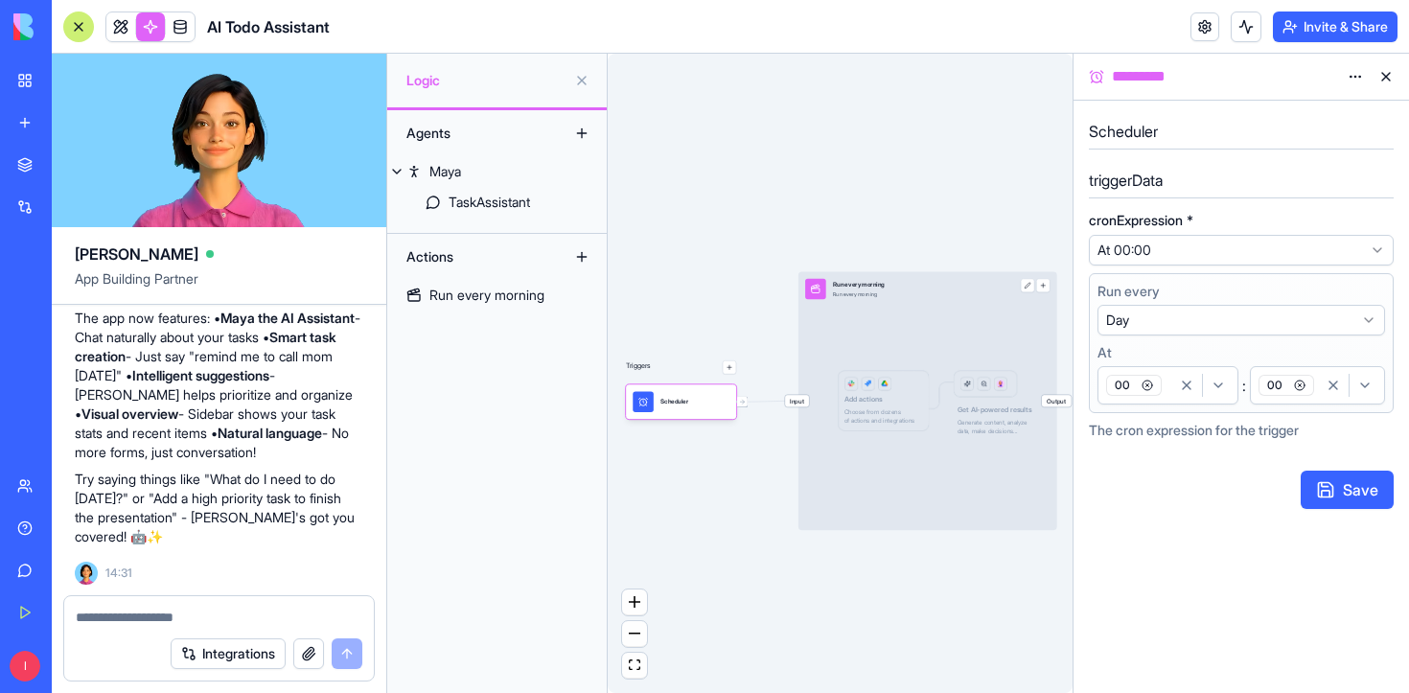
click at [1386, 77] on button at bounding box center [1385, 76] width 31 height 31
